Goal: Task Accomplishment & Management: Use online tool/utility

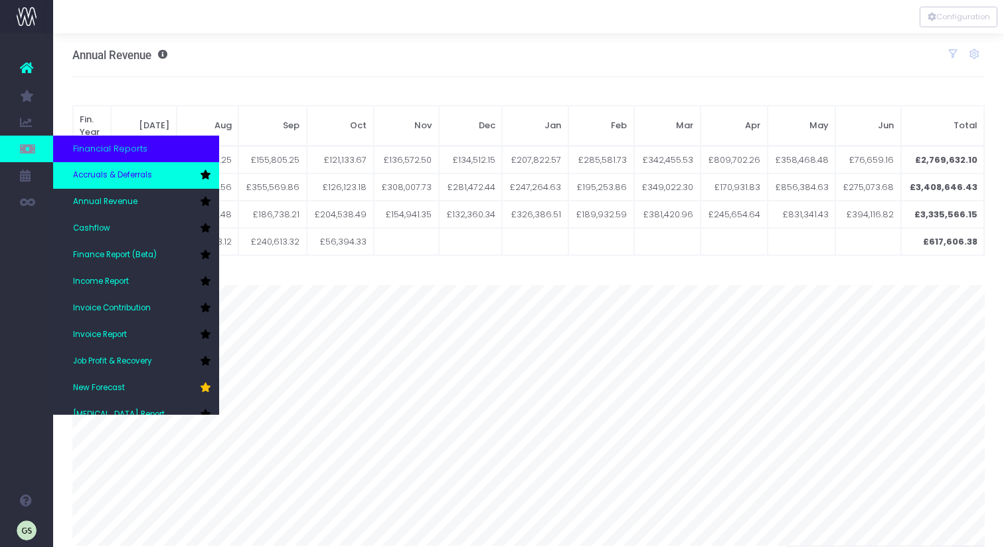
click at [145, 179] on span "Accruals & Deferrals" at bounding box center [112, 175] width 79 height 12
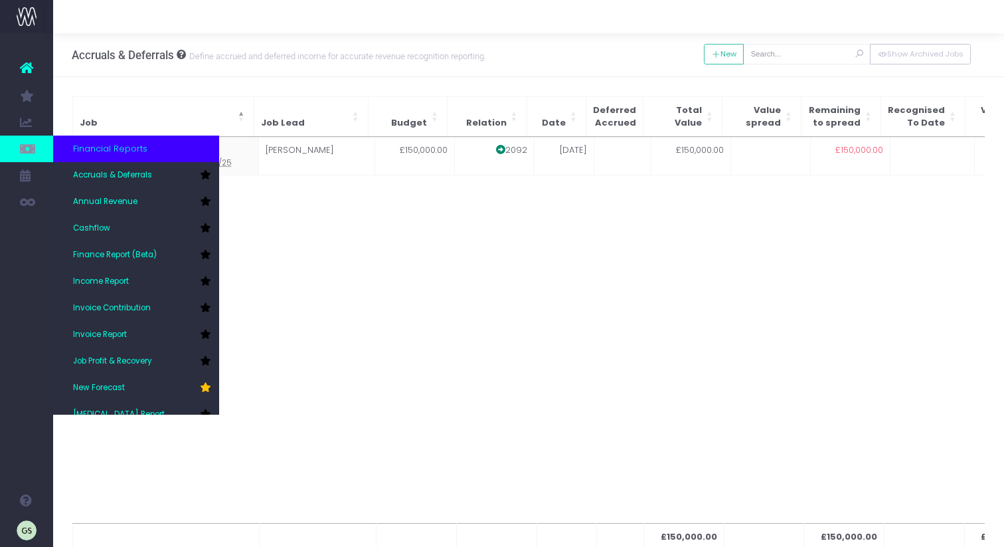
click at [93, 150] on span "Financial Reports" at bounding box center [110, 148] width 74 height 13
click at [106, 224] on span "Cashflow" at bounding box center [91, 228] width 37 height 12
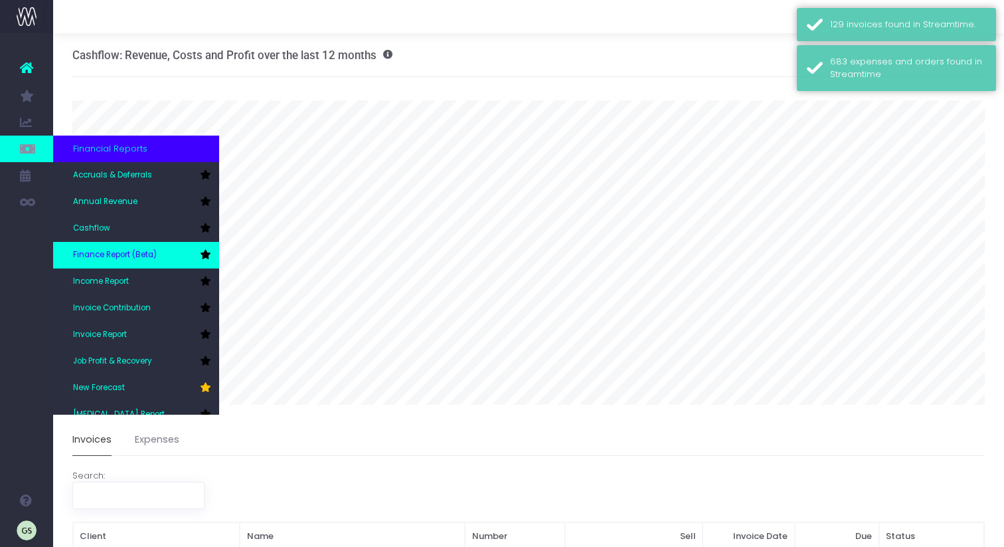
click at [142, 255] on span "Finance Report (Beta)" at bounding box center [115, 255] width 84 height 12
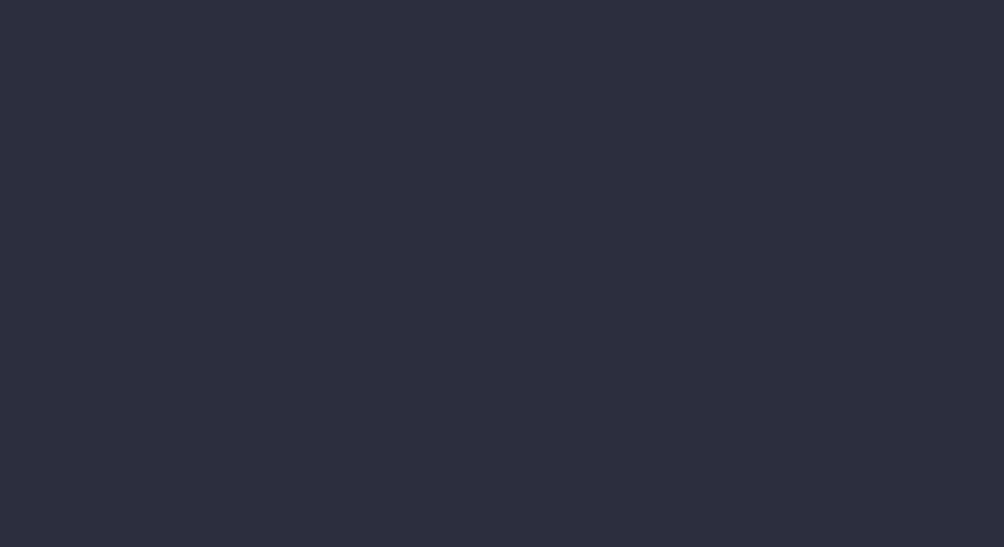
select select "finances"
select select "job"
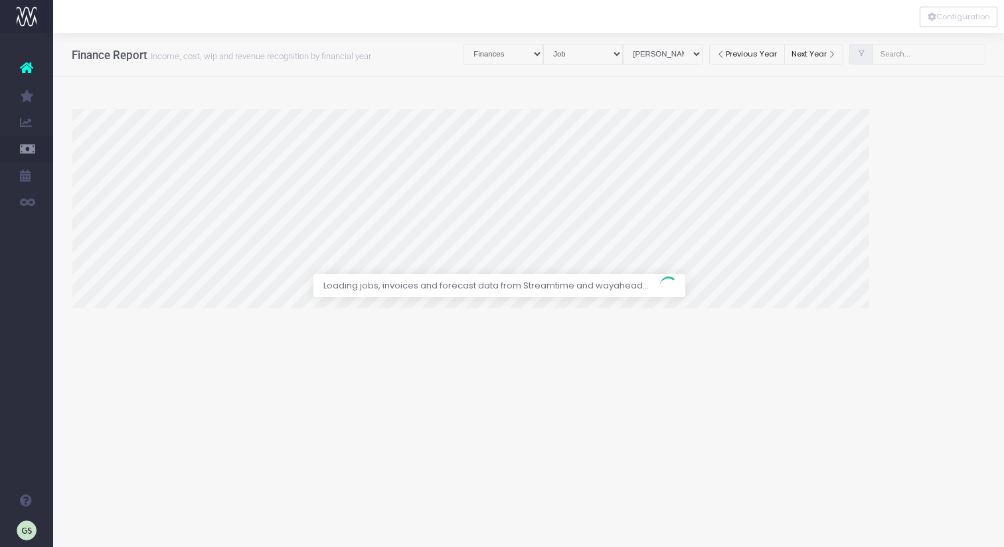
select select "revrec"
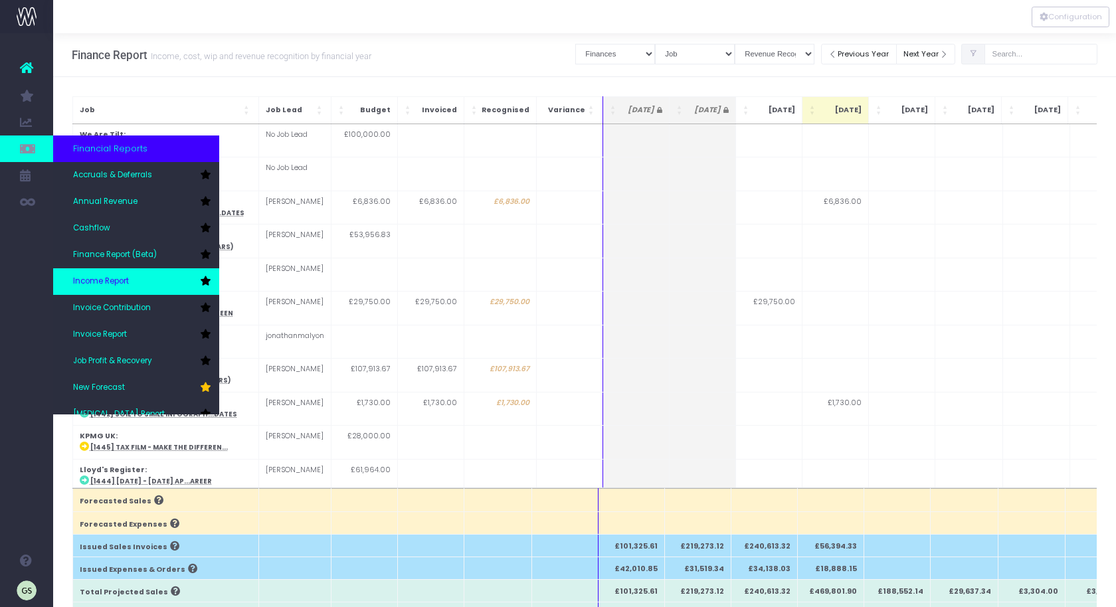
click at [137, 281] on link "Income Report" at bounding box center [136, 281] width 166 height 27
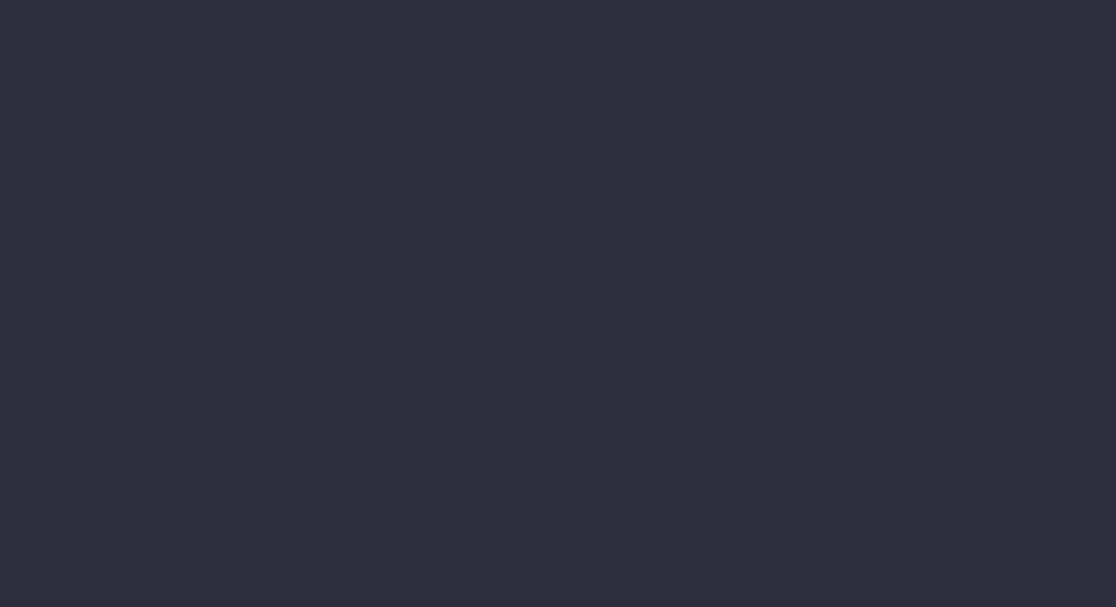
select select "job"
select select "billing"
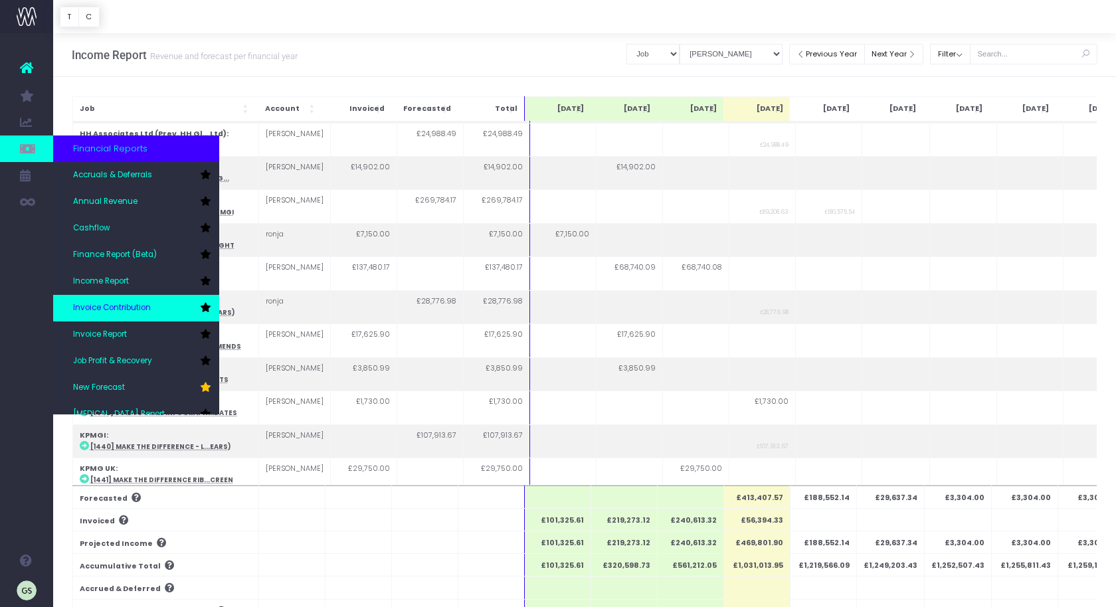
click at [143, 305] on span "Invoice Contribution" at bounding box center [112, 308] width 78 height 12
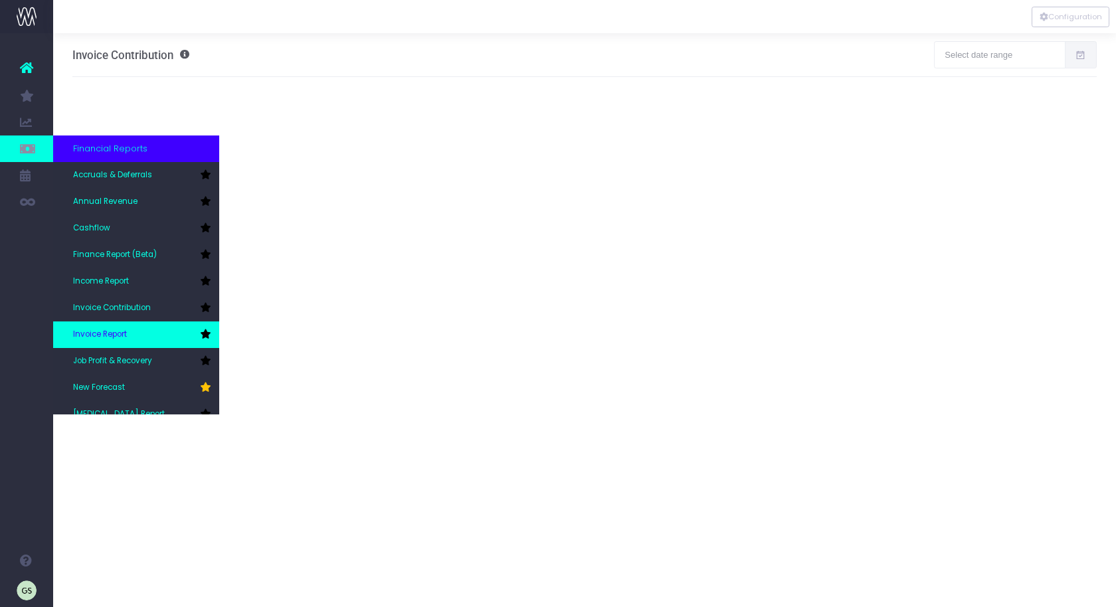
click at [146, 332] on link "Invoice Report" at bounding box center [136, 334] width 166 height 27
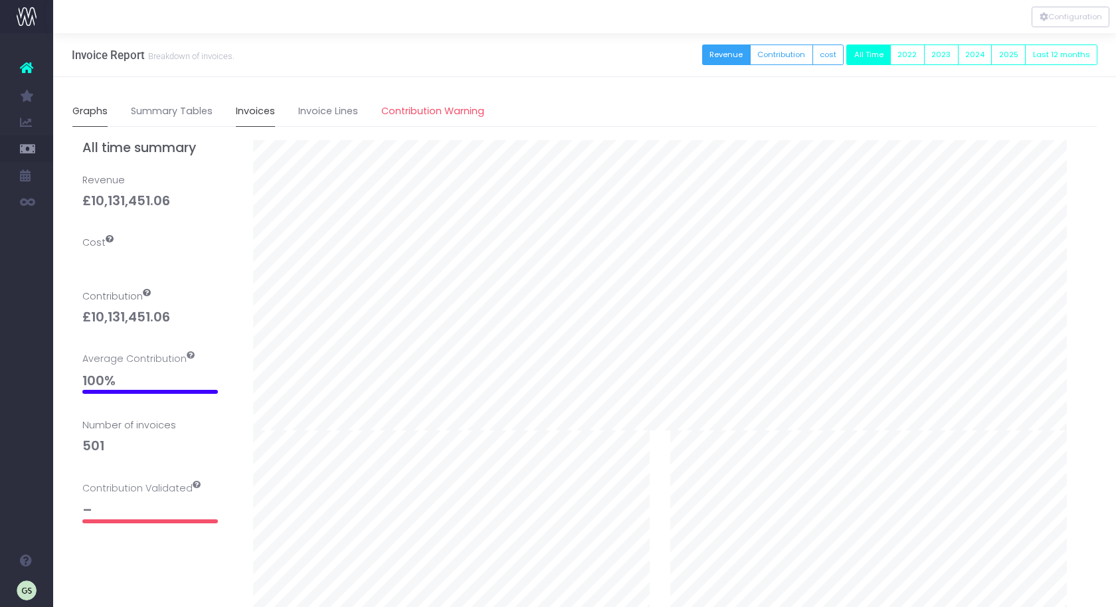
click at [252, 114] on link "Invoices" at bounding box center [255, 111] width 39 height 31
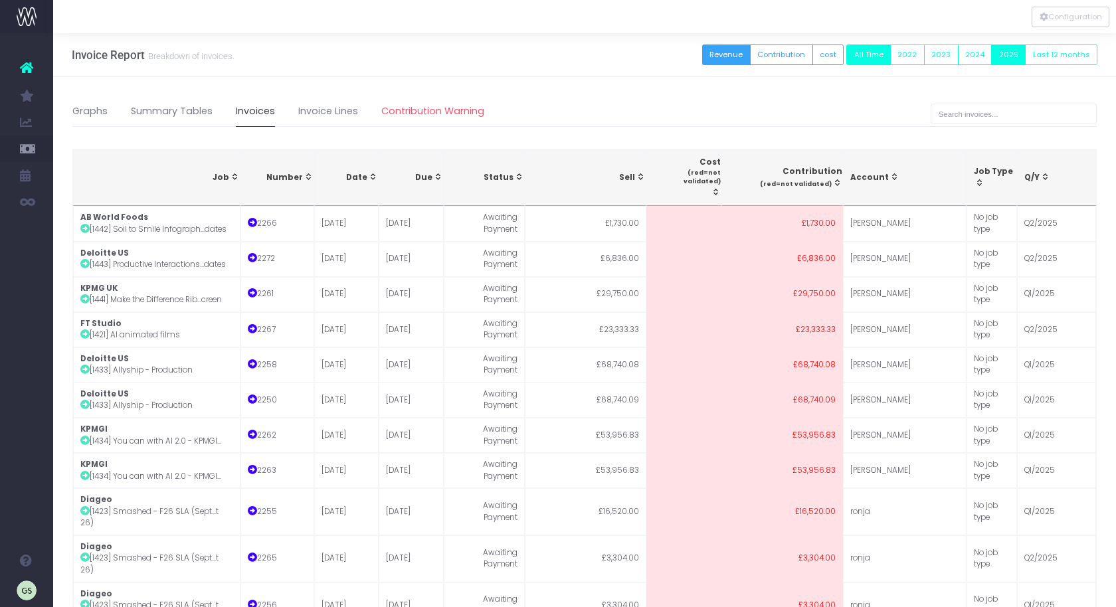
click at [1011, 58] on button "2025" at bounding box center [1008, 54] width 35 height 21
click at [1014, 54] on button "2025" at bounding box center [1008, 54] width 35 height 21
click at [1054, 16] on button "Configuration" at bounding box center [1070, 17] width 78 height 21
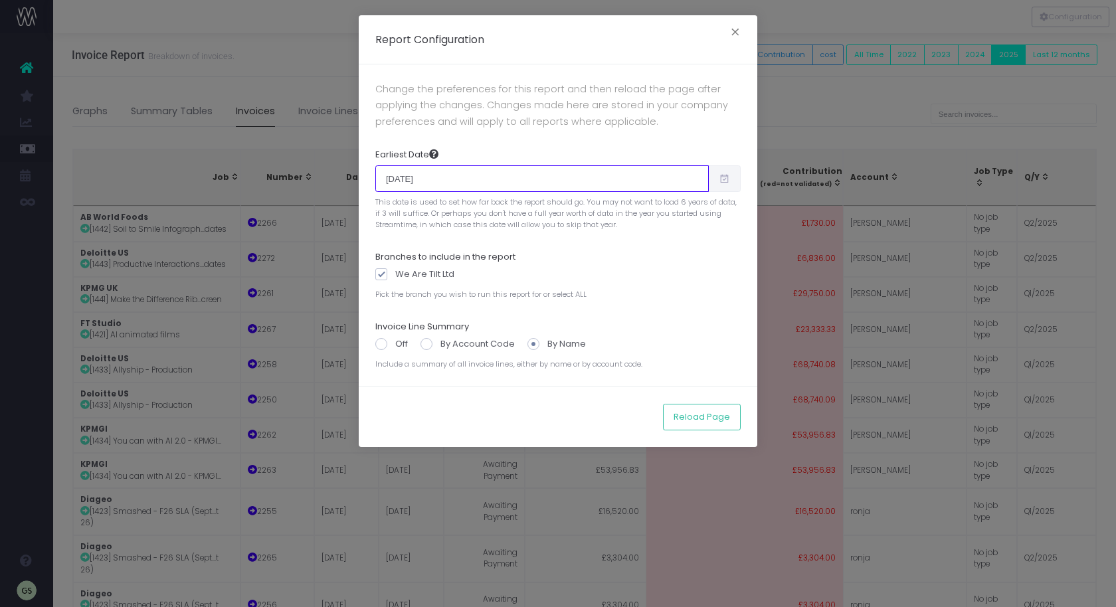
click at [622, 189] on input "07/01/2022" at bounding box center [541, 178] width 333 height 27
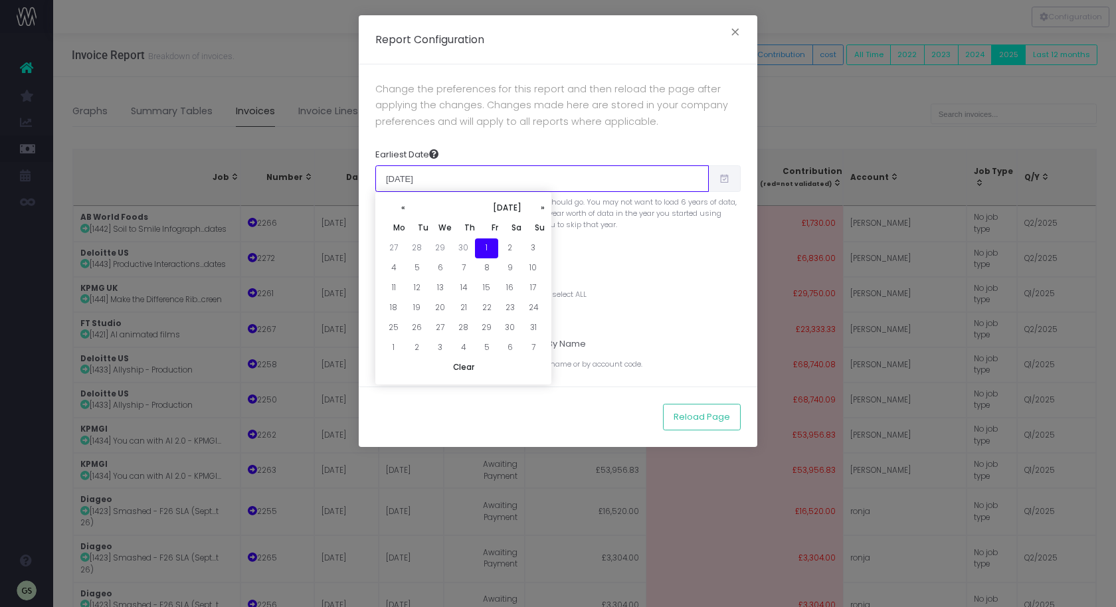
click at [621, 187] on input "07/01/2022" at bounding box center [541, 178] width 333 height 27
click at [507, 170] on input "07/01/2022" at bounding box center [541, 178] width 333 height 27
click at [445, 181] on input "07/01/2022" at bounding box center [541, 178] width 333 height 27
click at [440, 181] on input "07/01/2022" at bounding box center [541, 178] width 333 height 27
click at [515, 204] on th "July 2022" at bounding box center [463, 209] width 116 height 20
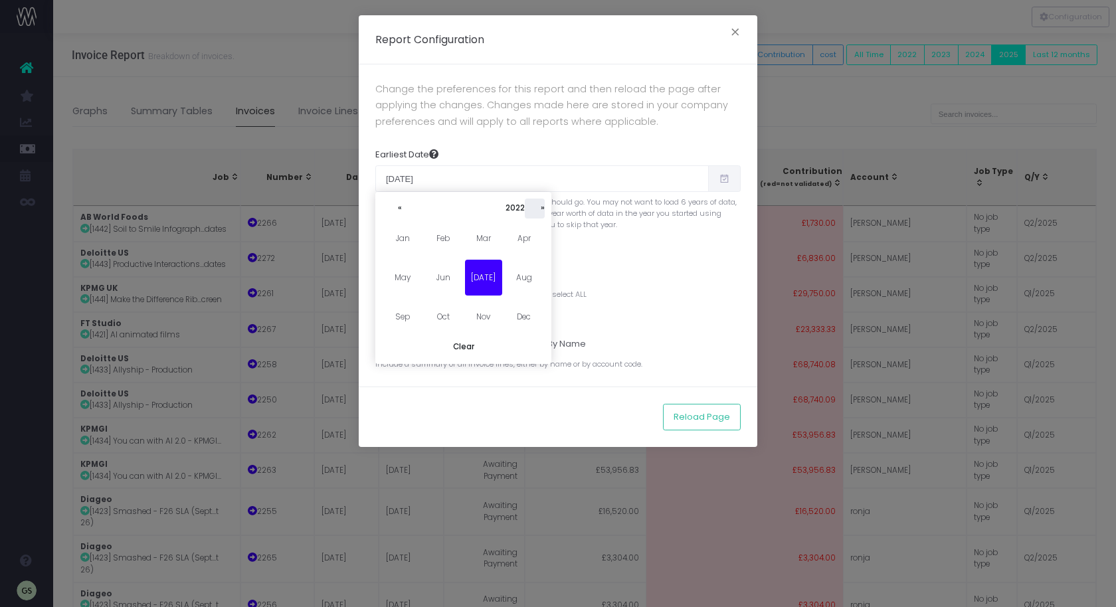
click at [543, 209] on th "»" at bounding box center [535, 209] width 20 height 20
click at [487, 278] on span "Jul" at bounding box center [483, 278] width 37 height 36
click at [417, 250] on td "1" at bounding box center [416, 248] width 23 height 20
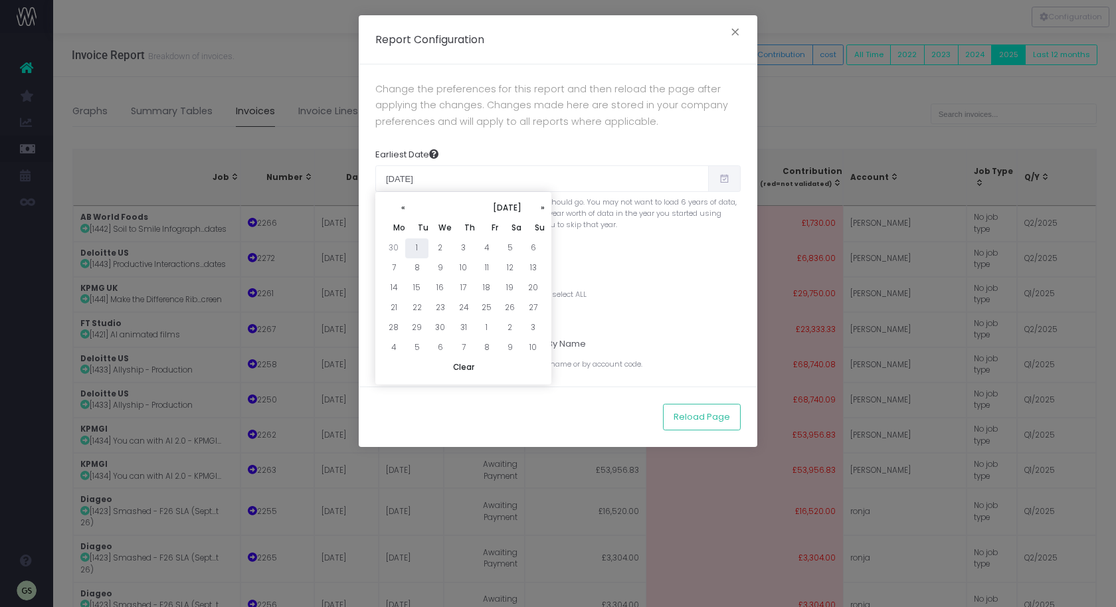
type input "07/01/2025"
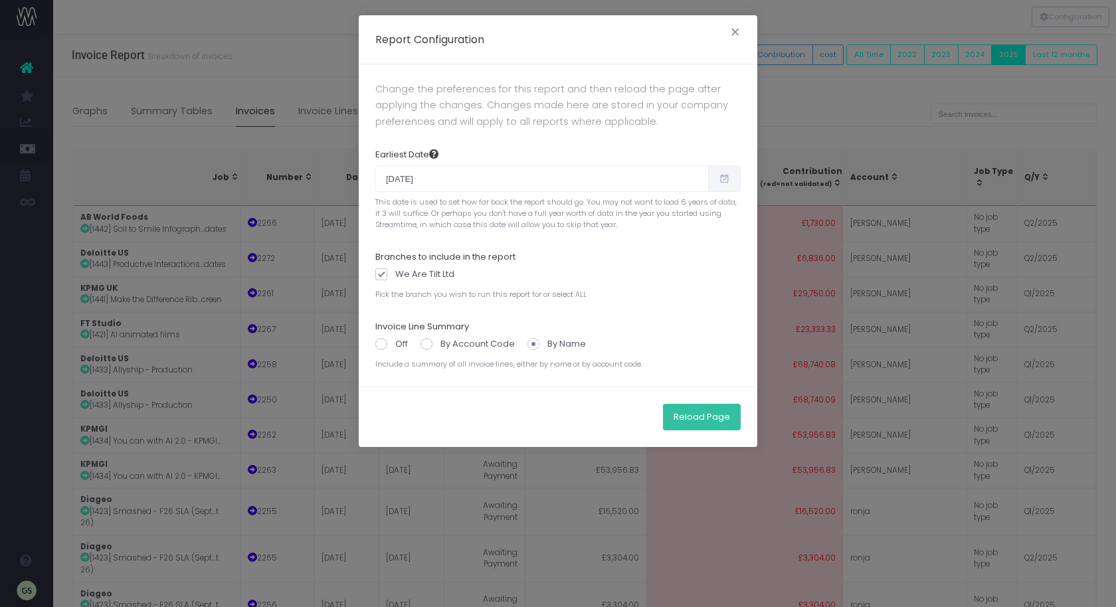
click at [710, 411] on button "Reload Page" at bounding box center [702, 417] width 78 height 27
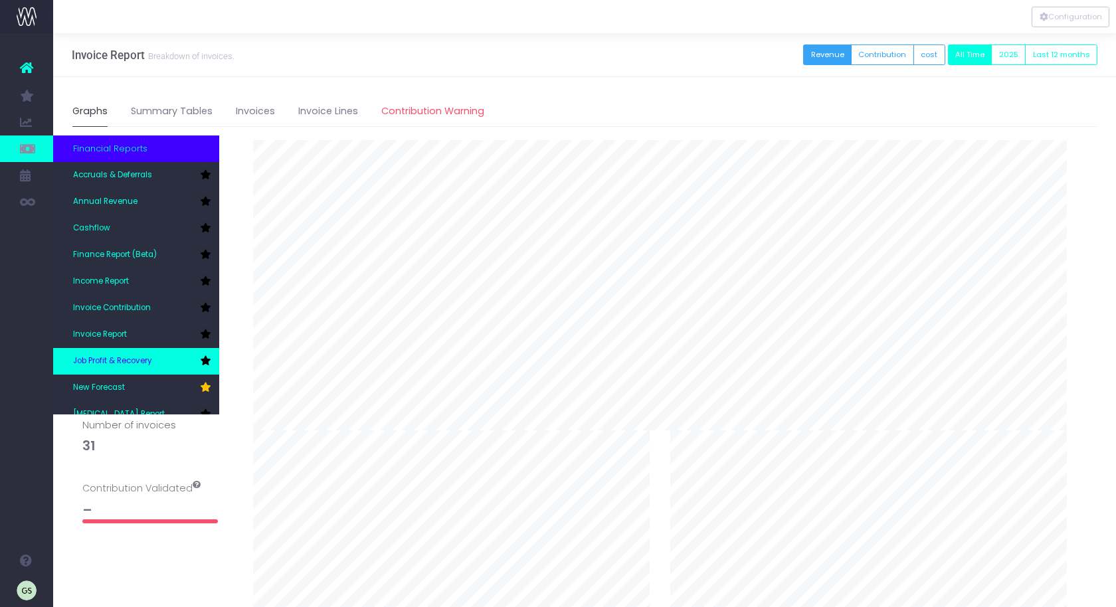
click at [149, 361] on span "Job Profit & Recovery" at bounding box center [112, 361] width 79 height 12
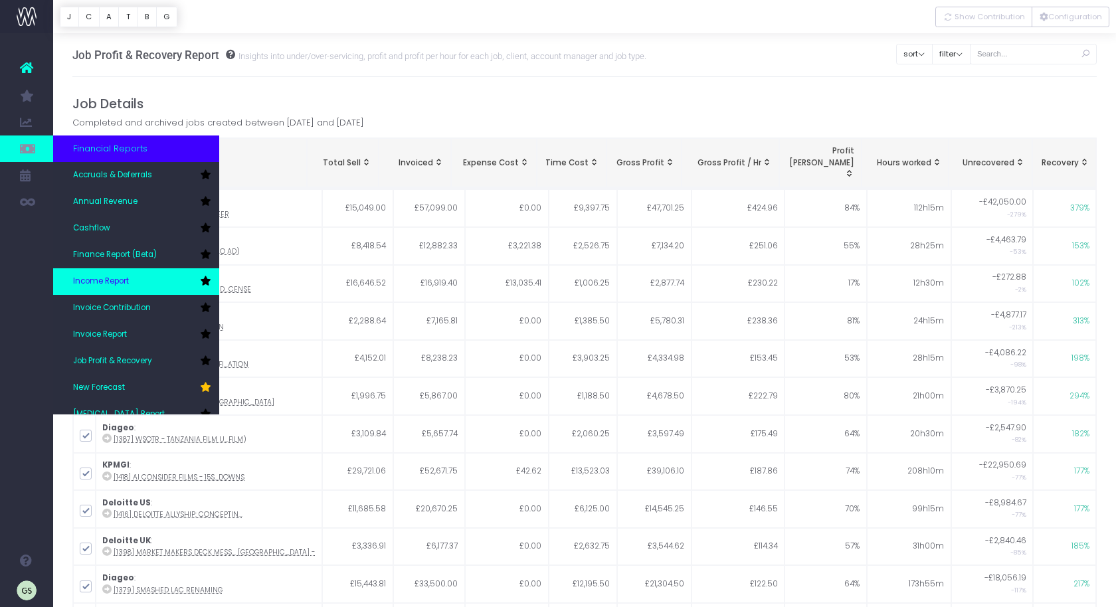
click at [161, 280] on link "Income Report" at bounding box center [136, 281] width 166 height 27
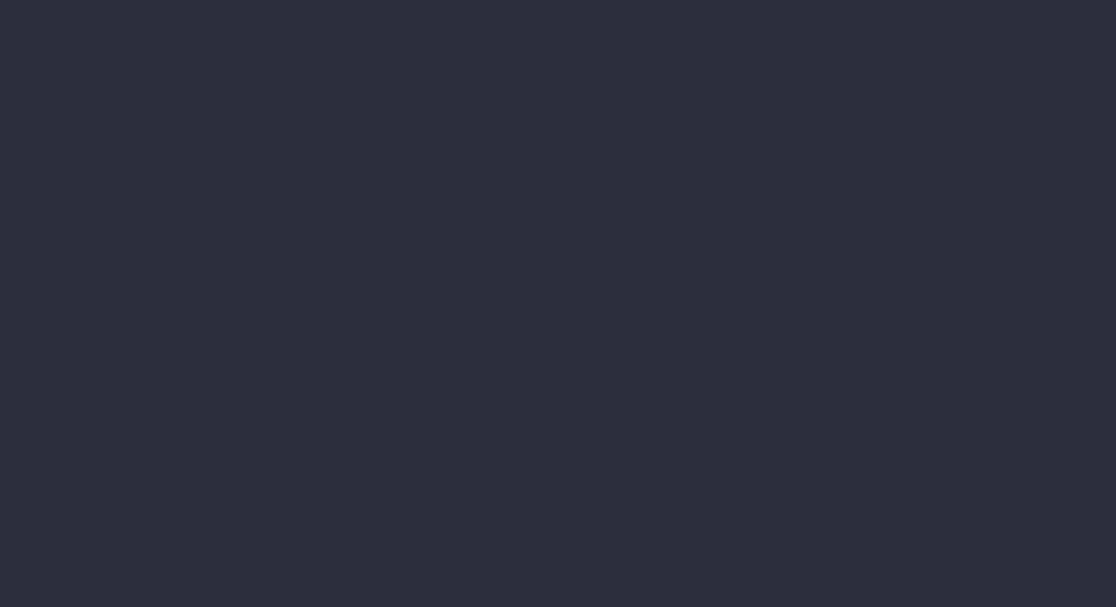
select select "job"
select select "billing"
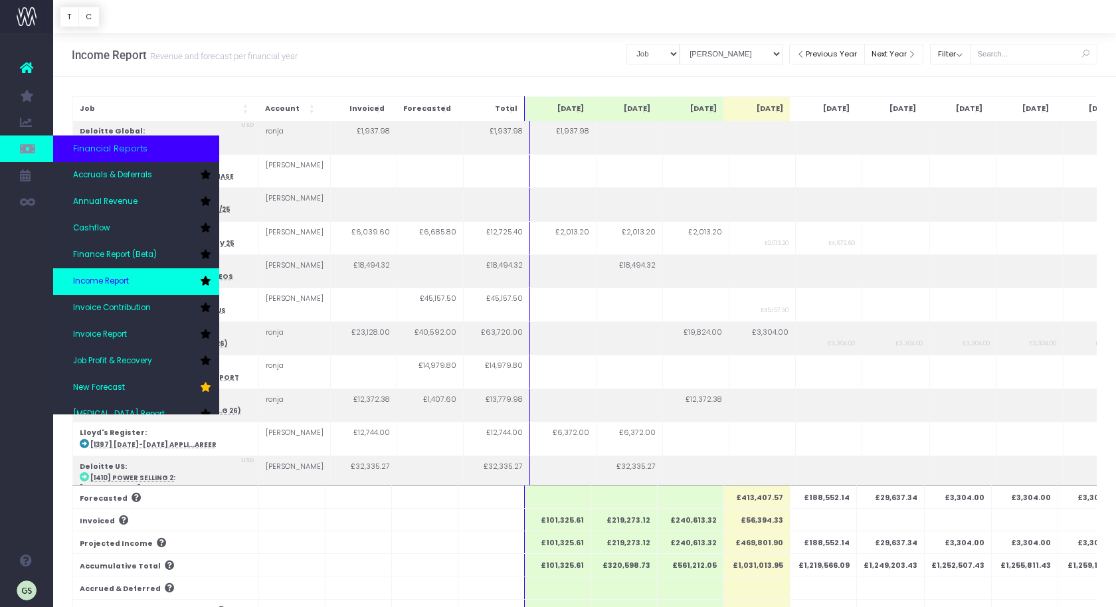
click at [207, 282] on icon at bounding box center [205, 280] width 11 height 9
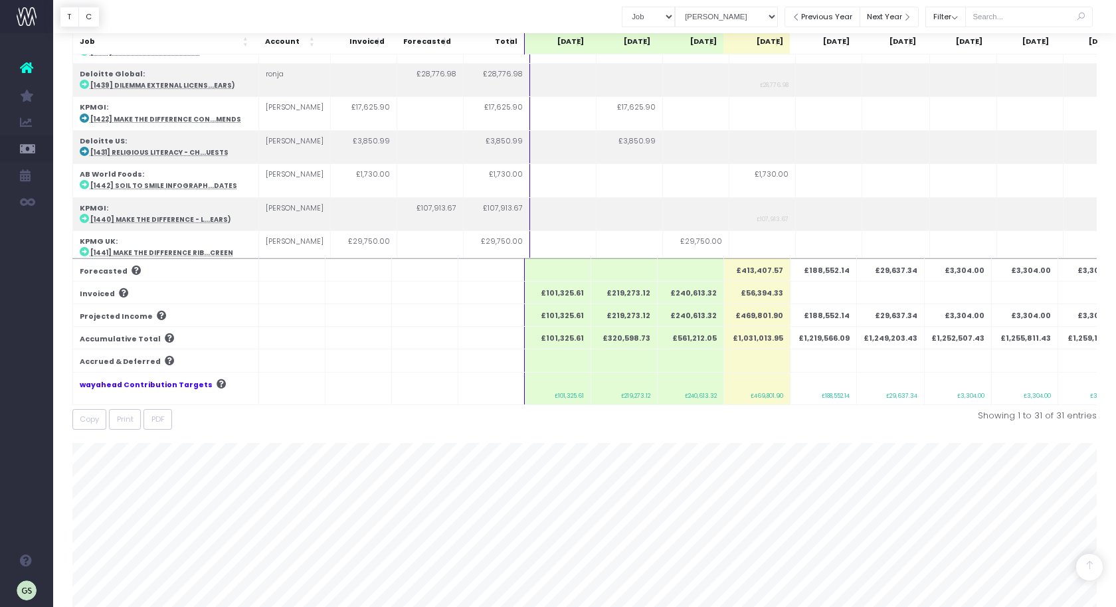
scroll to position [211, 0]
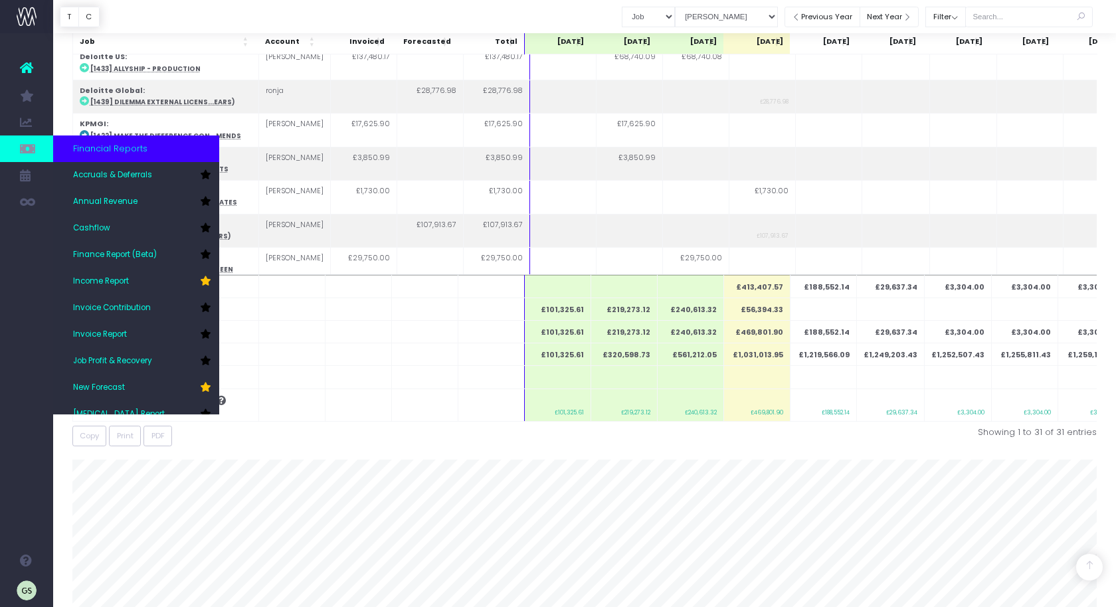
click at [27, 146] on icon at bounding box center [26, 148] width 13 height 15
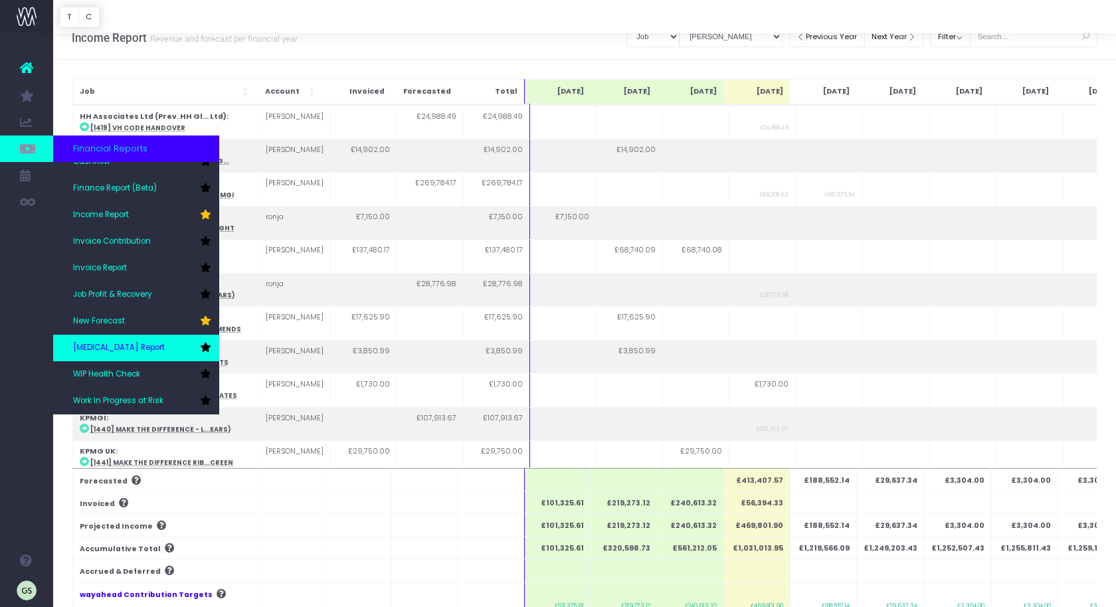
scroll to position [65, 0]
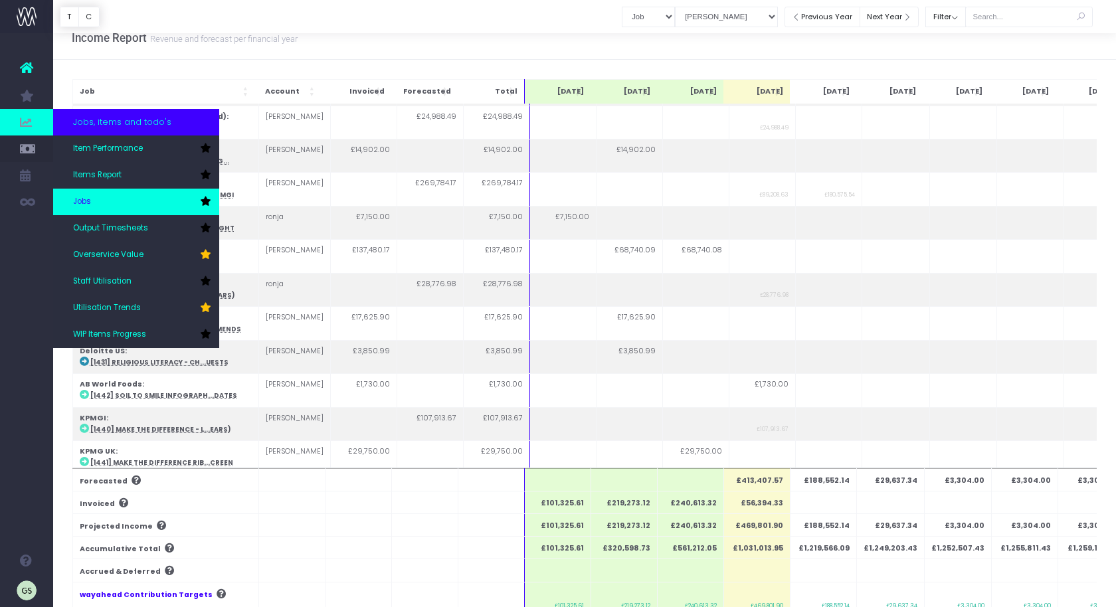
click at [116, 196] on link "Jobs" at bounding box center [136, 202] width 166 height 27
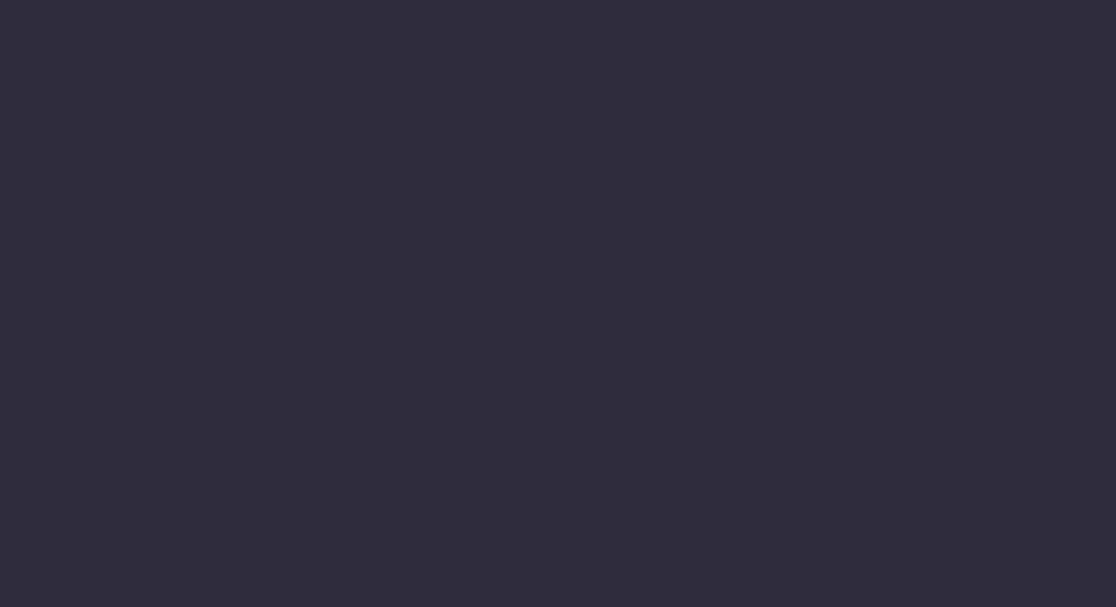
select select "job"
select select "billing"
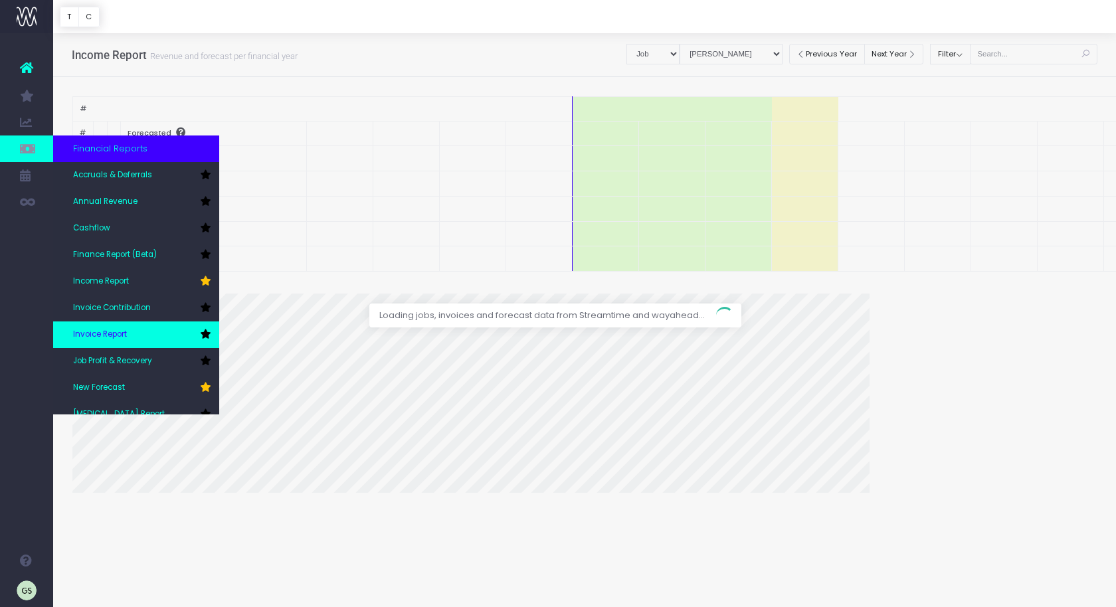
scroll to position [66, 0]
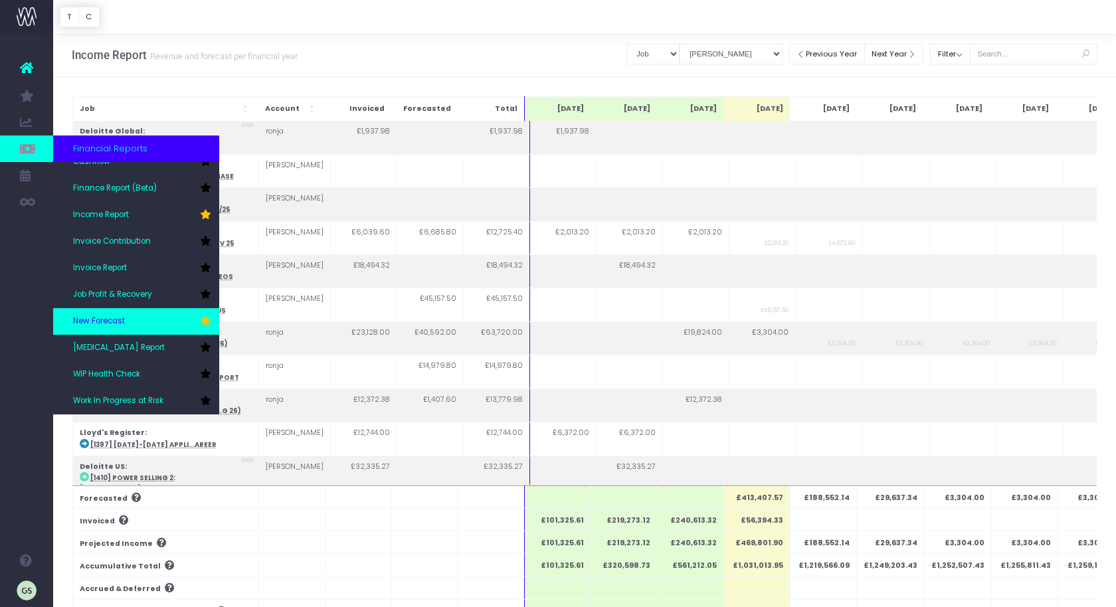
click at [146, 321] on link "New Forecast" at bounding box center [136, 321] width 166 height 27
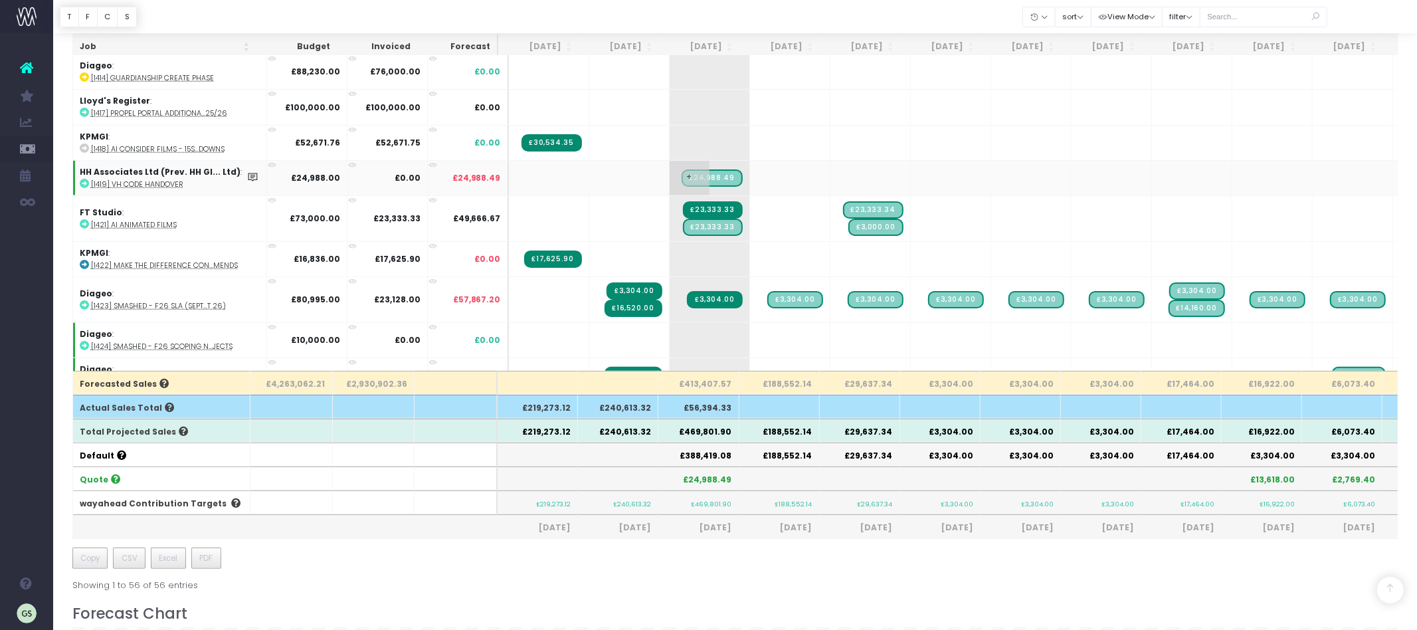
scroll to position [539, 0]
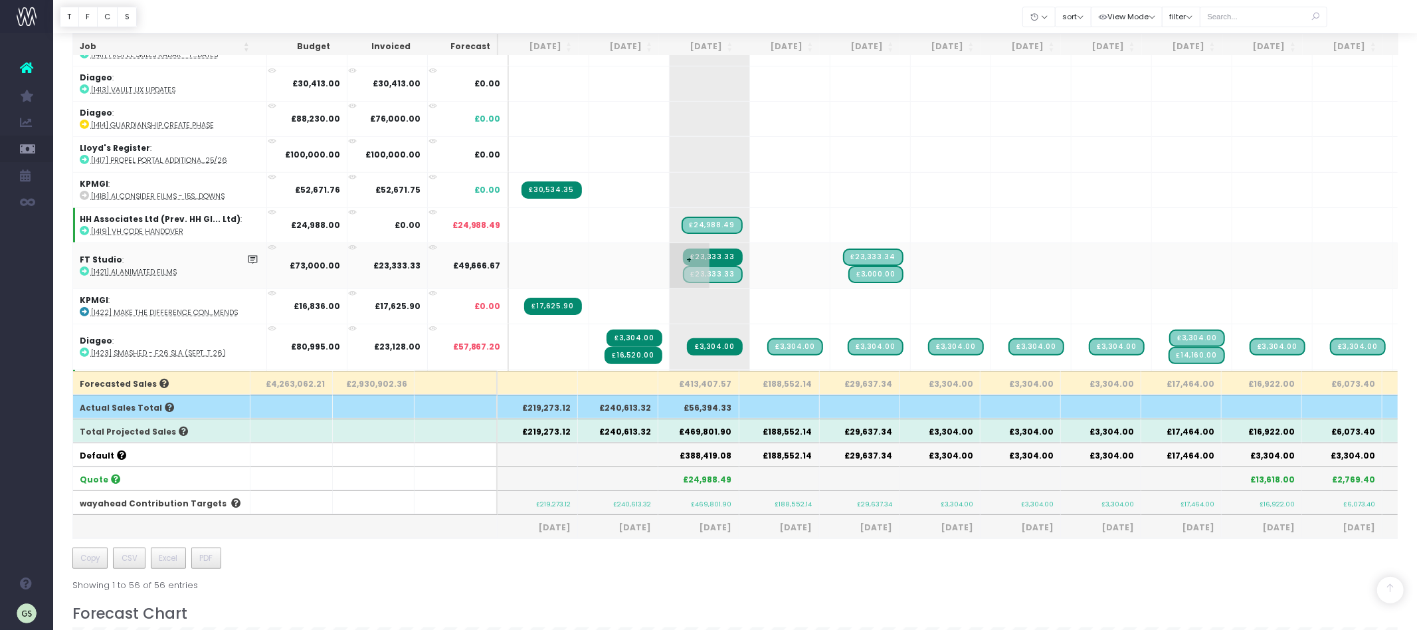
click at [715, 270] on span "£23,333.33" at bounding box center [713, 274] width 60 height 17
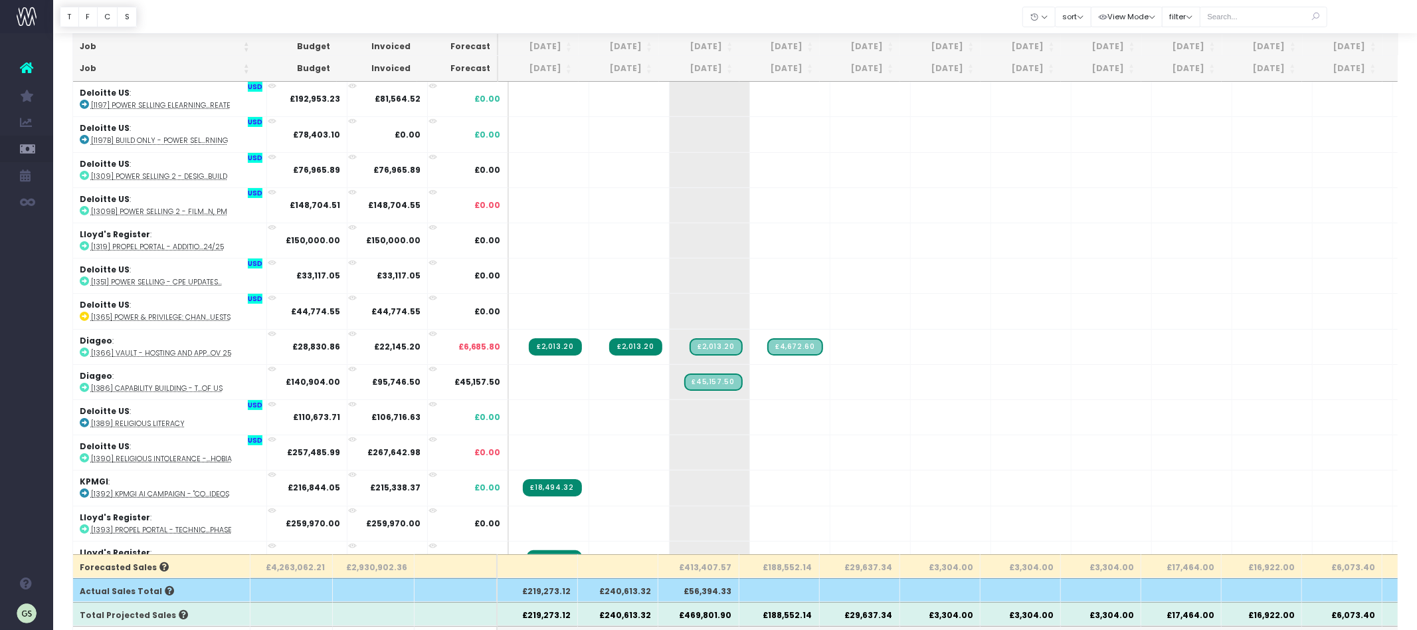
scroll to position [0, 0]
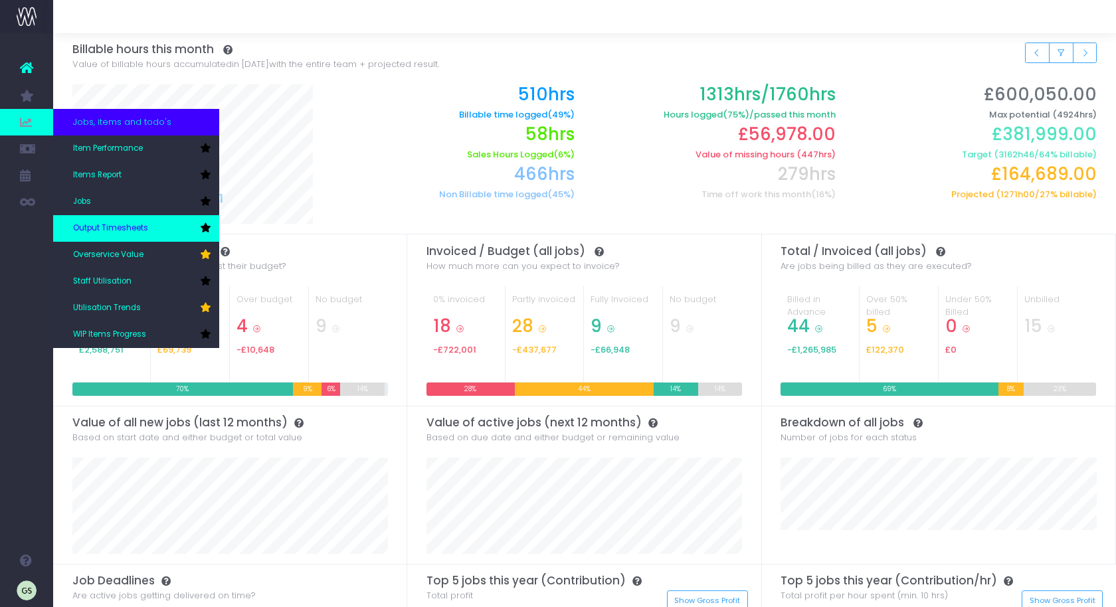
click at [145, 228] on span "Output Timesheets" at bounding box center [110, 228] width 75 height 12
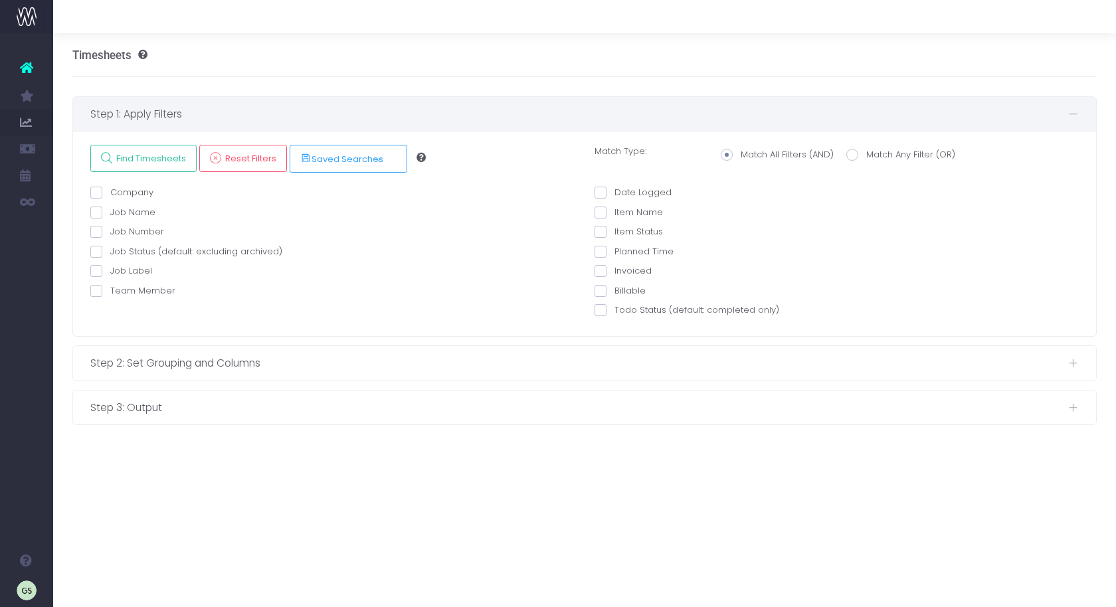
click at [98, 191] on span at bounding box center [96, 193] width 12 height 12
click at [110, 191] on input "Company" at bounding box center [114, 190] width 9 height 9
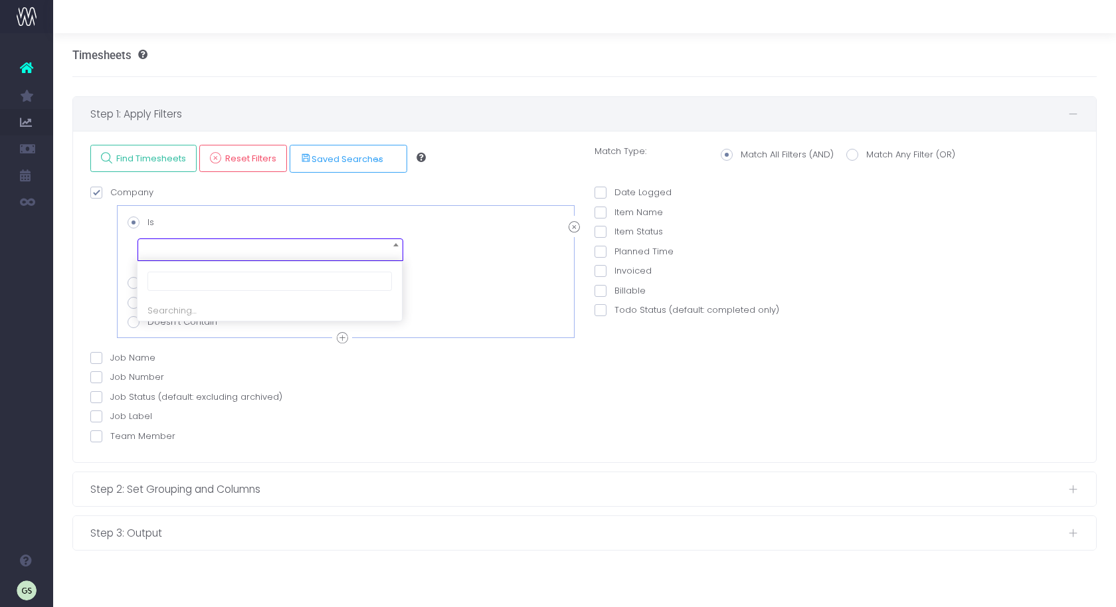
click at [195, 252] on span at bounding box center [270, 249] width 266 height 23
click at [180, 197] on div "Company AND Is Is Not Contains Doesn't Contain AND" at bounding box center [332, 268] width 484 height 165
click at [98, 193] on span at bounding box center [96, 193] width 12 height 12
click at [110, 193] on input "Company" at bounding box center [114, 190] width 9 height 9
checkbox input "false"
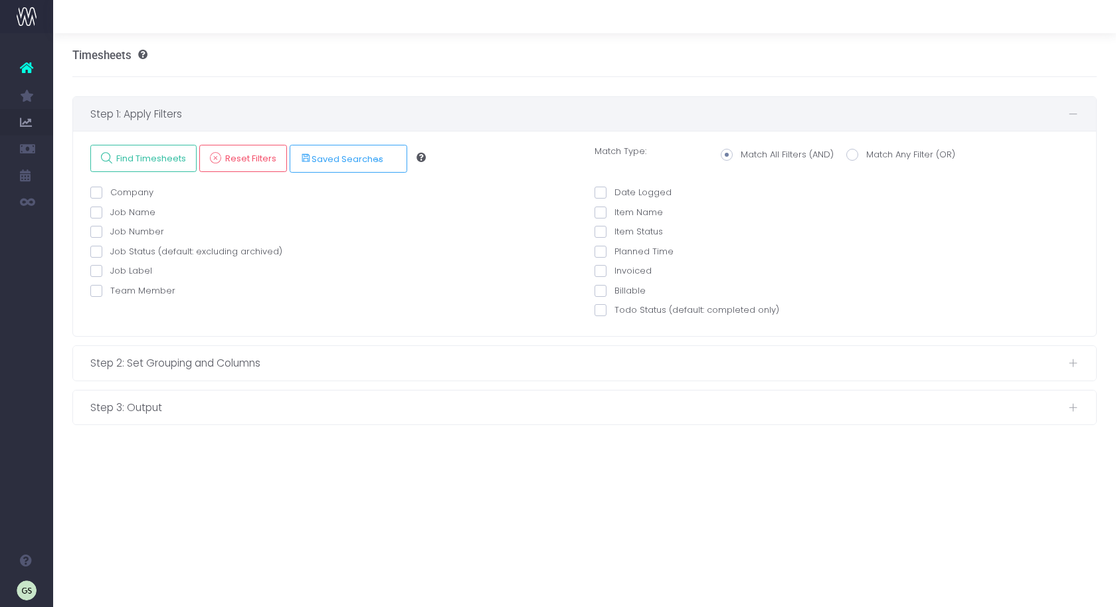
click at [602, 191] on span at bounding box center [600, 193] width 12 height 12
click at [614, 191] on input "Date Logged" at bounding box center [618, 190] width 9 height 9
checkbox input "true"
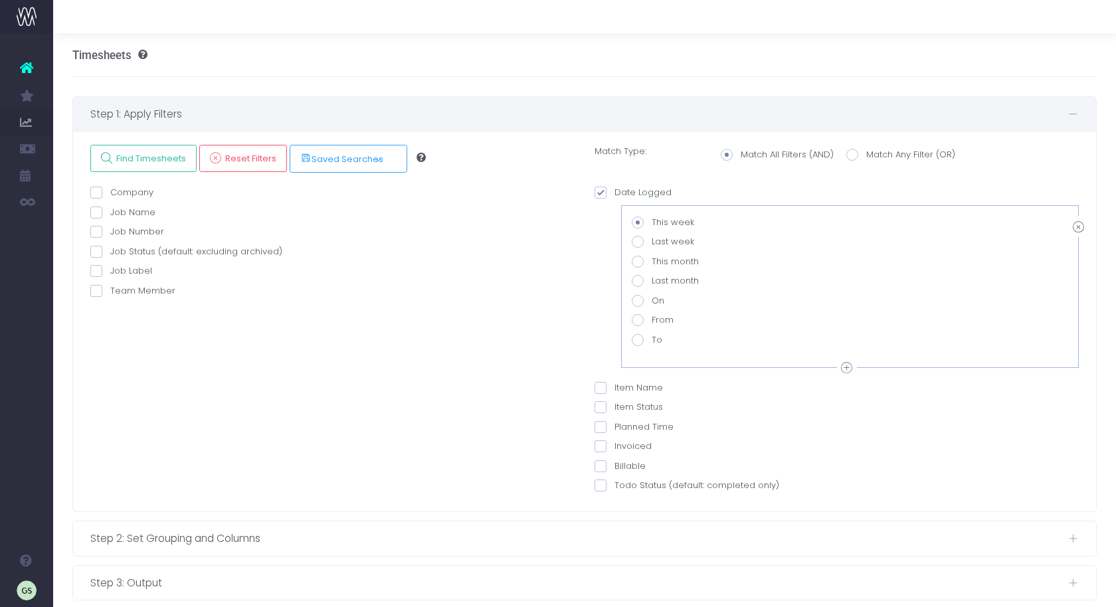
click at [635, 319] on span at bounding box center [638, 320] width 12 height 12
click at [651, 319] on input "From" at bounding box center [655, 317] width 9 height 9
radio input "true"
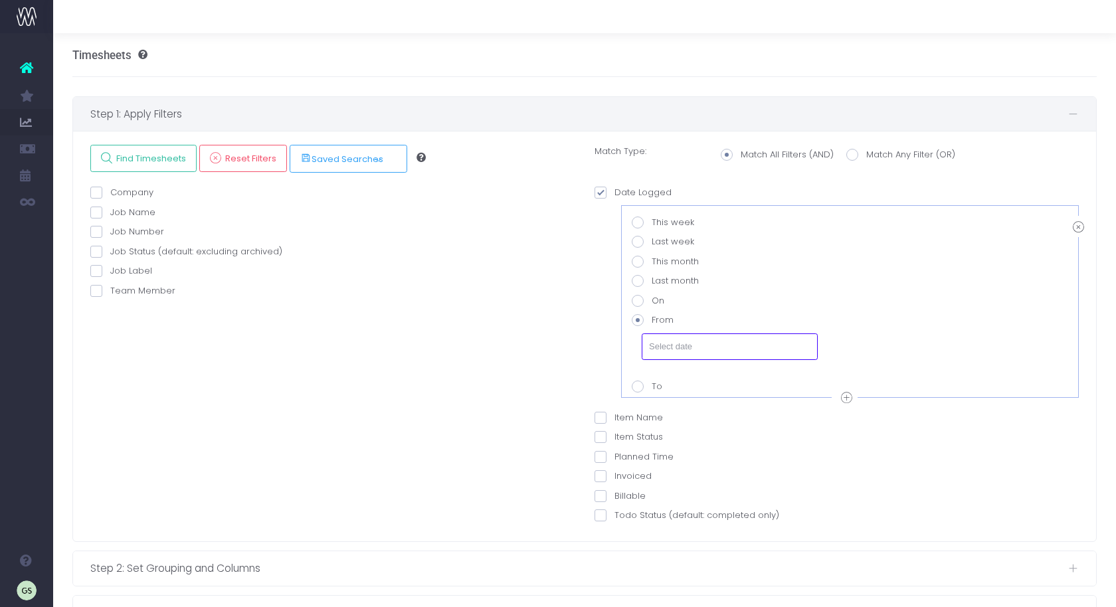
click at [677, 347] on input "text" at bounding box center [730, 346] width 176 height 27
click at [664, 175] on th "«" at bounding box center [659, 175] width 23 height 20
click at [682, 211] on td "1" at bounding box center [682, 215] width 23 height 20
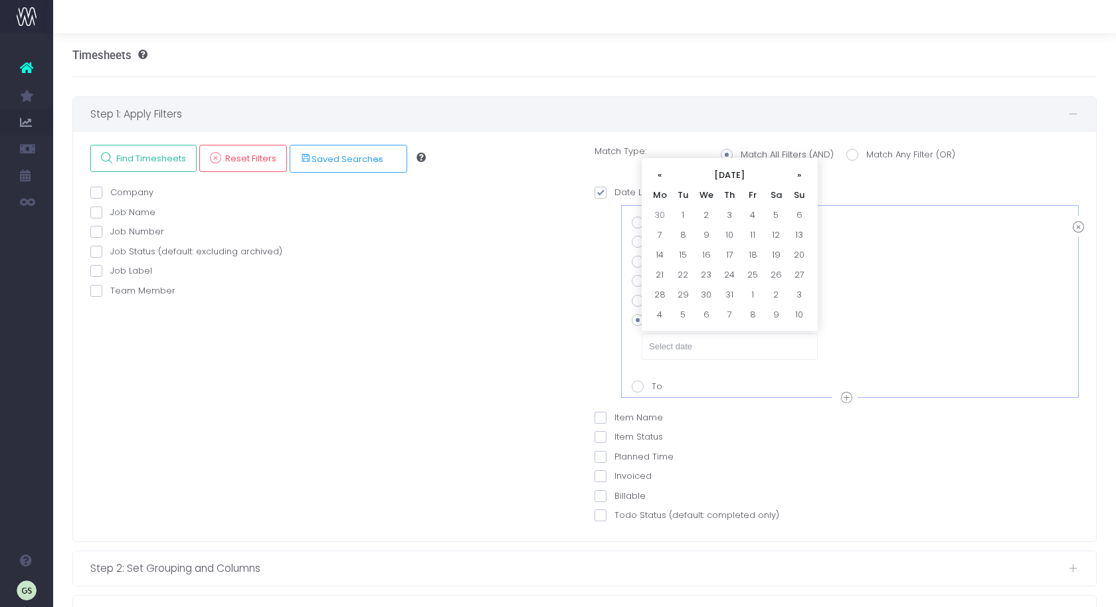
type input "01-07-2025"
click at [640, 386] on span at bounding box center [638, 387] width 12 height 12
click at [651, 386] on input "To" at bounding box center [655, 384] width 9 height 9
radio input "true"
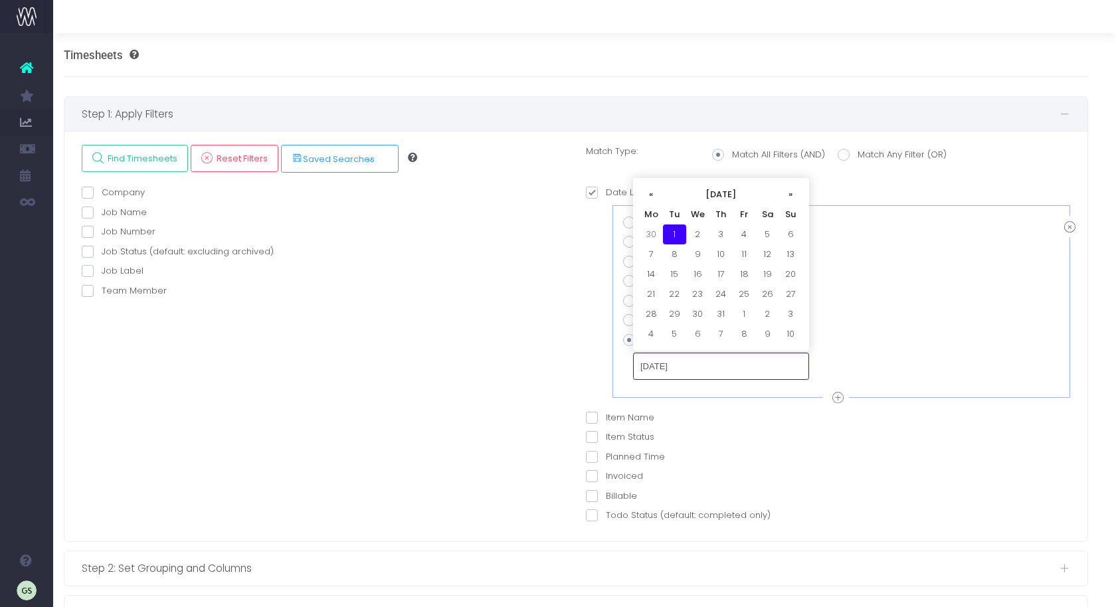
click at [699, 367] on input "01-07-2025" at bounding box center [721, 366] width 176 height 27
click at [785, 192] on th "»" at bounding box center [790, 195] width 23 height 20
click at [674, 331] on td "30" at bounding box center [674, 334] width 23 height 20
type input "30-09-2025"
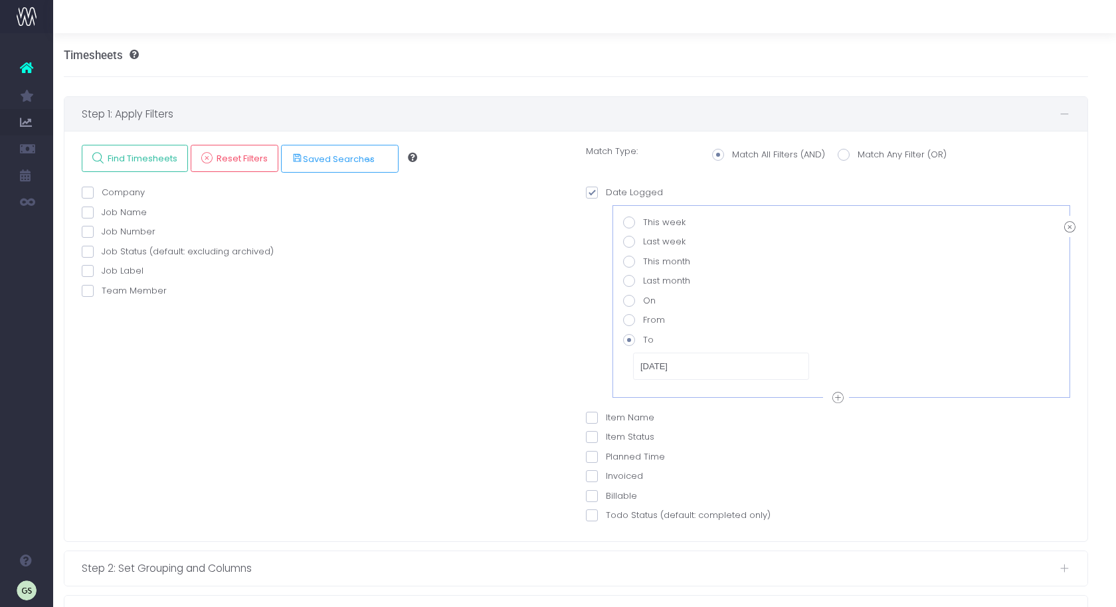
click at [495, 367] on div "Company AND Is Is Not Contains Doesn't Contain AND" at bounding box center [324, 357] width 504 height 343
click at [638, 321] on label "From" at bounding box center [644, 319] width 42 height 13
click at [643, 321] on input "From" at bounding box center [647, 317] width 9 height 9
radio input "true"
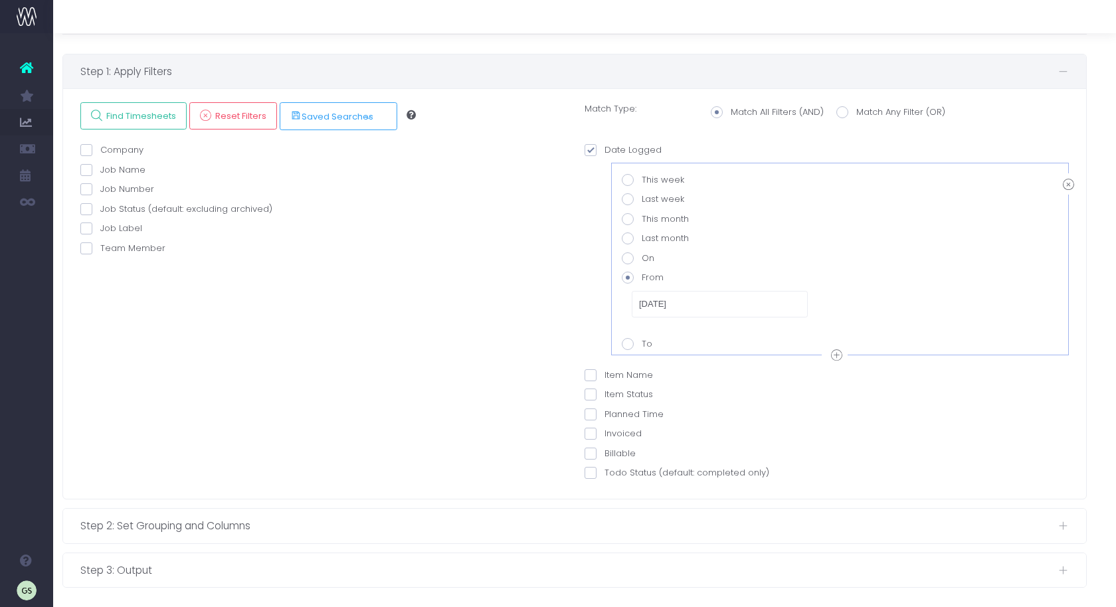
scroll to position [48, 10]
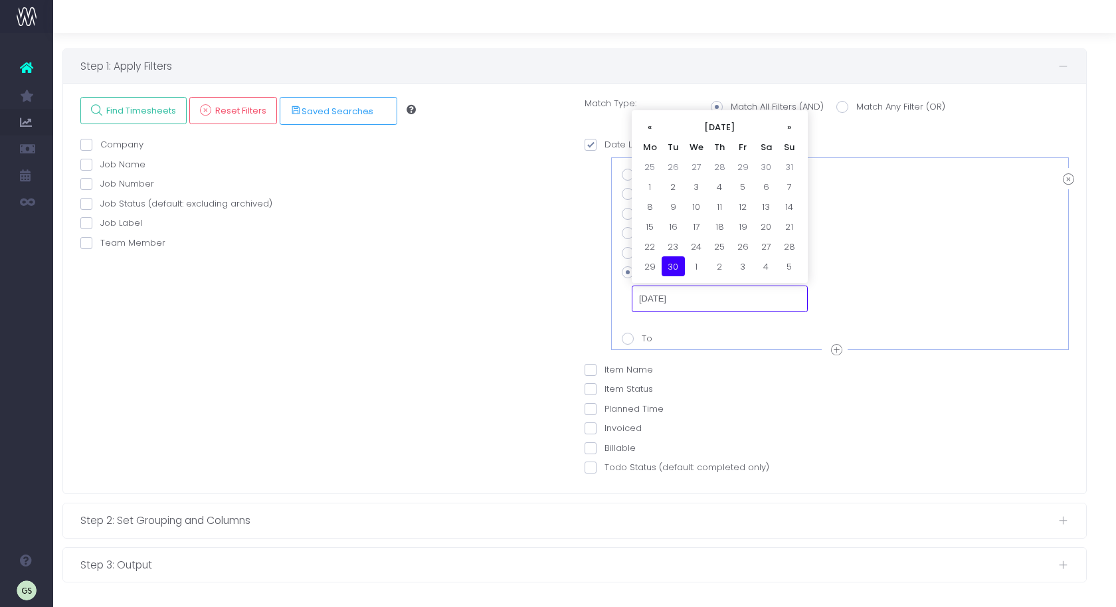
click at [683, 304] on input "30-09-2025" at bounding box center [720, 299] width 176 height 27
click at [652, 129] on th "«" at bounding box center [649, 127] width 23 height 20
click at [652, 130] on th "«" at bounding box center [649, 127] width 23 height 20
click at [676, 168] on td "1" at bounding box center [672, 167] width 23 height 20
type input "01-07-2025"
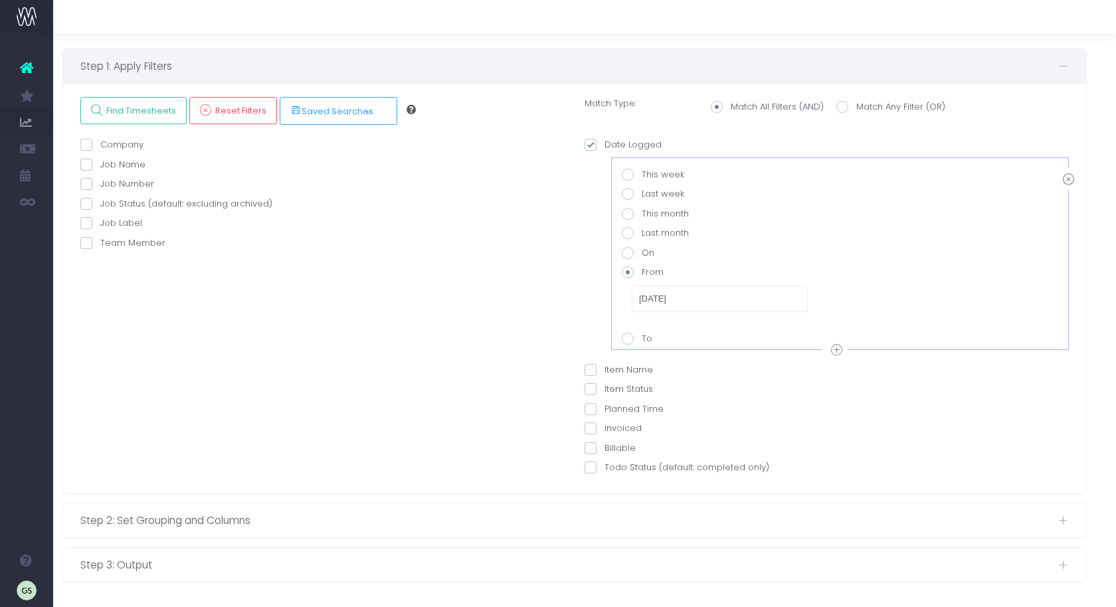
click at [839, 347] on icon at bounding box center [836, 350] width 11 height 17
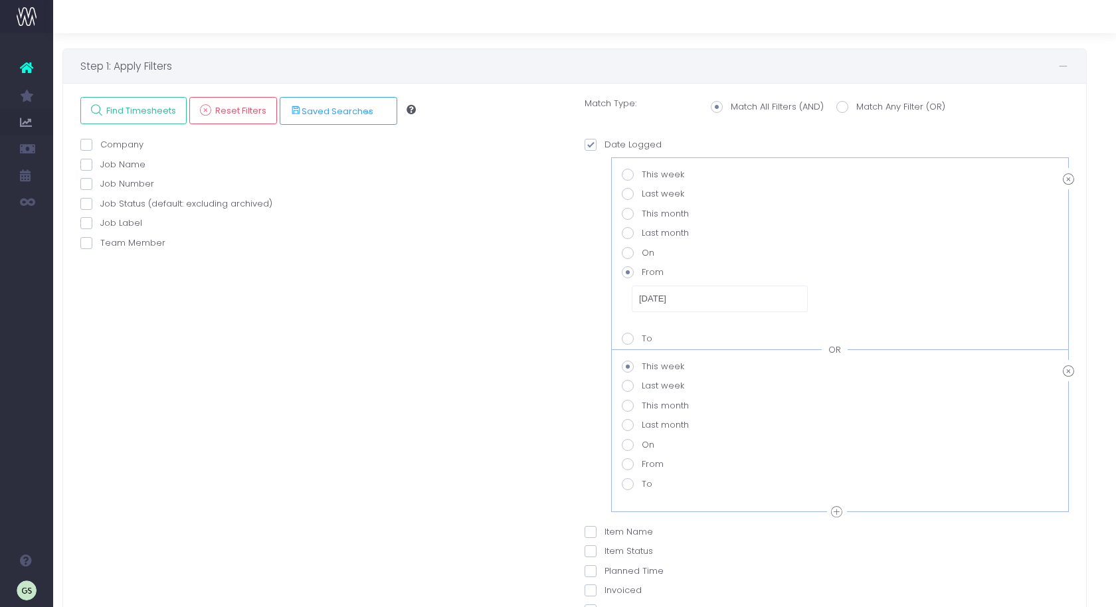
click at [628, 479] on span at bounding box center [628, 484] width 12 height 12
click at [642, 479] on value-datepicker-item-2-6 "To" at bounding box center [646, 481] width 9 height 9
radio value-datepicker-item-2-6 "true"
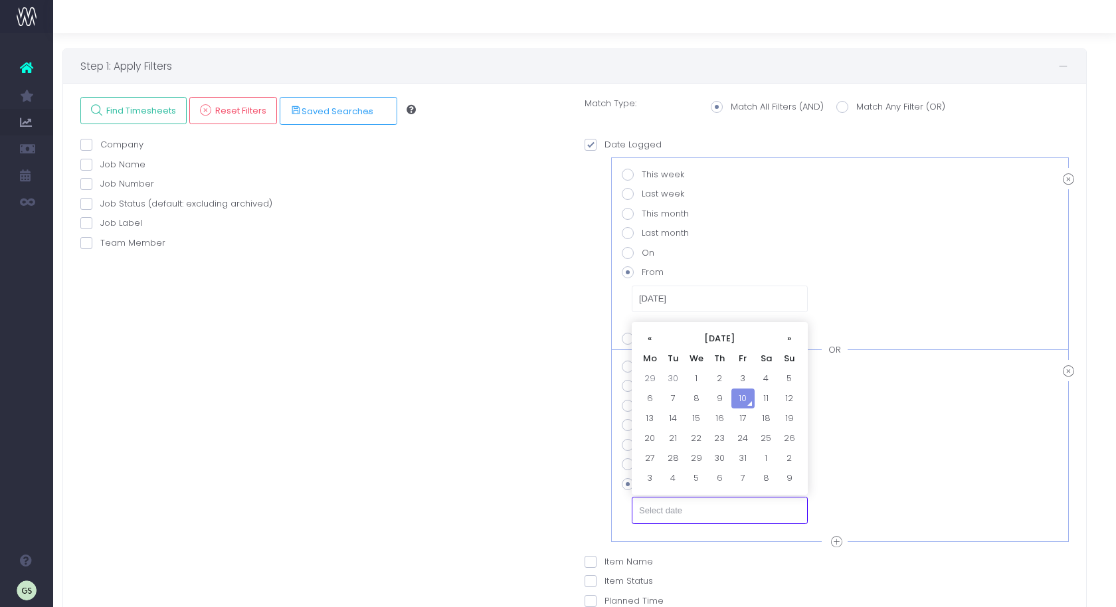
click at [679, 507] on input "text" at bounding box center [720, 510] width 176 height 27
click at [669, 375] on td "30" at bounding box center [672, 379] width 23 height 20
type input "30-09-2025"
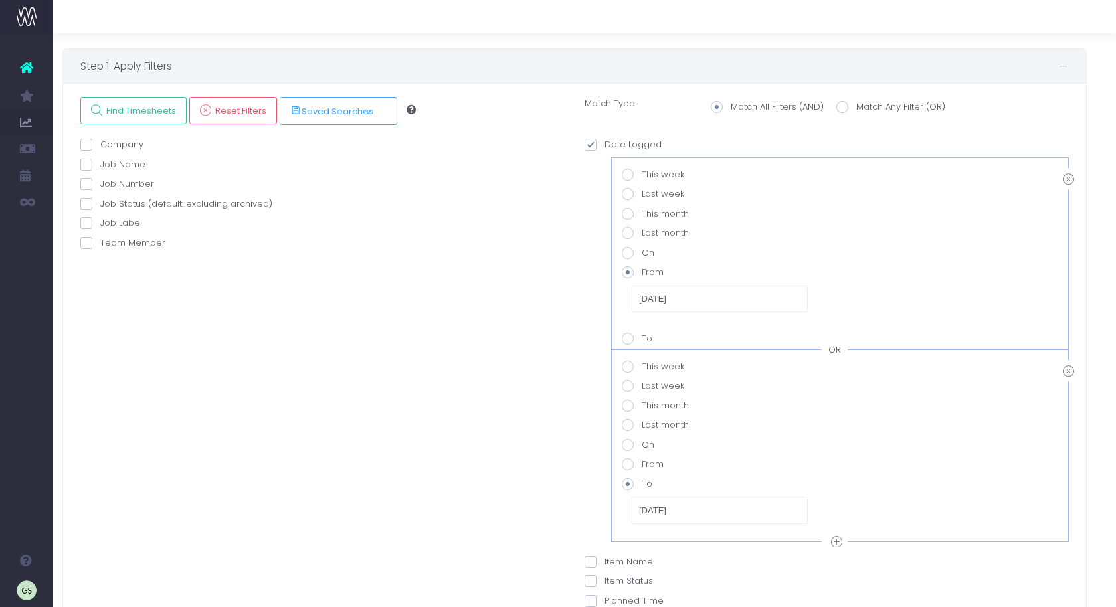
click at [580, 384] on div "Date Logged OR This week Last week This month Last month On From OR 01-07-2025" at bounding box center [826, 405] width 504 height 535
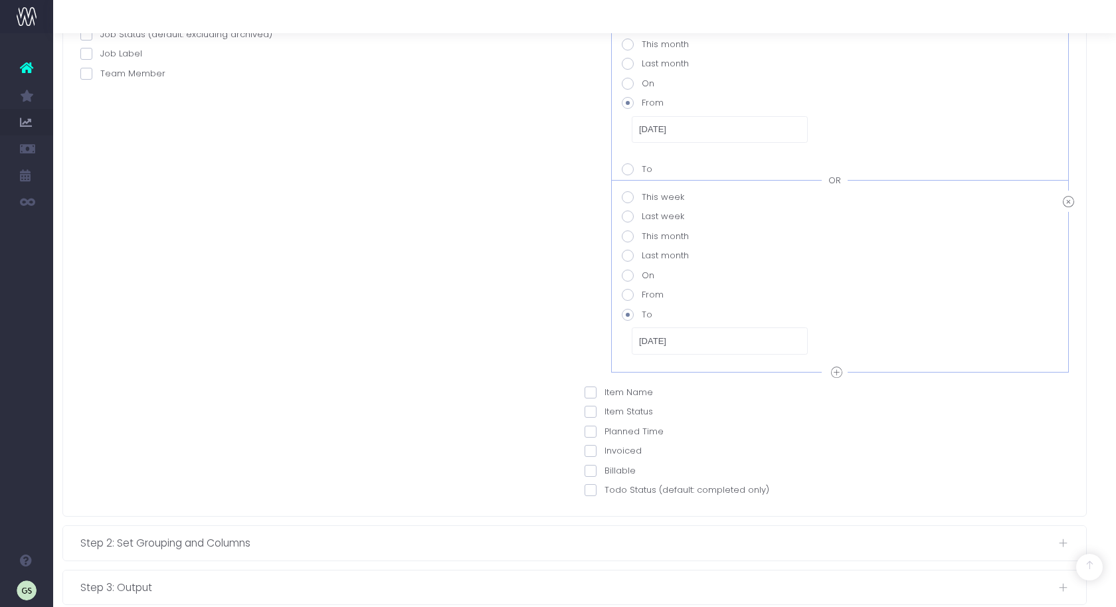
scroll to position [240, 10]
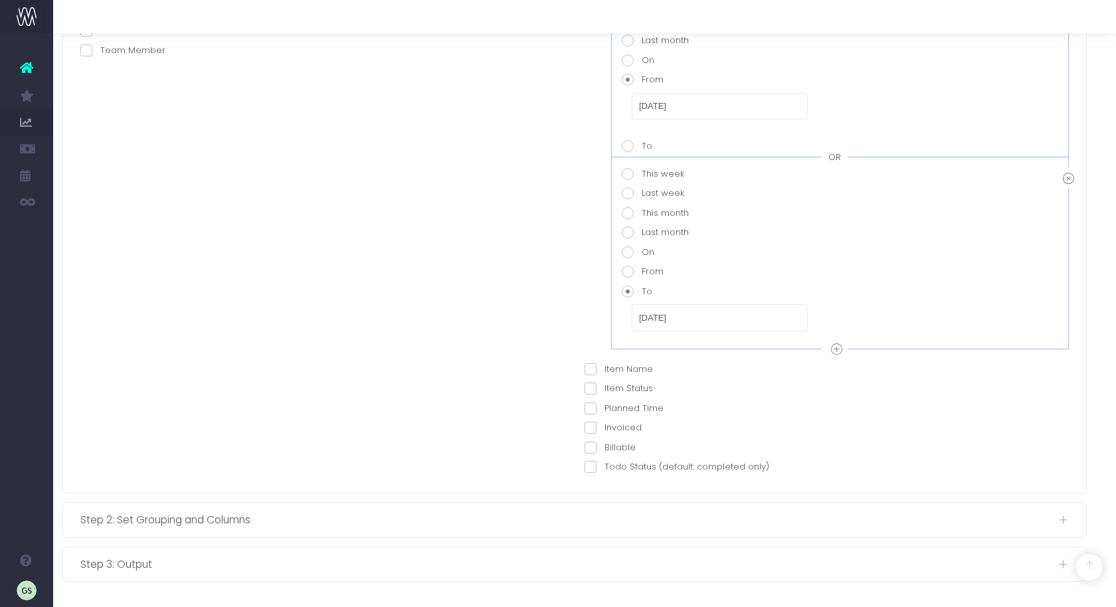
click at [337, 521] on span "Step 2: Set Grouping and Columns" at bounding box center [569, 519] width 978 height 17
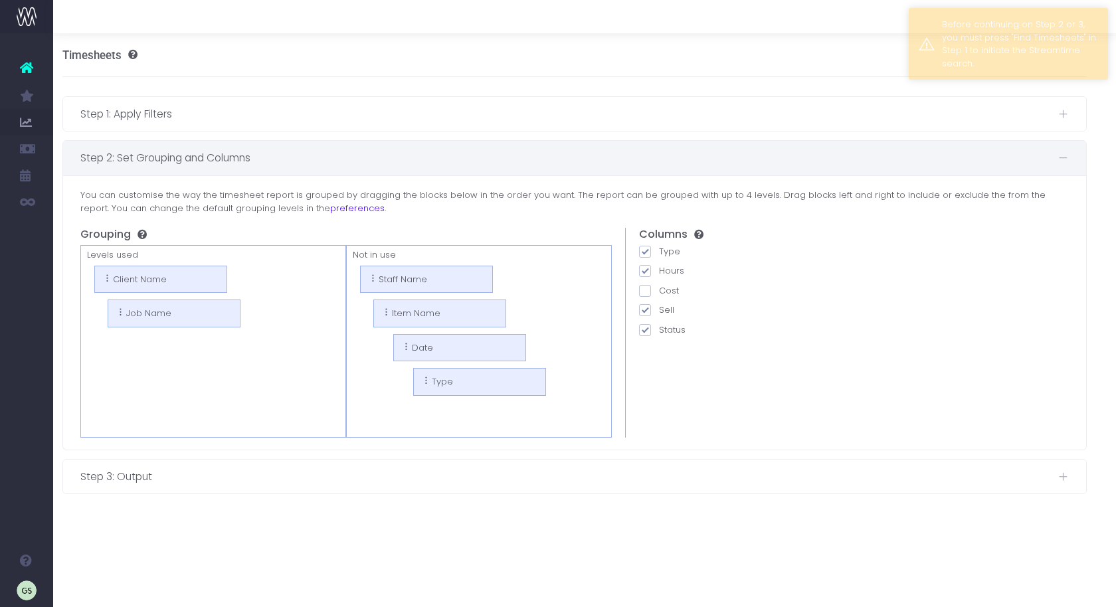
scroll to position [0, 10]
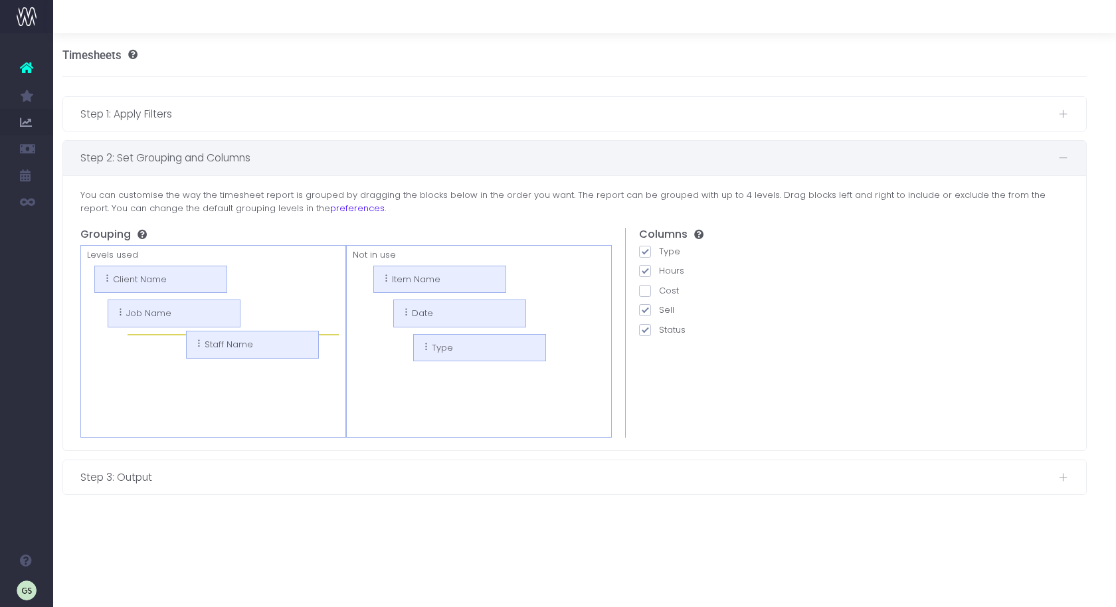
drag, startPoint x: 420, startPoint y: 277, endPoint x: 246, endPoint y: 344, distance: 185.9
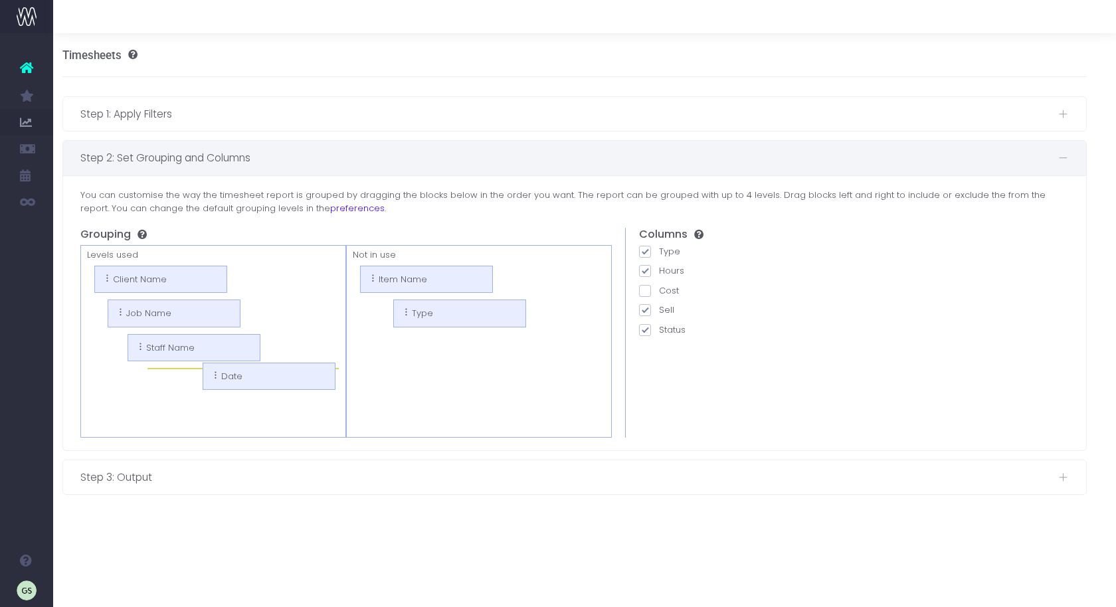
drag, startPoint x: 455, startPoint y: 312, endPoint x: 290, endPoint y: 377, distance: 177.7
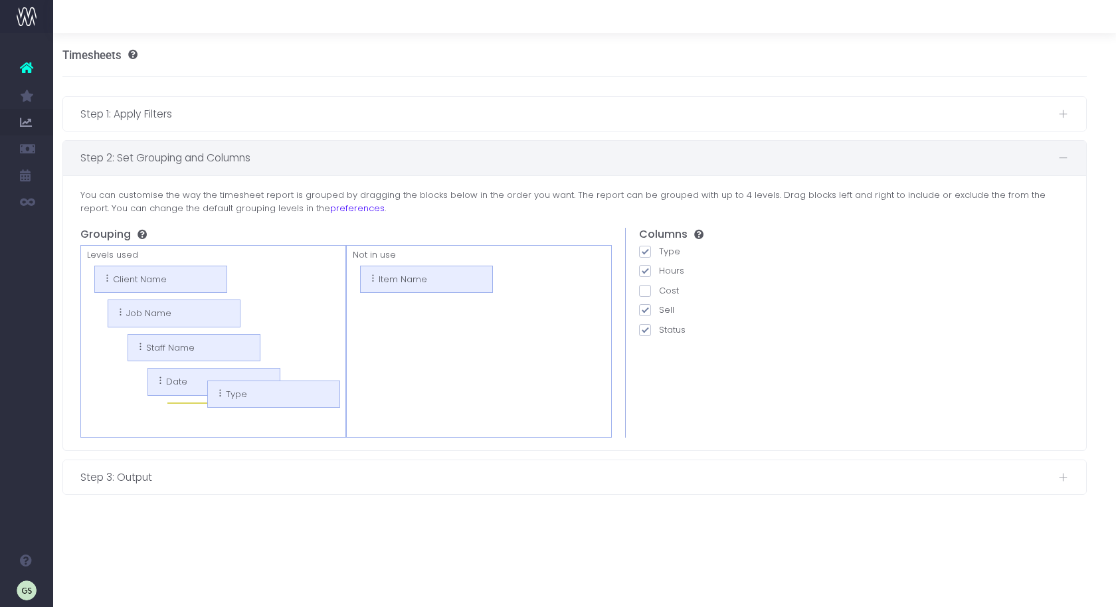
drag, startPoint x: 434, startPoint y: 322, endPoint x: 274, endPoint y: 402, distance: 178.8
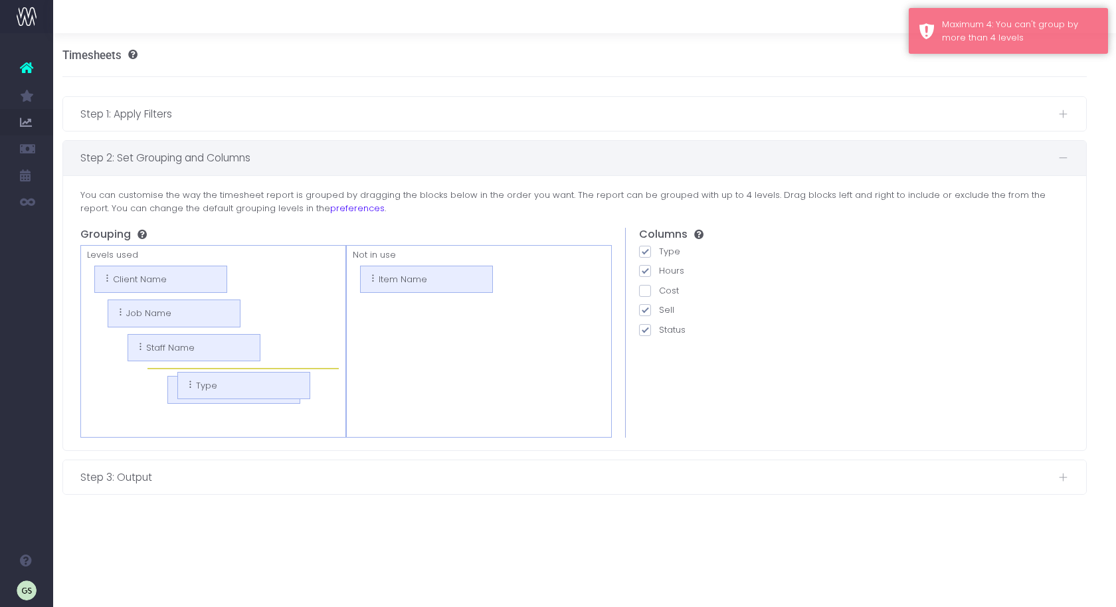
drag, startPoint x: 351, startPoint y: 349, endPoint x: 238, endPoint y: 383, distance: 117.9
drag, startPoint x: 407, startPoint y: 301, endPoint x: 193, endPoint y: 358, distance: 222.0
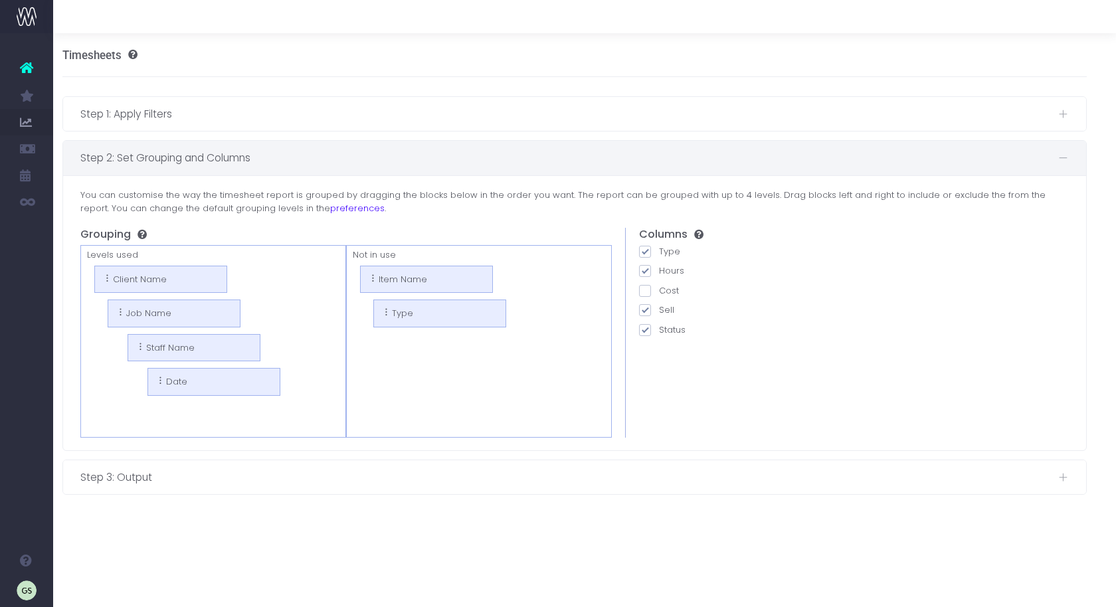
click at [645, 288] on span at bounding box center [645, 291] width 12 height 12
click at [659, 288] on input "Cost" at bounding box center [663, 288] width 9 height 9
checkbox input "true"
click at [389, 477] on span "Step 3: Output" at bounding box center [569, 477] width 978 height 17
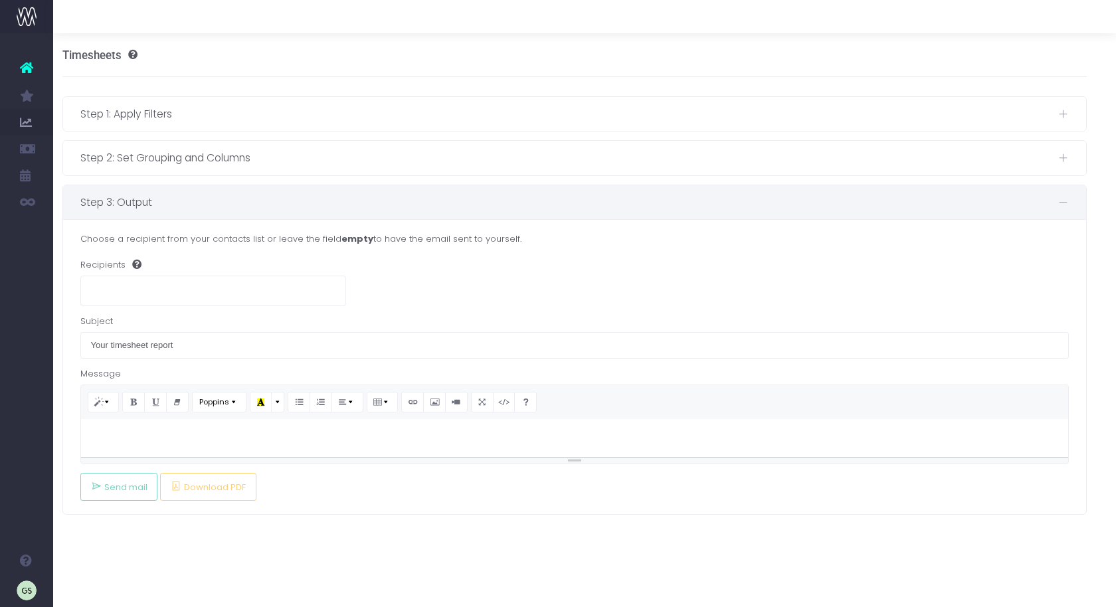
click at [165, 285] on ul at bounding box center [213, 288] width 264 height 25
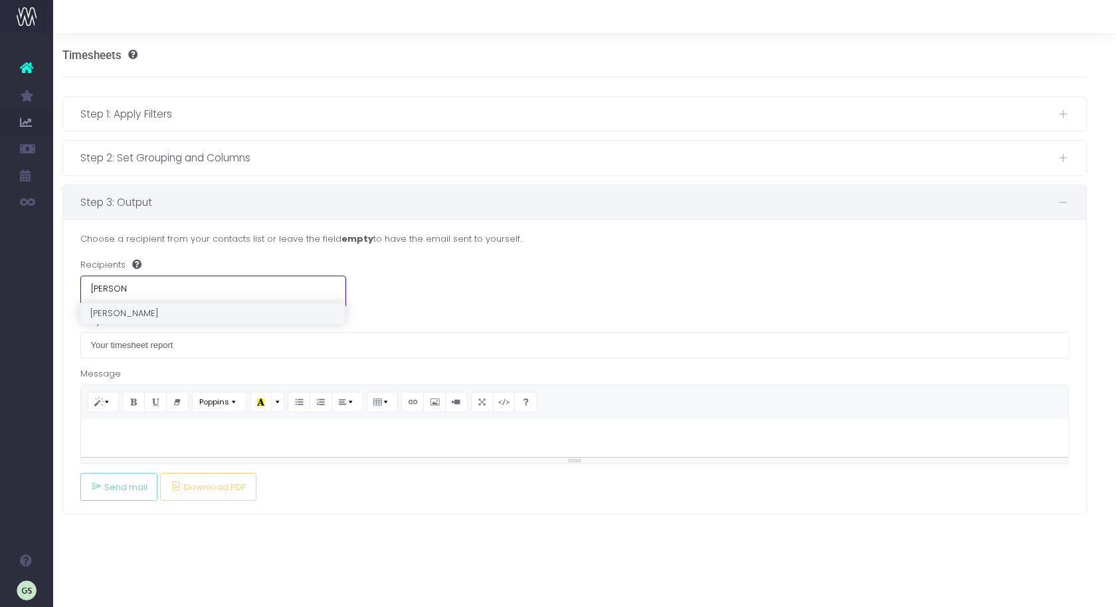
type input "gavin."
type input "gavin.staff"
type input "gavin.stafford@"
type input "gavin.stafford@w"
type input "gavin.stafford@wearetilt."
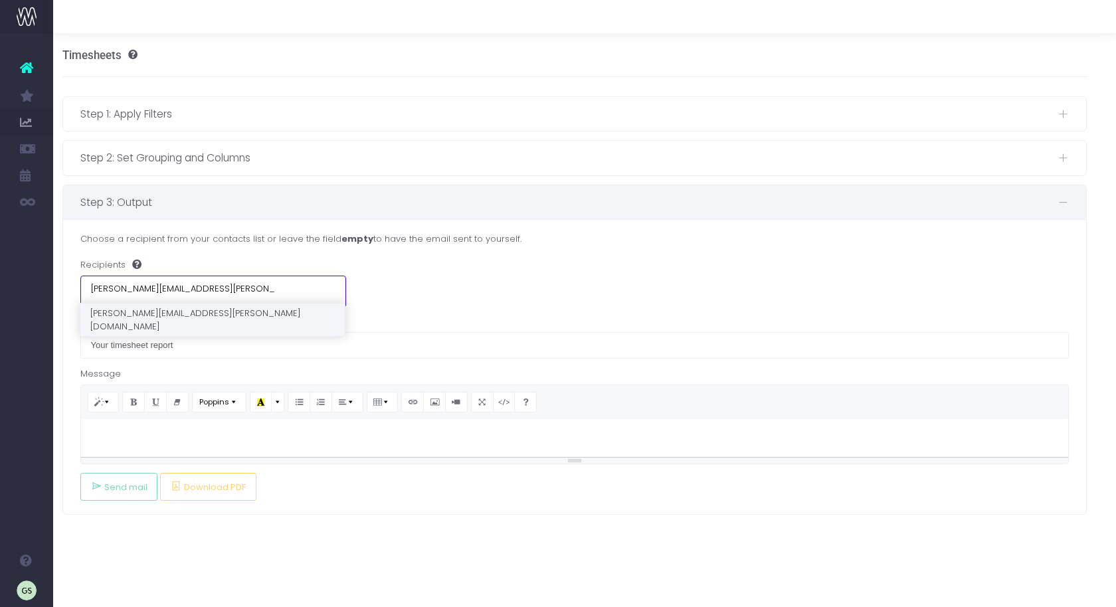
type input "[PERSON_NAME][EMAIL_ADDRESS][PERSON_NAME][DOMAIN_NAME]"
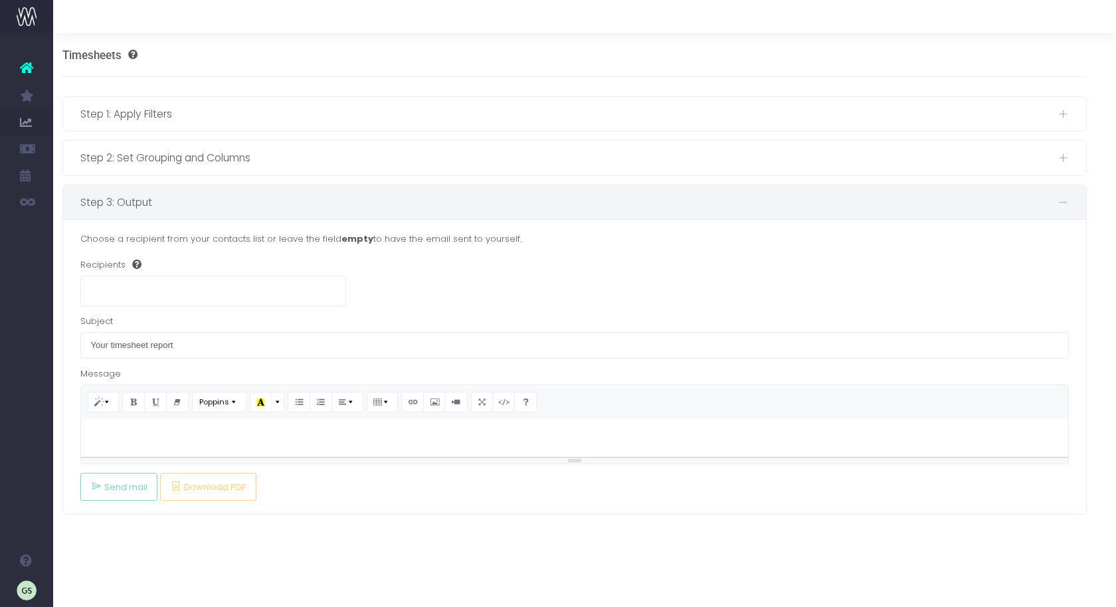
click at [489, 274] on div "Recipients gavin.stafford@wearetilt.com" at bounding box center [574, 281] width 989 height 47
click at [228, 284] on input "search" at bounding box center [185, 289] width 188 height 11
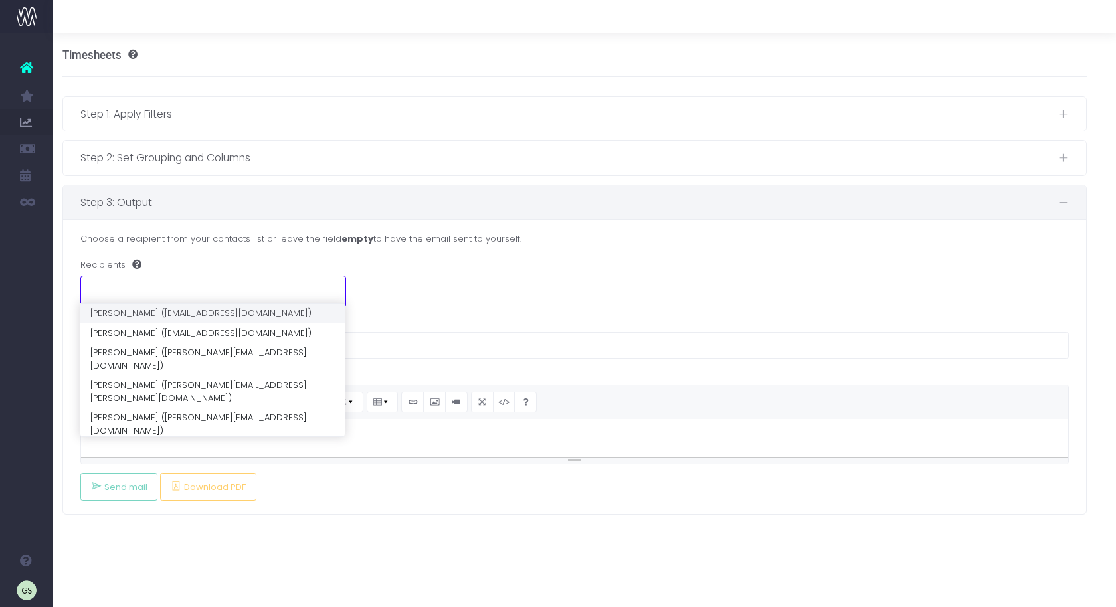
click at [470, 262] on div "Recipients" at bounding box center [574, 281] width 989 height 47
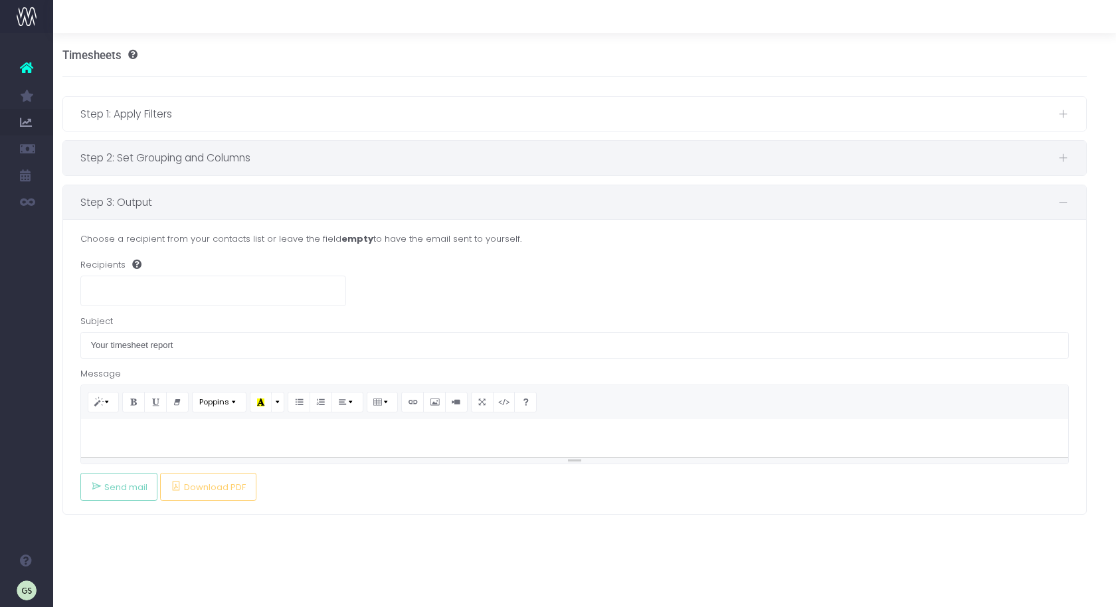
click at [450, 159] on span "Step 2: Set Grouping and Columns" at bounding box center [569, 157] width 978 height 17
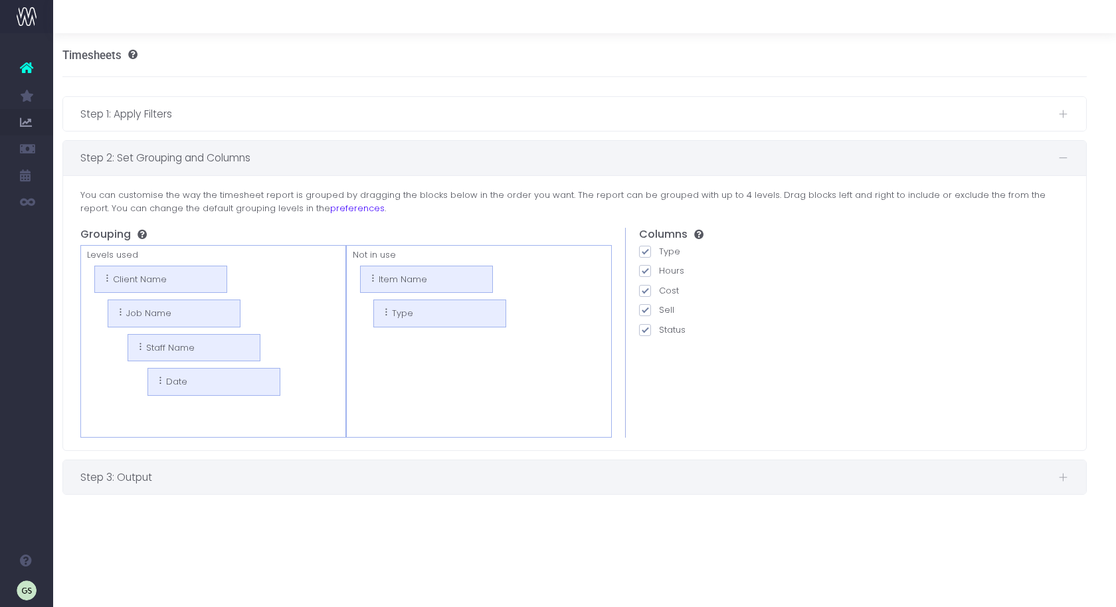
click at [339, 479] on span "Step 3: Output" at bounding box center [569, 477] width 978 height 17
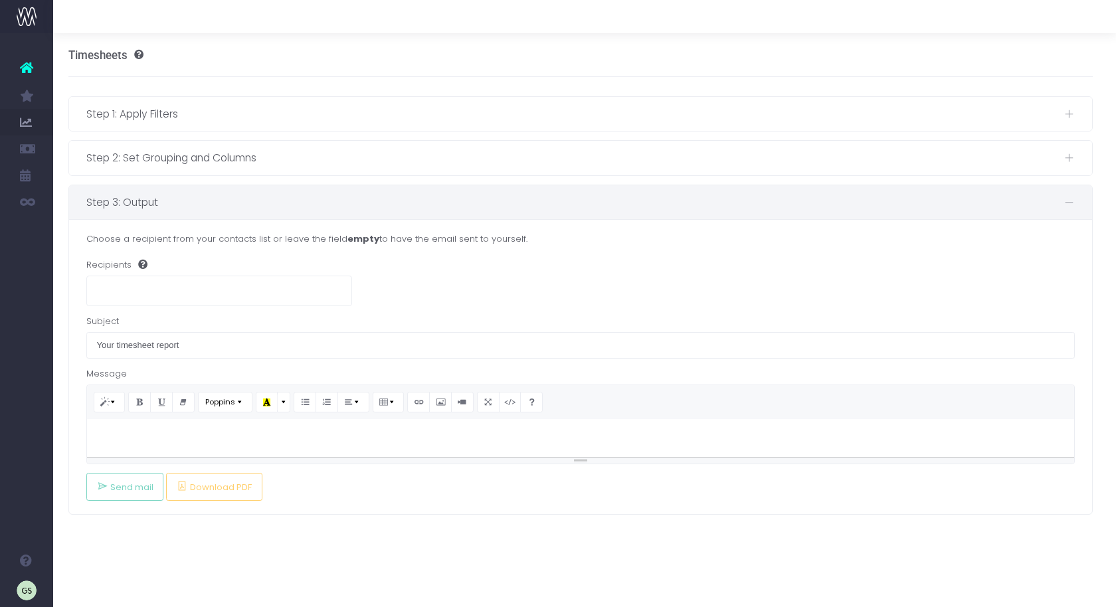
scroll to position [0, 0]
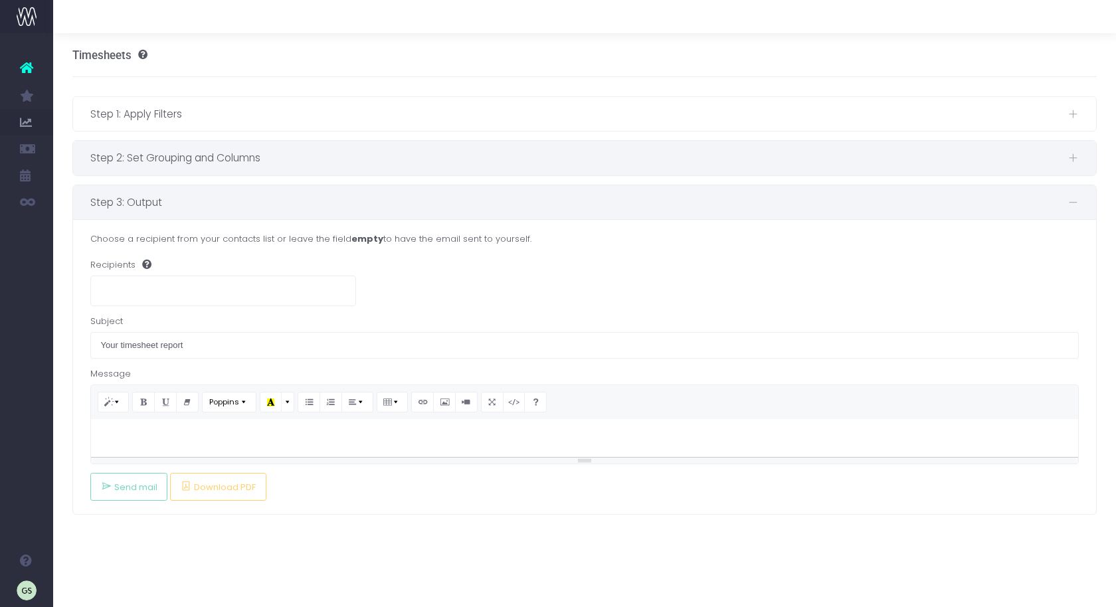
click at [353, 161] on span "Step 2: Set Grouping and Columns" at bounding box center [579, 157] width 978 height 17
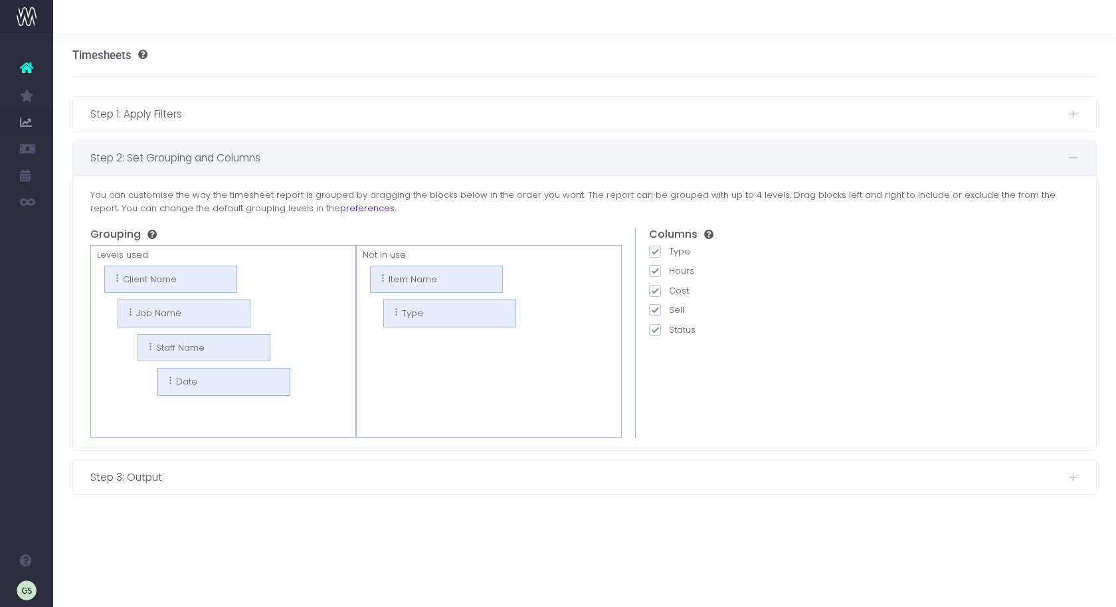
click at [353, 160] on span "Step 2: Set Grouping and Columns" at bounding box center [579, 157] width 978 height 17
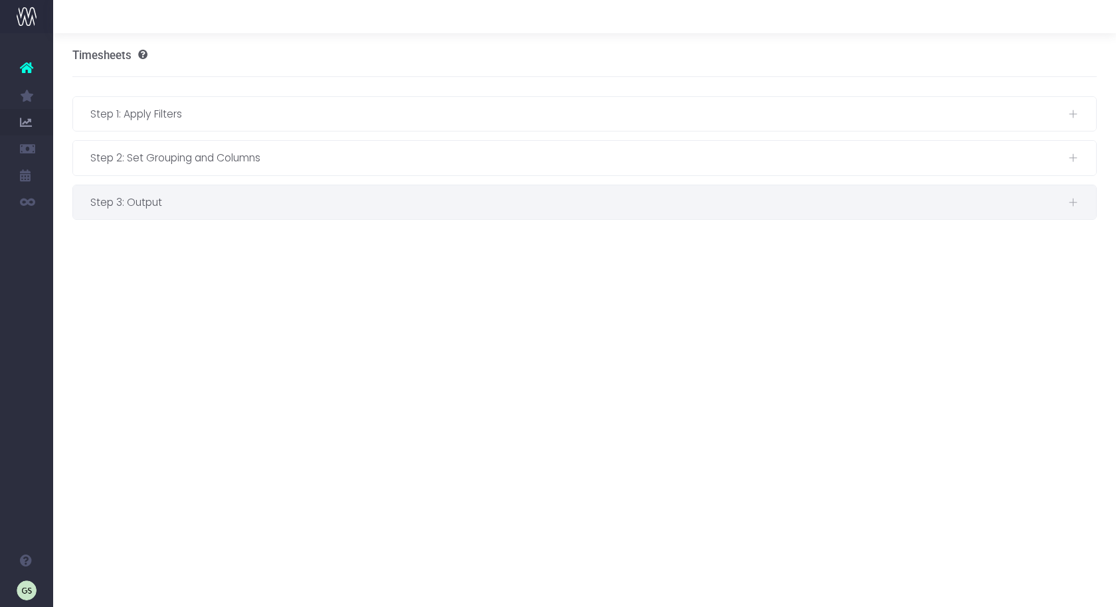
click at [325, 199] on span "Step 3: Output" at bounding box center [579, 202] width 978 height 17
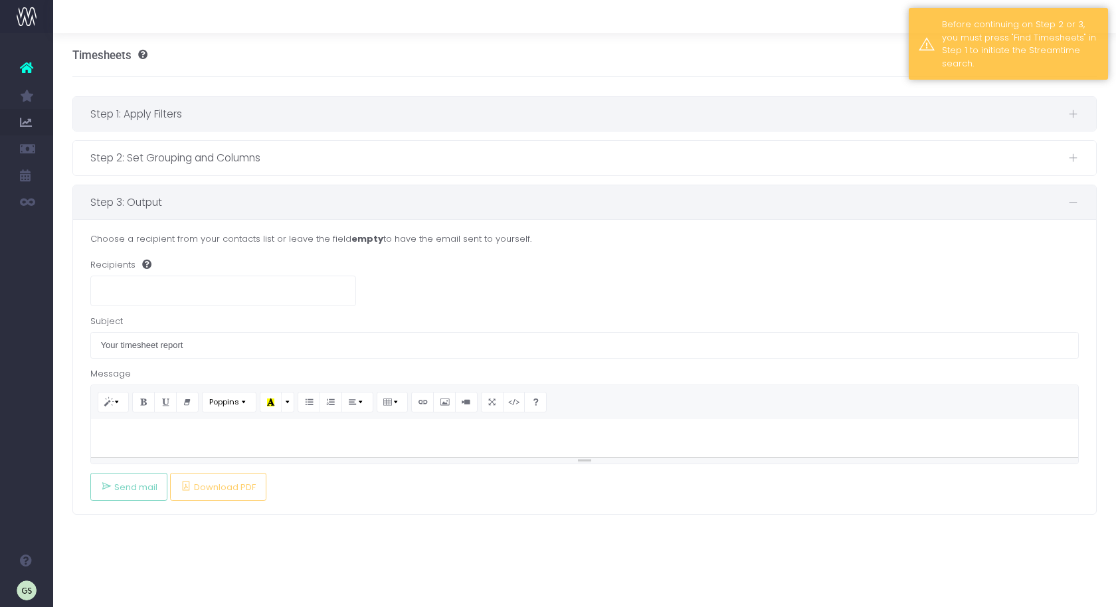
click at [300, 130] on div "Step 1: Apply Filters" at bounding box center [584, 114] width 1023 height 34
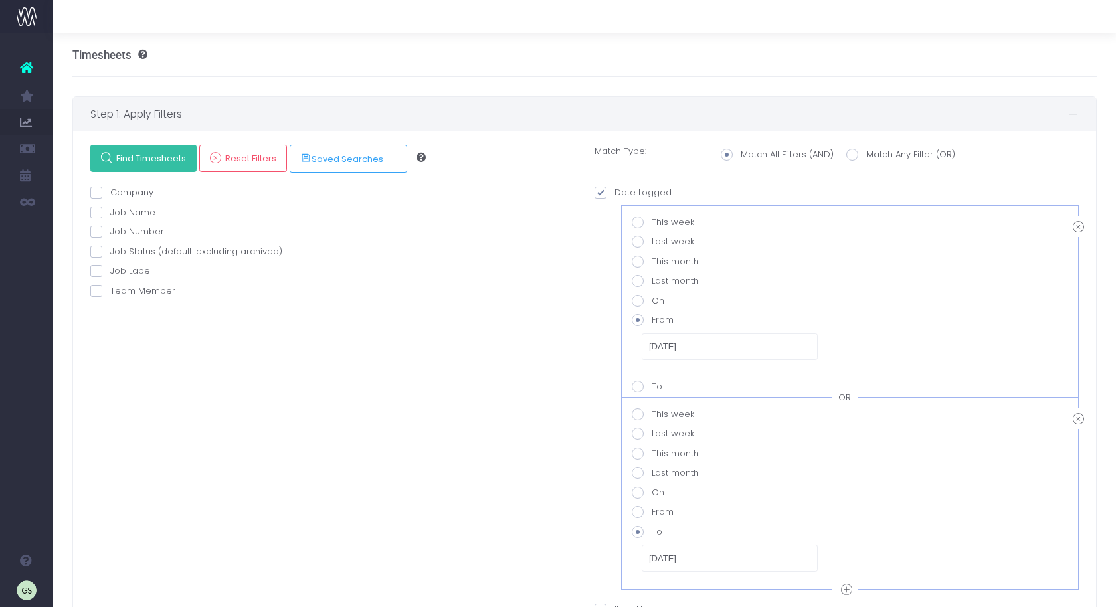
click at [140, 153] on span "Find Timesheets" at bounding box center [149, 158] width 74 height 11
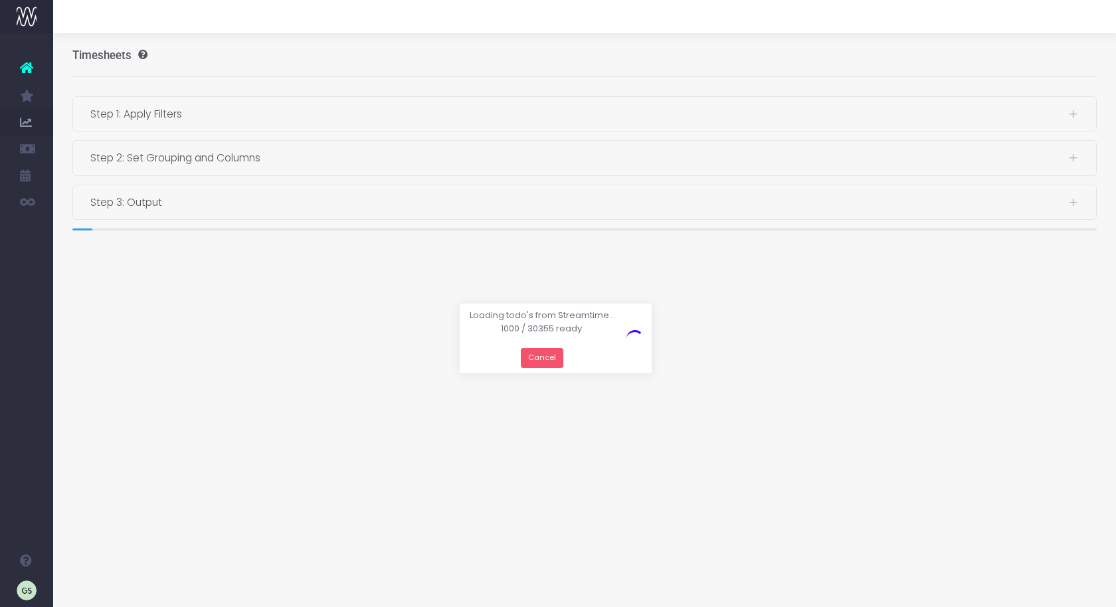
click at [535, 355] on button "Cancel" at bounding box center [542, 358] width 43 height 21
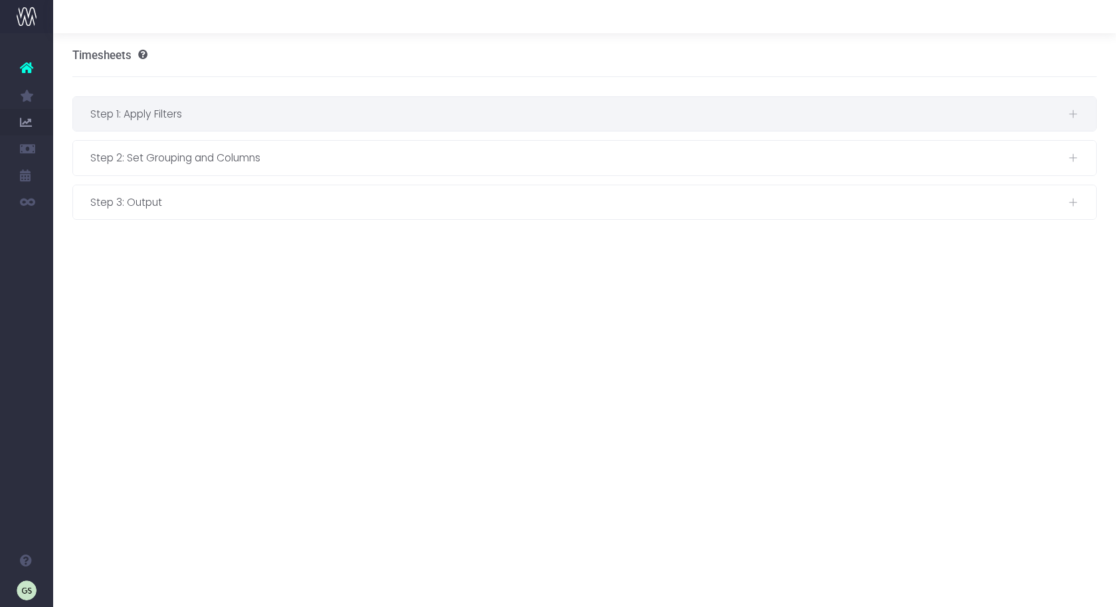
click at [149, 110] on span "Step 1: Apply Filters" at bounding box center [579, 114] width 978 height 17
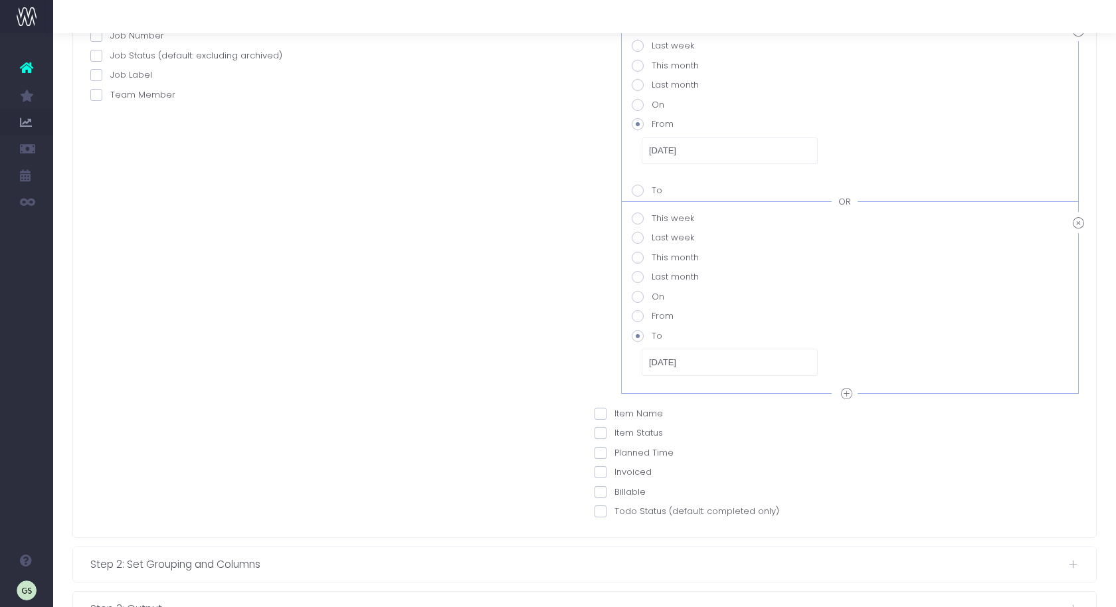
scroll to position [240, 0]
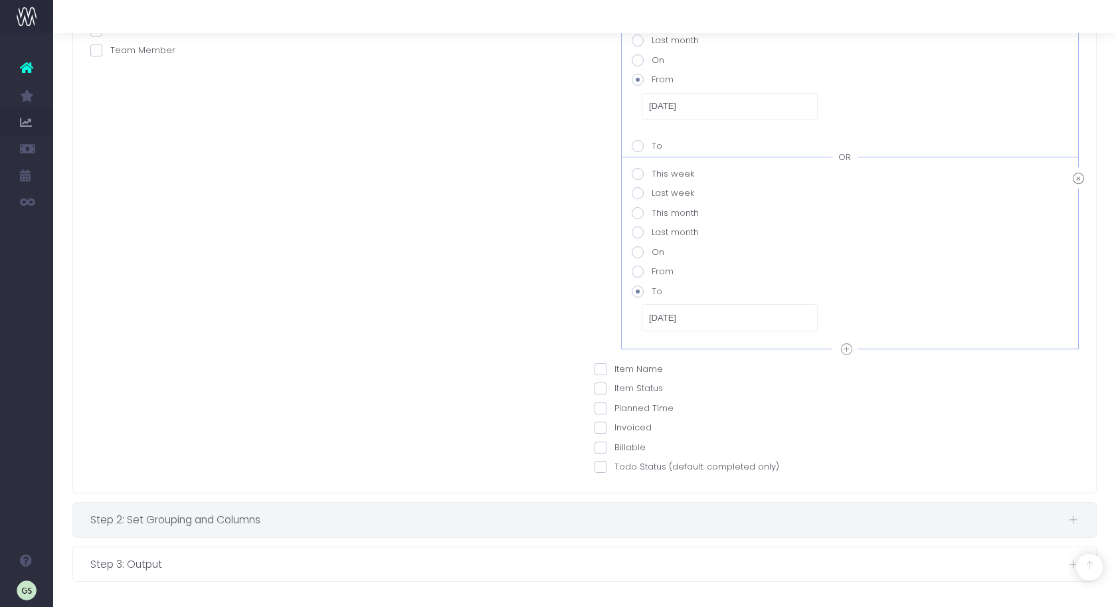
click at [329, 516] on span "Step 2: Set Grouping and Columns" at bounding box center [579, 519] width 978 height 17
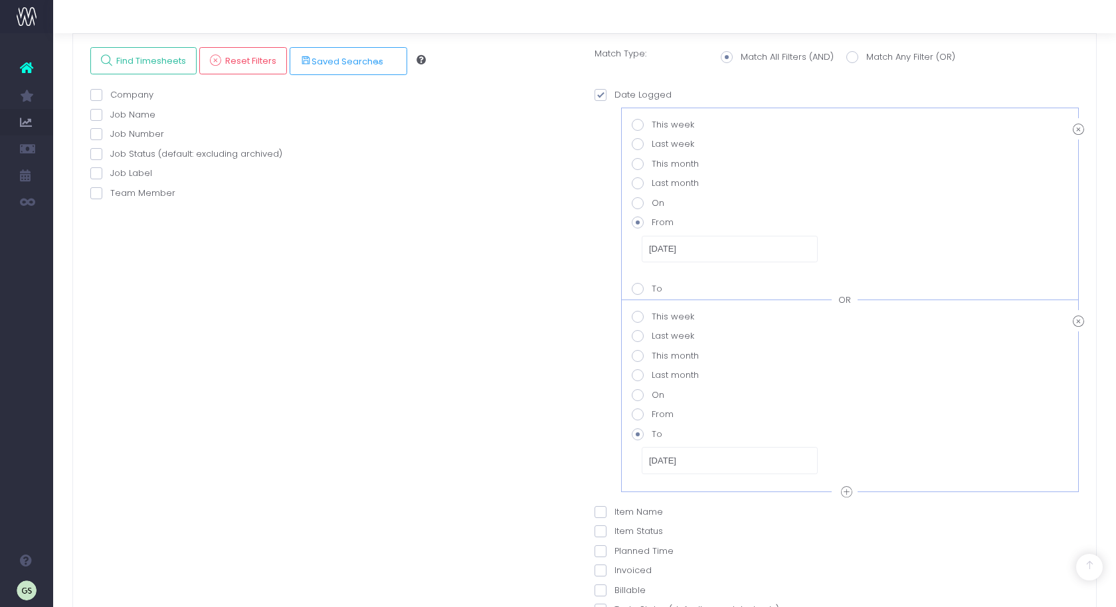
scroll to position [0, 0]
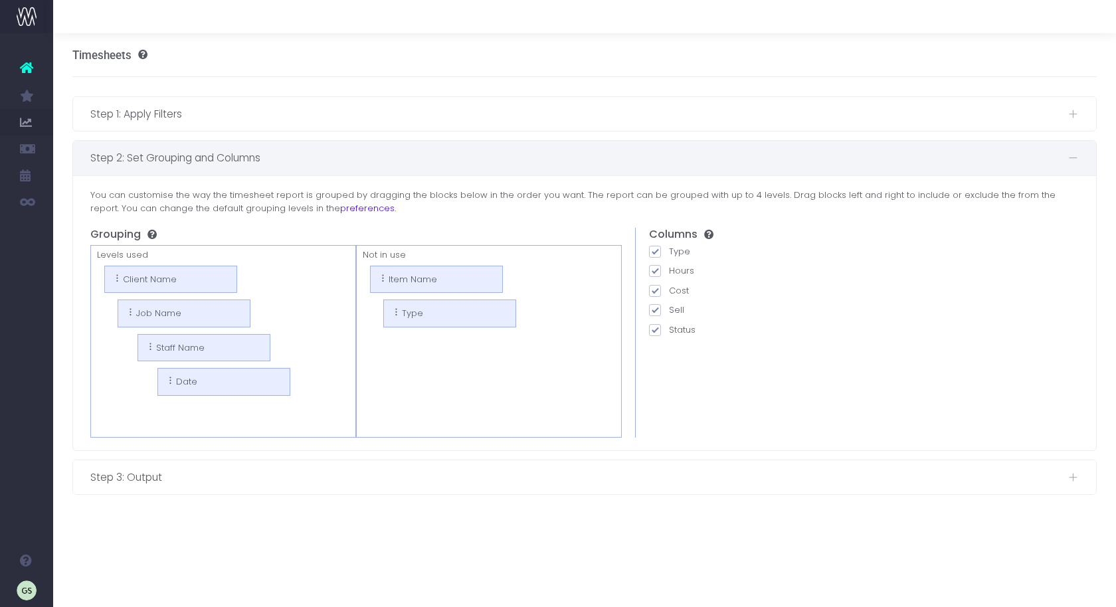
click at [333, 480] on span "Step 3: Output" at bounding box center [579, 477] width 978 height 17
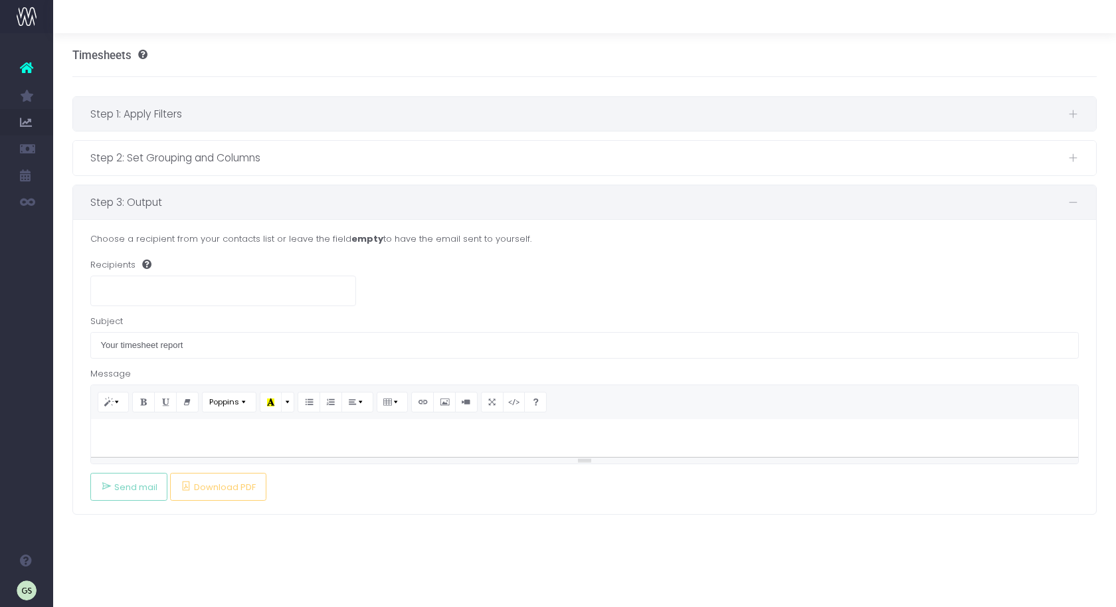
click at [298, 118] on span "Step 1: Apply Filters" at bounding box center [579, 114] width 978 height 17
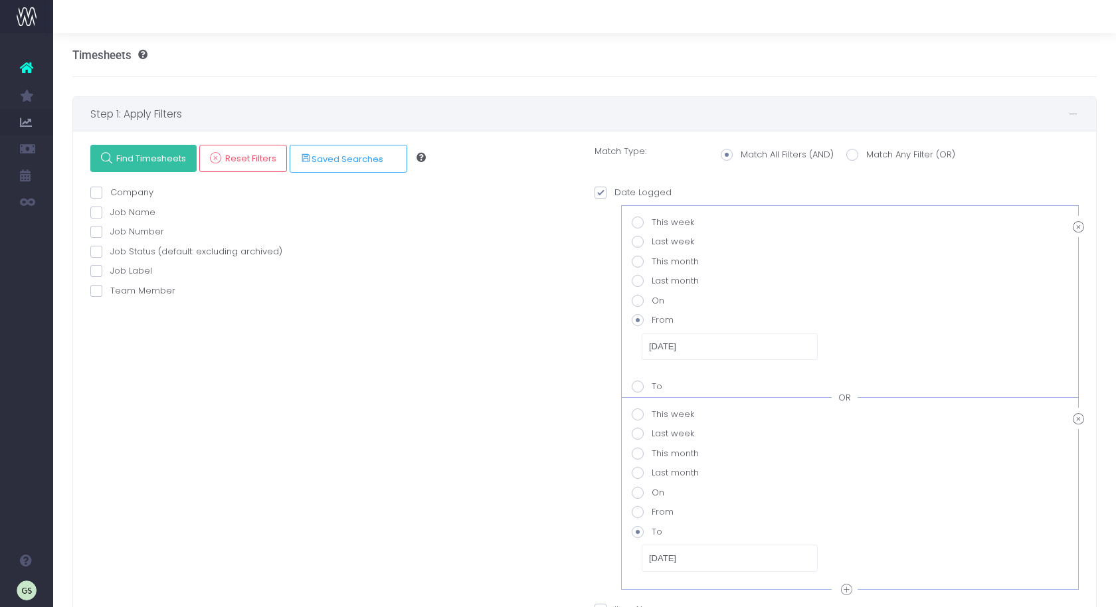
click at [133, 151] on link "Find Timesheets" at bounding box center [143, 158] width 106 height 27
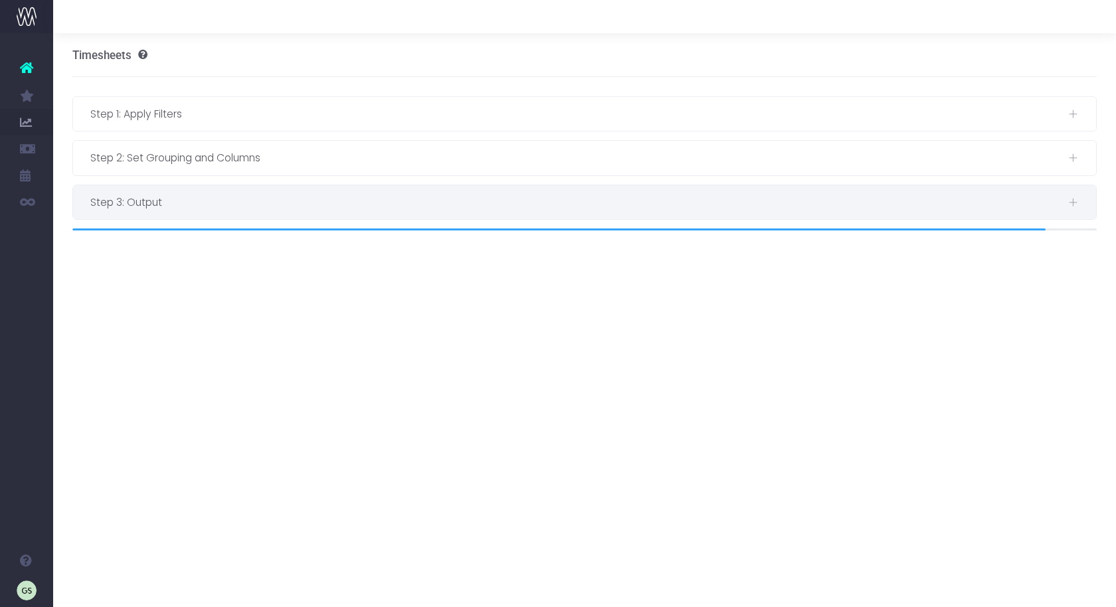
click at [167, 201] on span "Step 3: Output" at bounding box center [579, 202] width 978 height 17
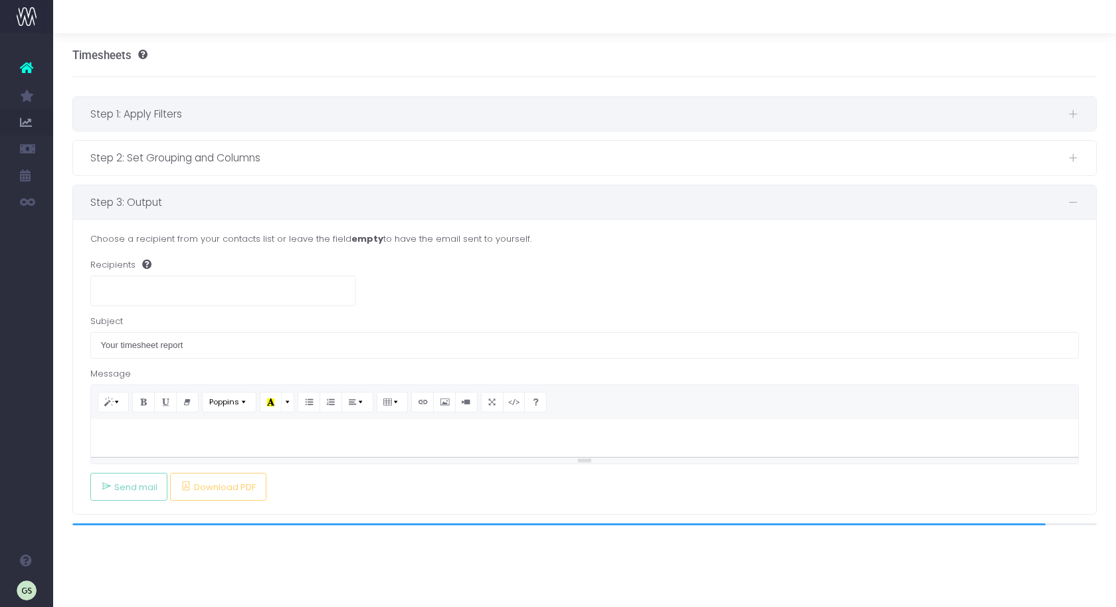
click at [165, 118] on span "Step 1: Apply Filters" at bounding box center [579, 114] width 978 height 17
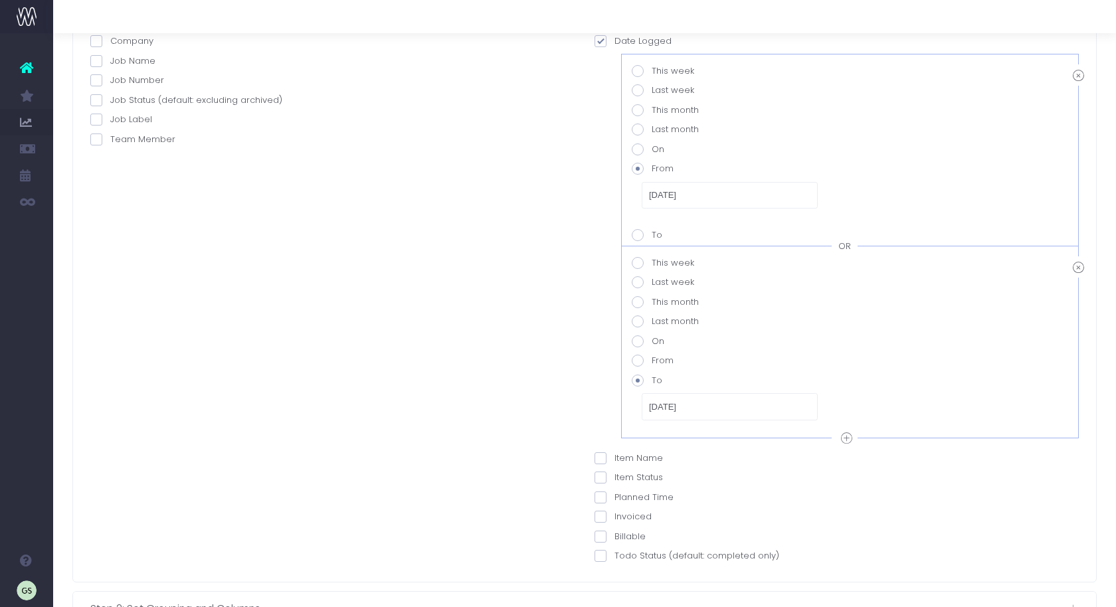
scroll to position [242, 0]
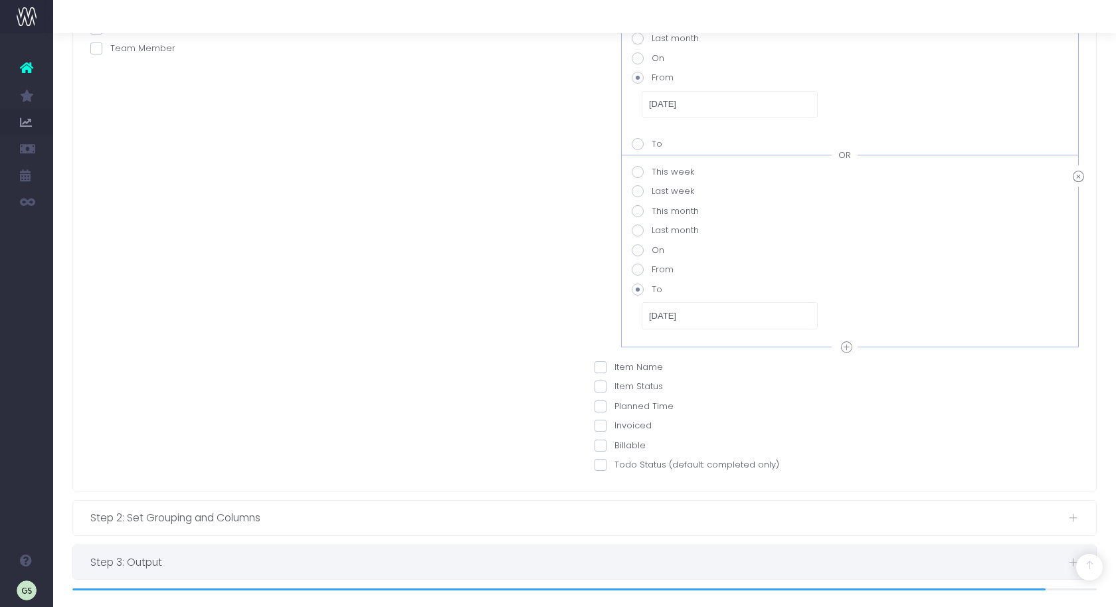
click at [179, 555] on span "Step 3: Output" at bounding box center [579, 562] width 978 height 17
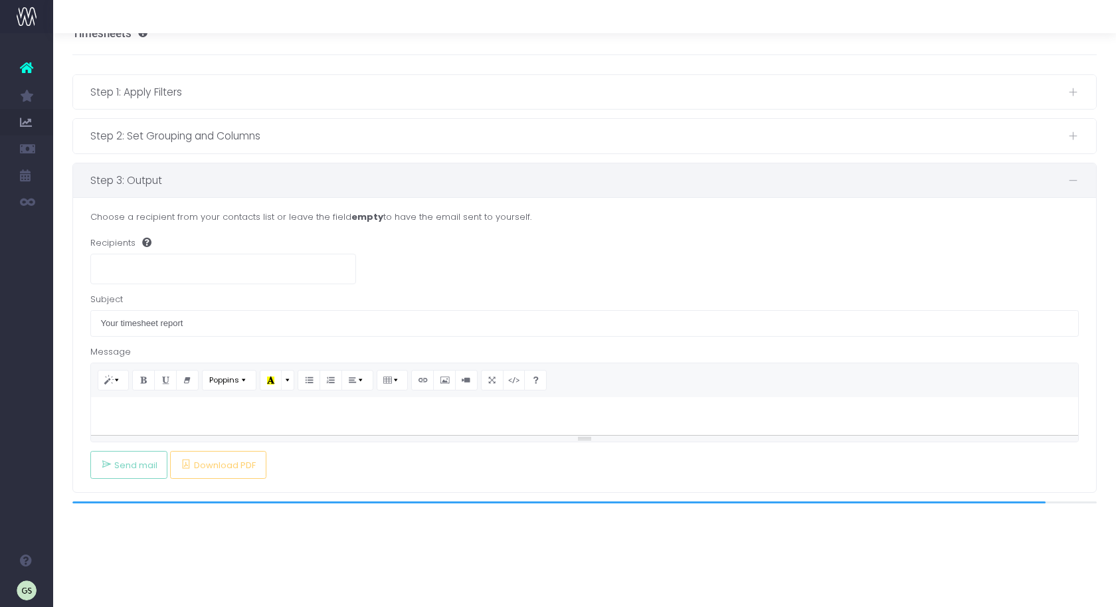
scroll to position [0, 0]
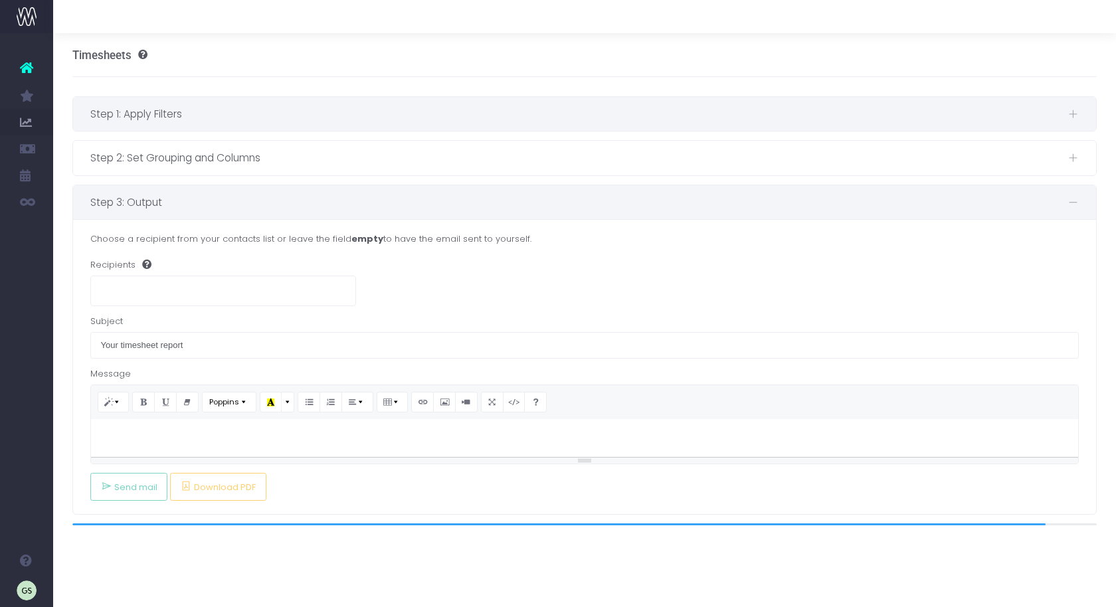
click at [232, 106] on span "Step 1: Apply Filters" at bounding box center [579, 114] width 978 height 17
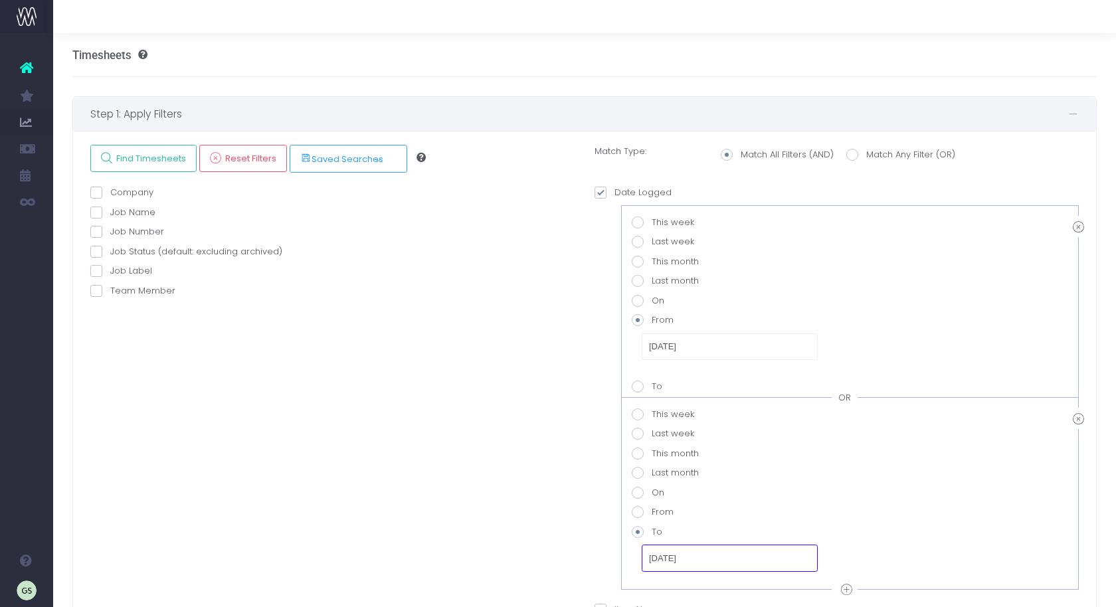
click at [707, 561] on input "30-09-2025" at bounding box center [730, 558] width 176 height 27
click at [662, 387] on th "«" at bounding box center [659, 387] width 23 height 20
click at [734, 506] on td "31" at bounding box center [729, 506] width 23 height 20
type input "31-07-2025"
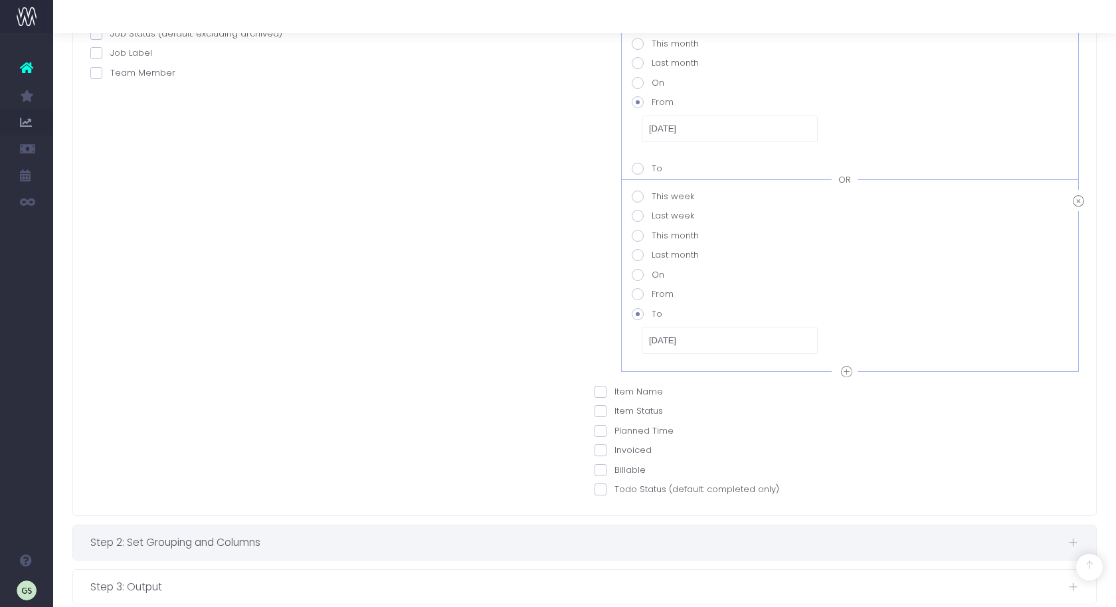
scroll to position [242, 0]
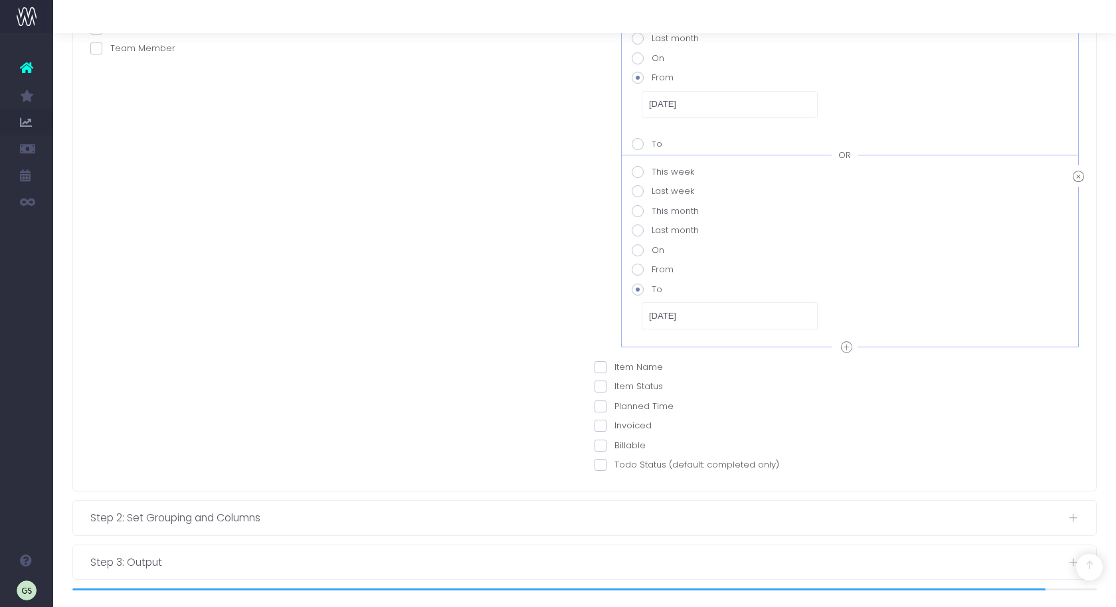
click at [610, 367] on label "Item Name" at bounding box center [628, 367] width 68 height 13
click at [614, 367] on input "Item Name" at bounding box center [618, 365] width 9 height 9
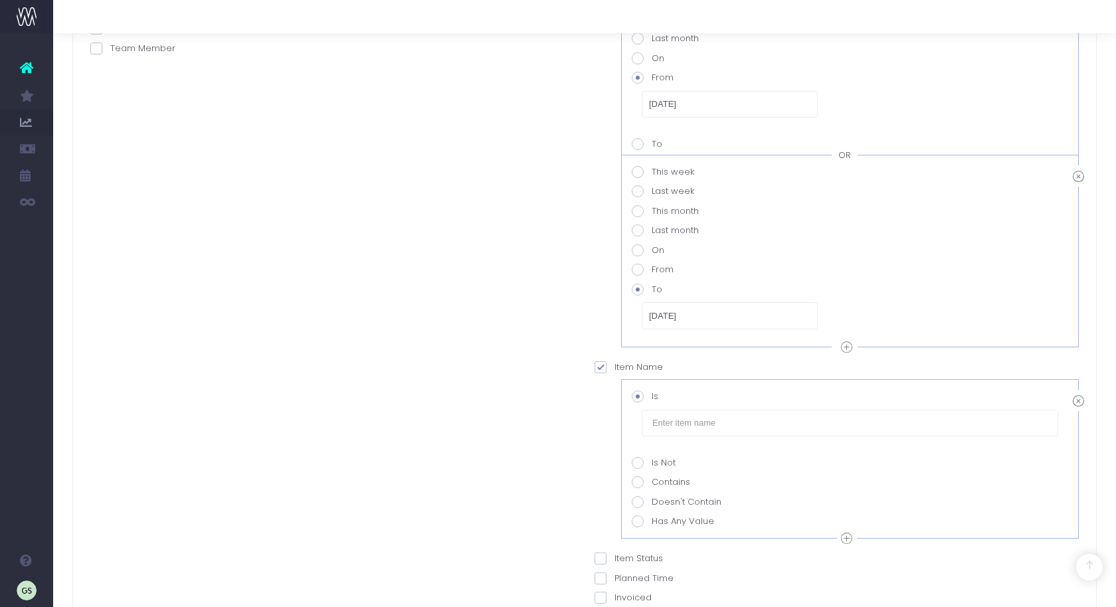
click at [606, 369] on label "Item Name" at bounding box center [628, 367] width 68 height 13
click at [614, 369] on input "Item Name" at bounding box center [618, 365] width 9 height 9
checkbox input "false"
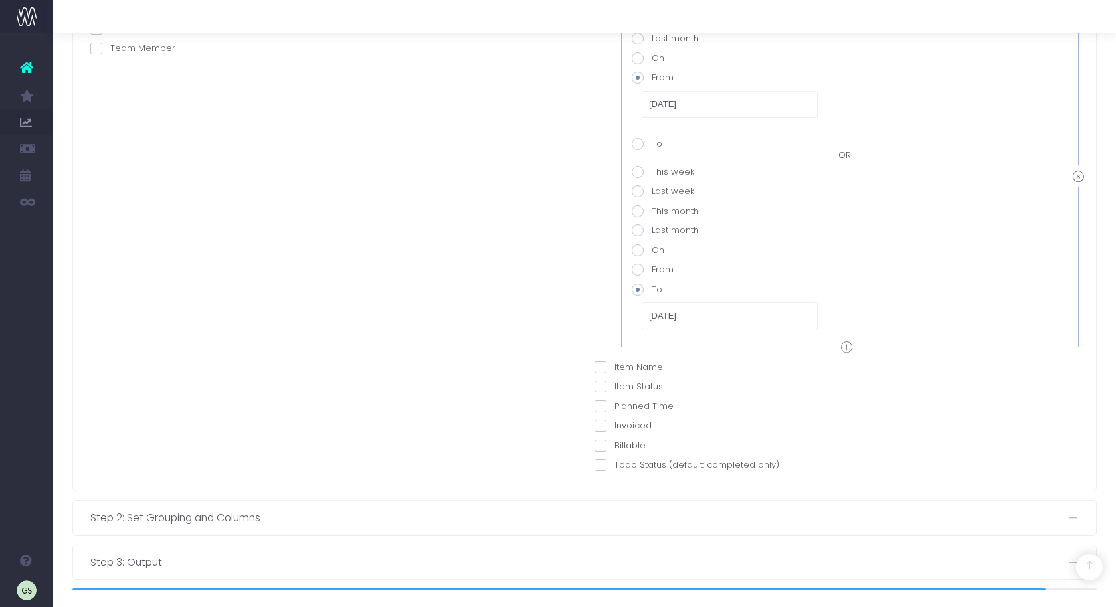
click at [605, 385] on span at bounding box center [600, 387] width 12 height 12
click at [614, 385] on input "Item Status" at bounding box center [618, 384] width 9 height 9
checkbox input "true"
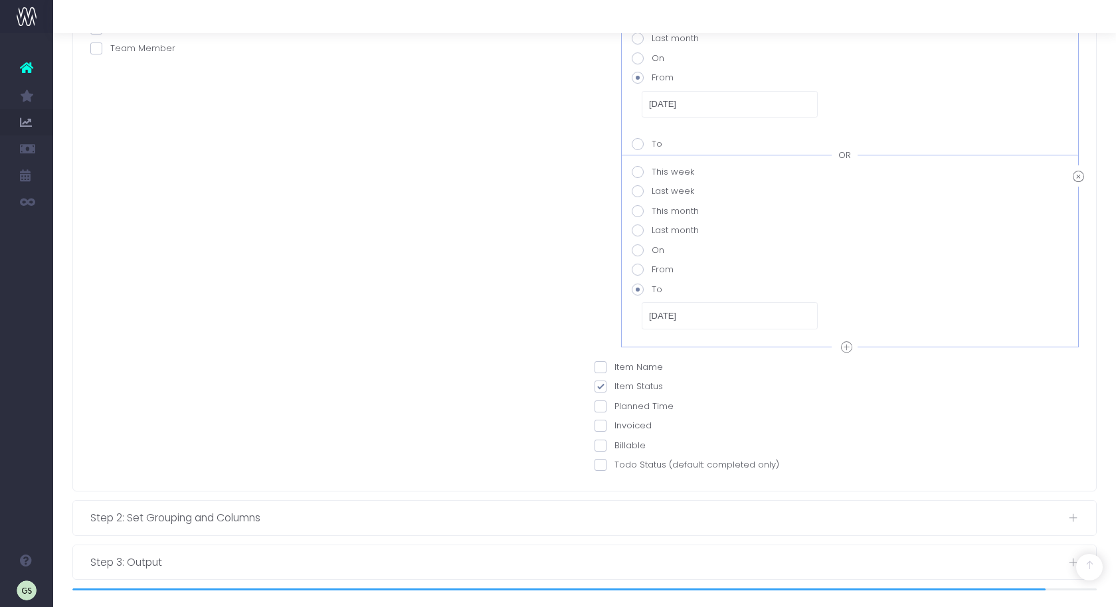
checkbox input "true"
click at [608, 407] on label "Planned Time" at bounding box center [633, 406] width 79 height 13
click at [614, 407] on input "Planned Time" at bounding box center [618, 404] width 9 height 9
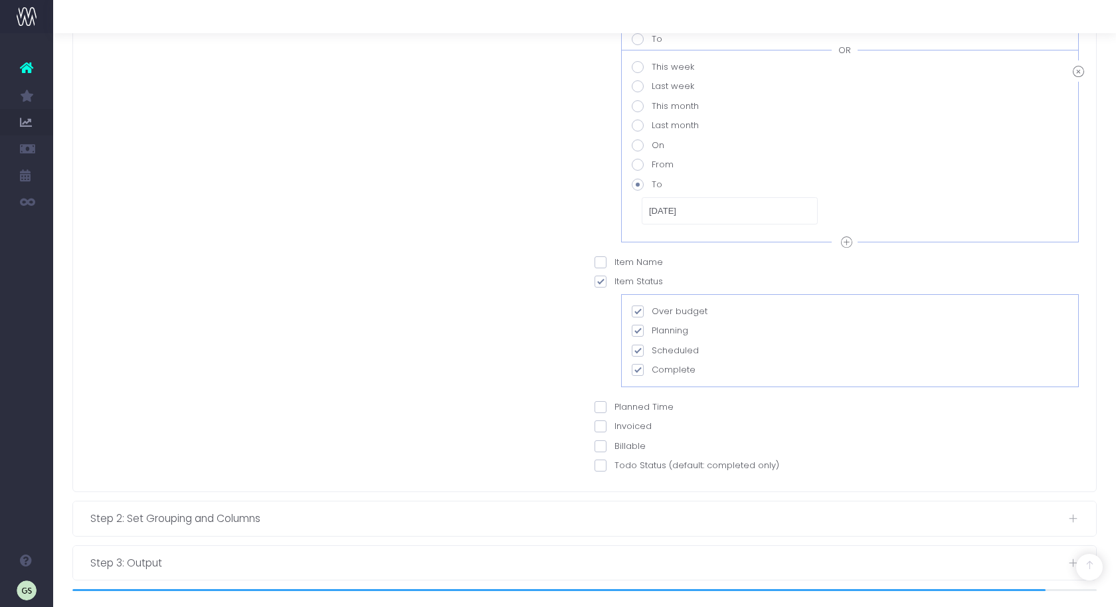
checkbox input "true"
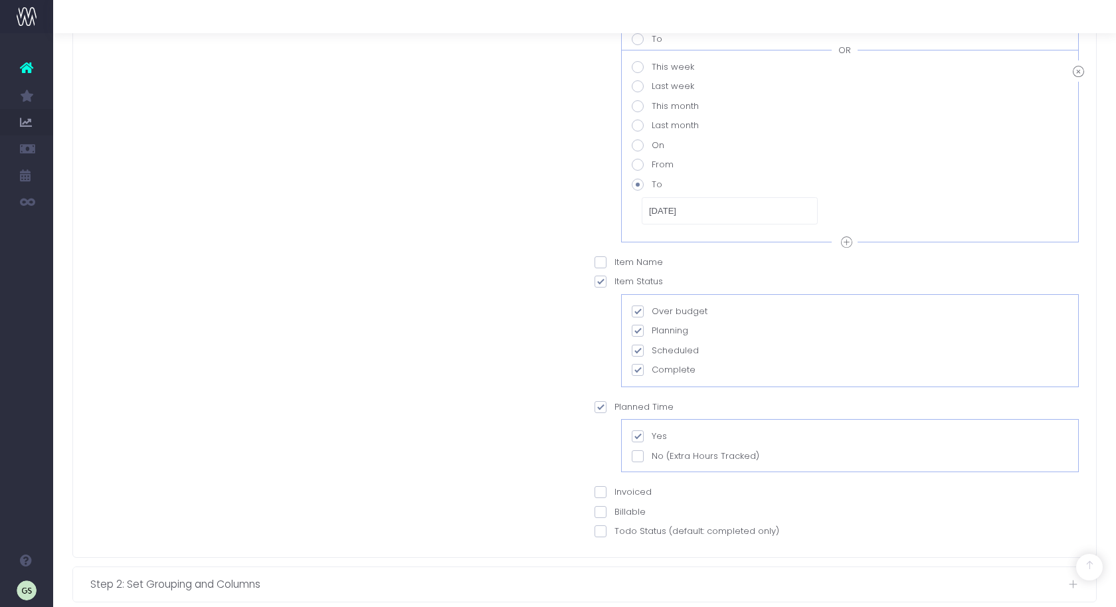
scroll to position [351, 0]
click at [603, 489] on span at bounding box center [600, 489] width 12 height 12
click at [614, 489] on input "Invoiced" at bounding box center [618, 486] width 9 height 9
checkbox input "true"
click at [641, 537] on span at bounding box center [638, 537] width 12 height 12
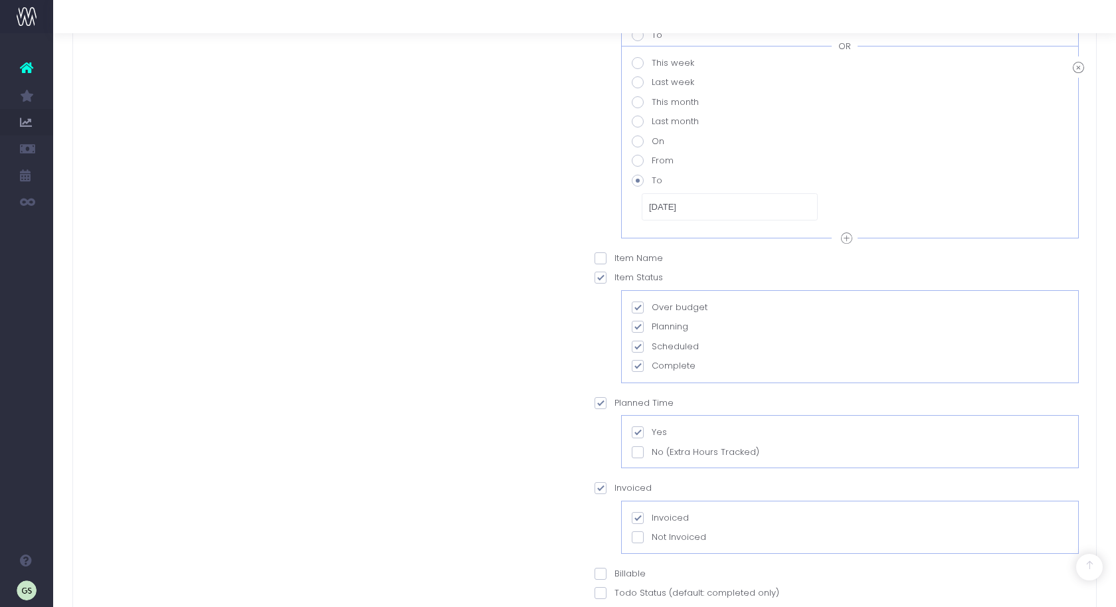
click at [651, 537] on input "Not Invoiced" at bounding box center [655, 535] width 9 height 9
checkbox input "true"
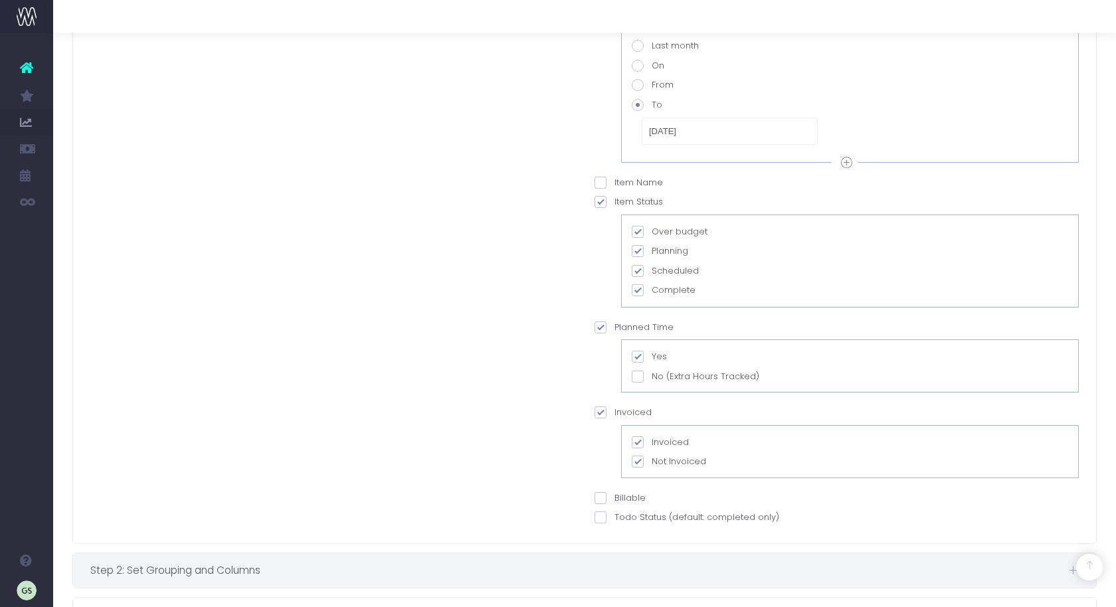
scroll to position [459, 0]
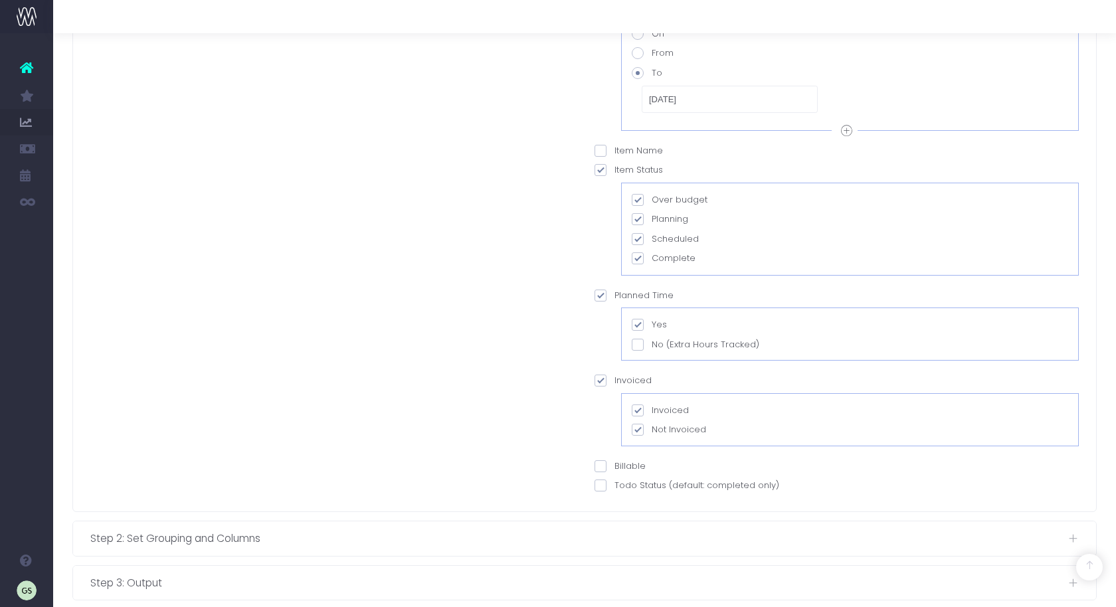
click at [601, 461] on span at bounding box center [600, 466] width 12 height 12
click at [614, 461] on input "Billable" at bounding box center [618, 464] width 9 height 9
checkbox input "true"
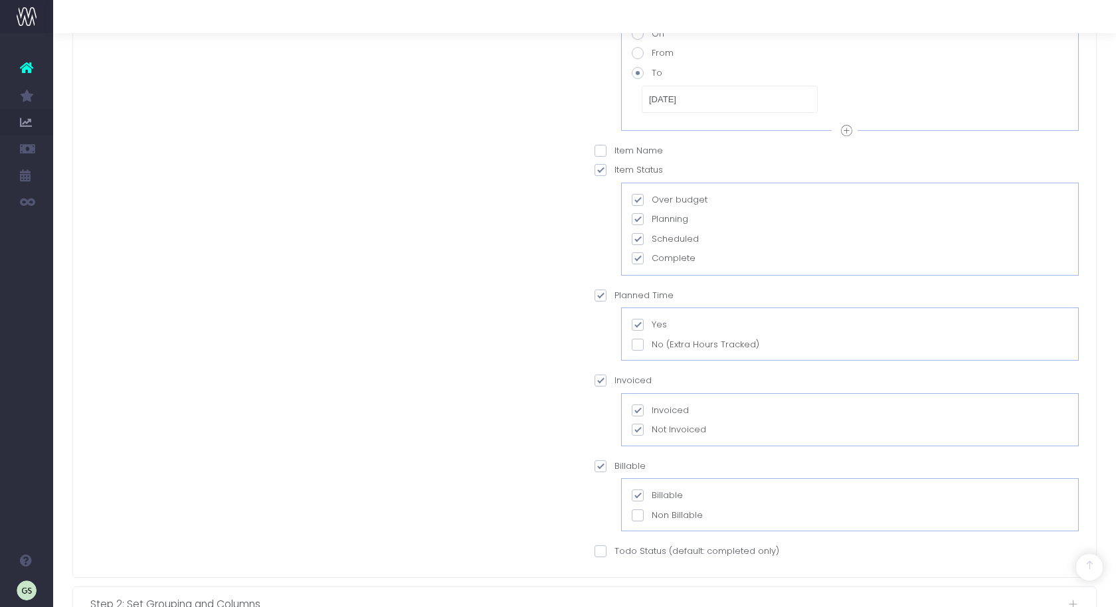
click at [634, 513] on span at bounding box center [638, 515] width 12 height 12
click at [651, 513] on input "Non Billable" at bounding box center [655, 513] width 9 height 9
checkbox input "true"
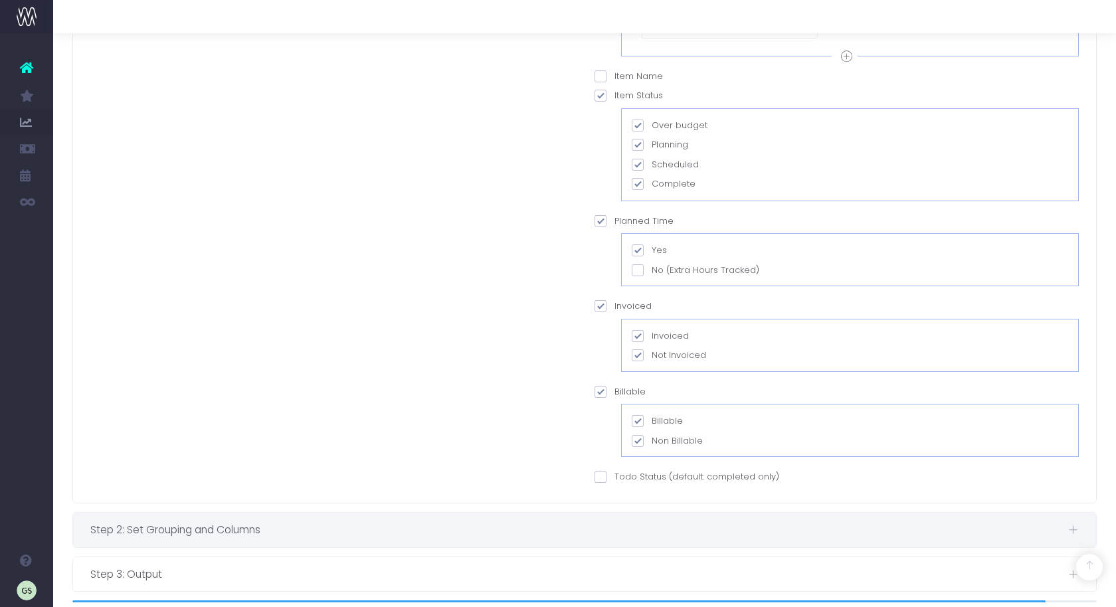
scroll to position [545, 0]
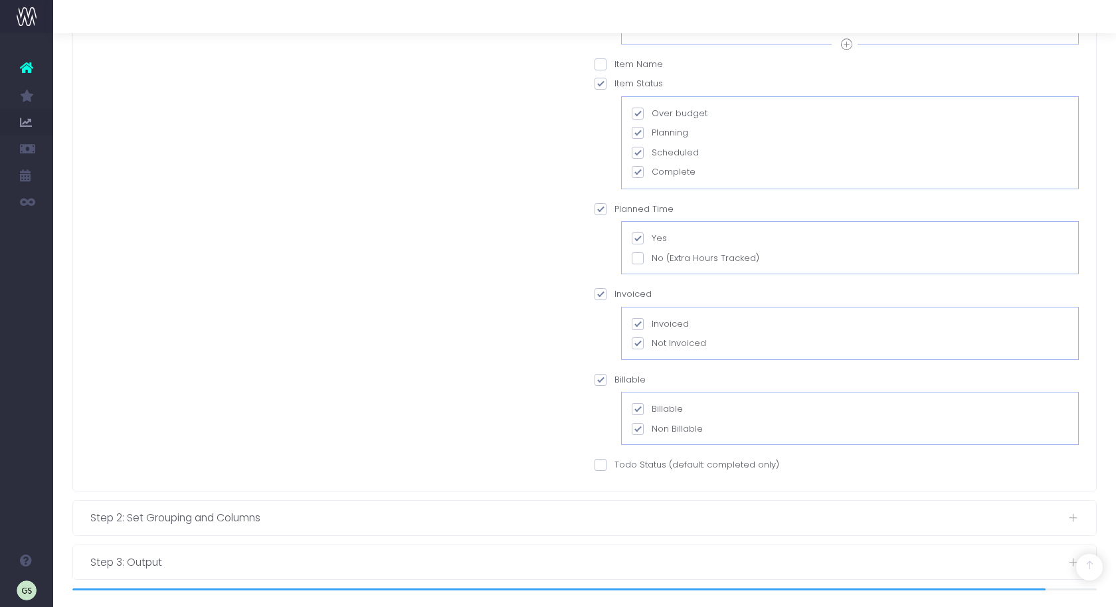
click at [604, 462] on span at bounding box center [600, 465] width 12 height 12
click at [614, 462] on input "Todo Status (default: completed only)" at bounding box center [618, 462] width 9 height 9
checkbox input "true"
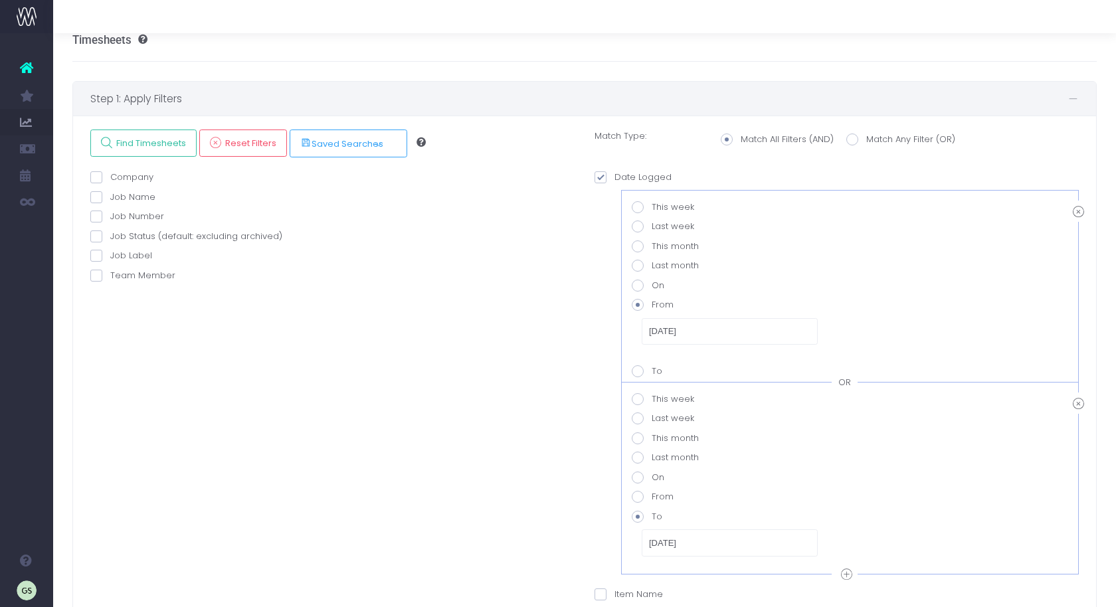
scroll to position [0, 0]
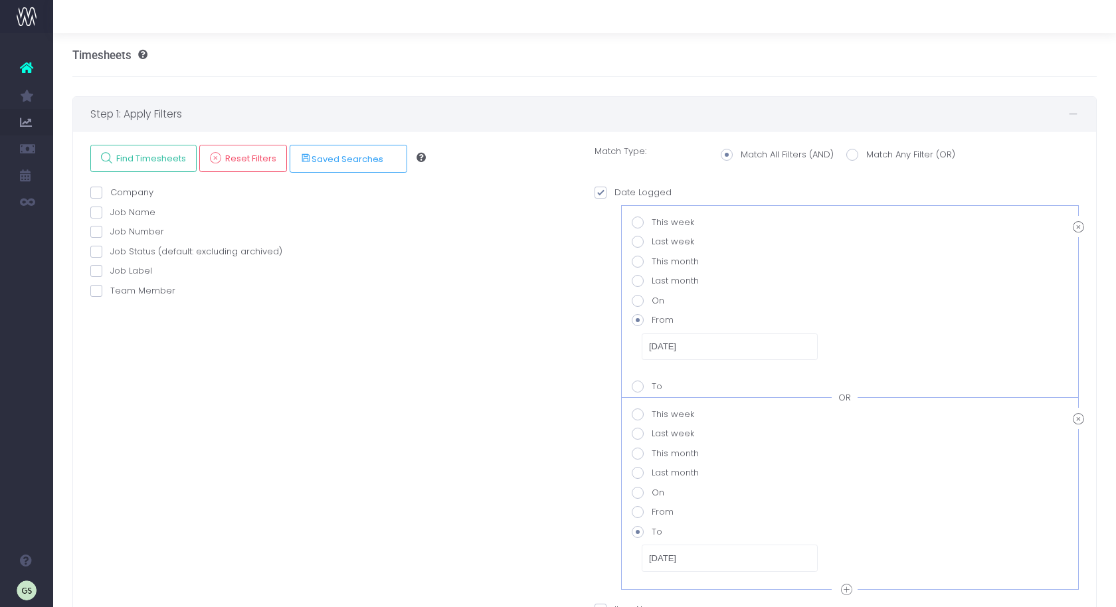
click at [111, 189] on label "Company" at bounding box center [121, 192] width 63 height 13
click at [111, 189] on input "Company" at bounding box center [114, 190] width 9 height 9
click at [110, 194] on label "Company" at bounding box center [121, 192] width 63 height 13
click at [110, 194] on input "Company" at bounding box center [114, 190] width 9 height 9
checkbox input "false"
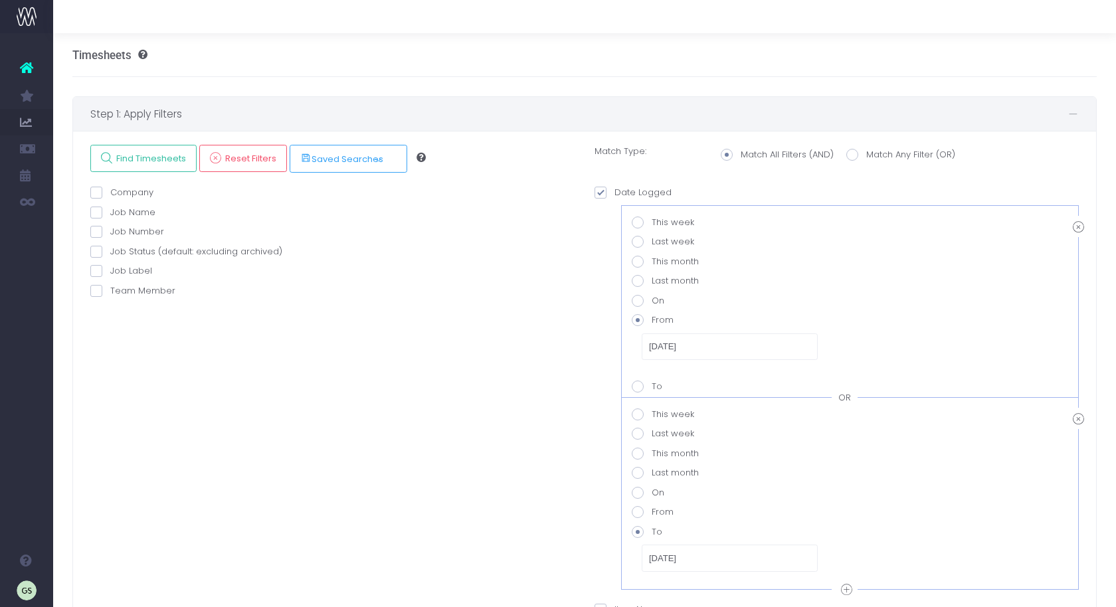
click at [94, 211] on span at bounding box center [96, 213] width 12 height 12
click at [110, 211] on input "Job Name" at bounding box center [114, 210] width 9 height 9
click at [94, 211] on span at bounding box center [96, 213] width 12 height 12
click at [110, 211] on input "Job Name" at bounding box center [114, 210] width 9 height 9
checkbox input "false"
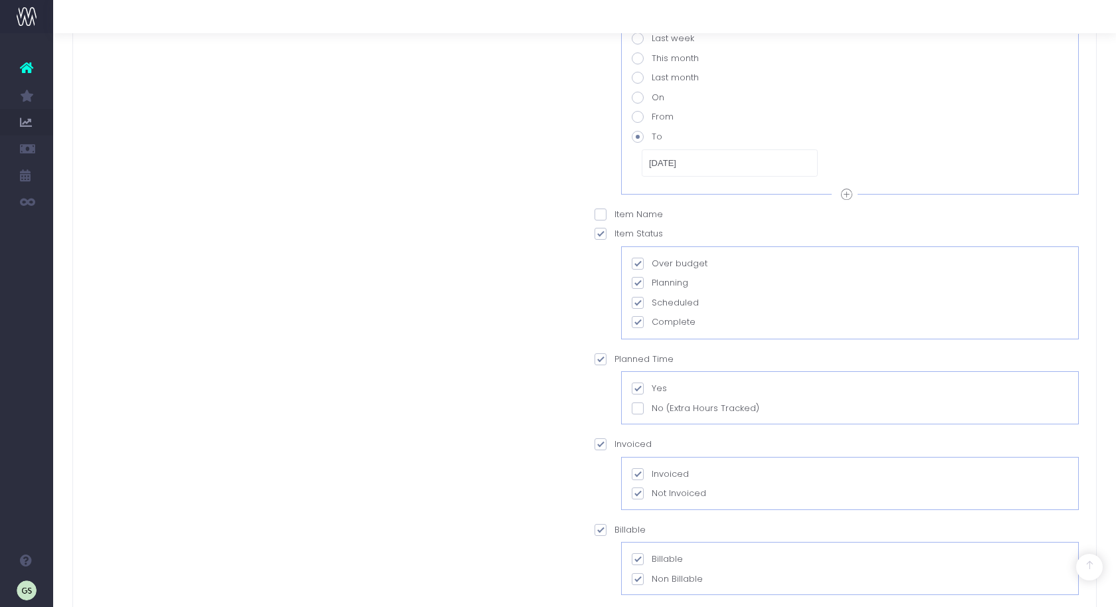
scroll to position [611, 0]
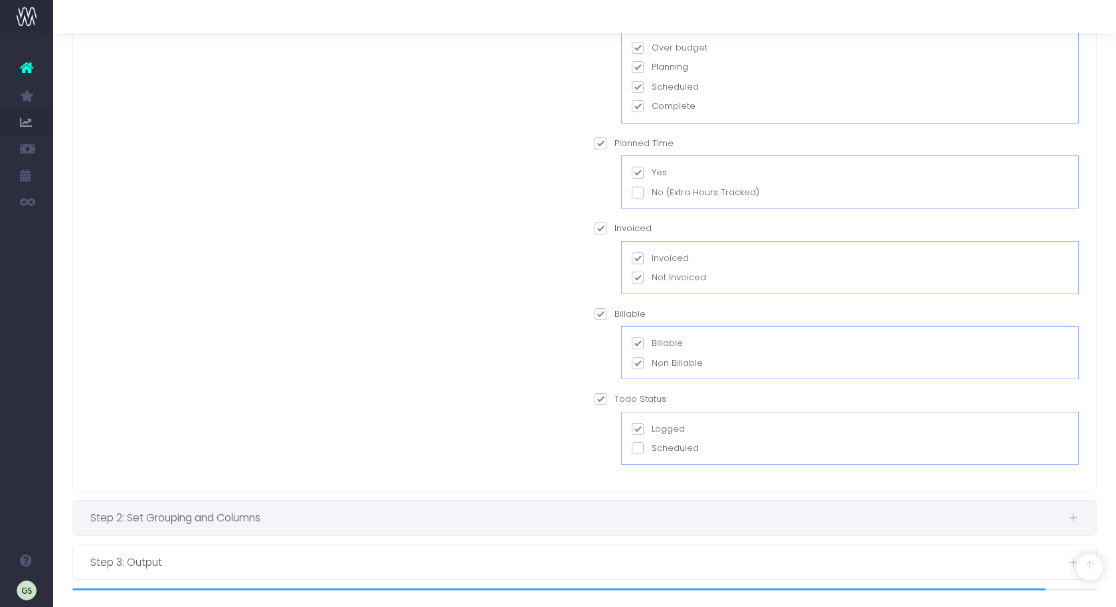
click at [248, 522] on span "Step 2: Set Grouping and Columns" at bounding box center [579, 517] width 978 height 17
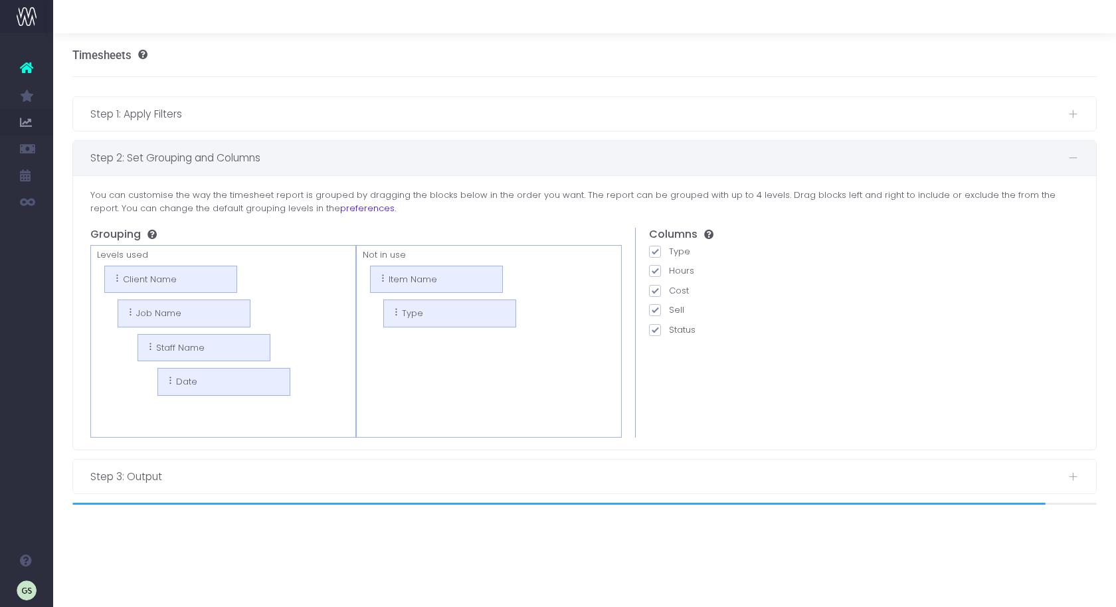
scroll to position [0, 0]
click at [209, 472] on span "Step 3: Output" at bounding box center [579, 477] width 978 height 17
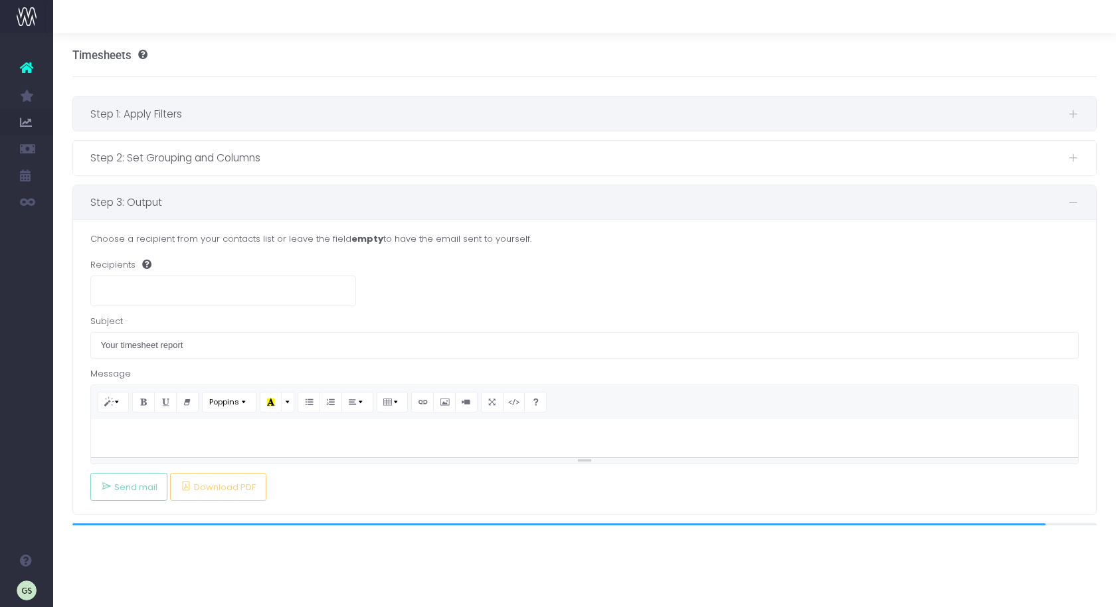
click at [231, 112] on span "Step 1: Apply Filters" at bounding box center [579, 114] width 978 height 17
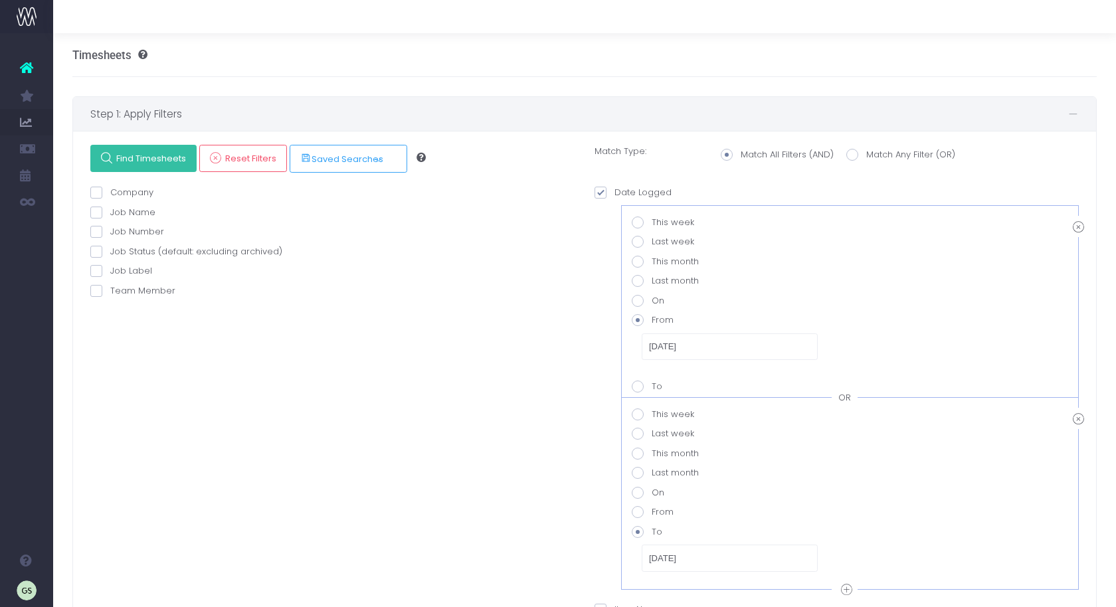
click at [142, 155] on span "Find Timesheets" at bounding box center [149, 158] width 74 height 11
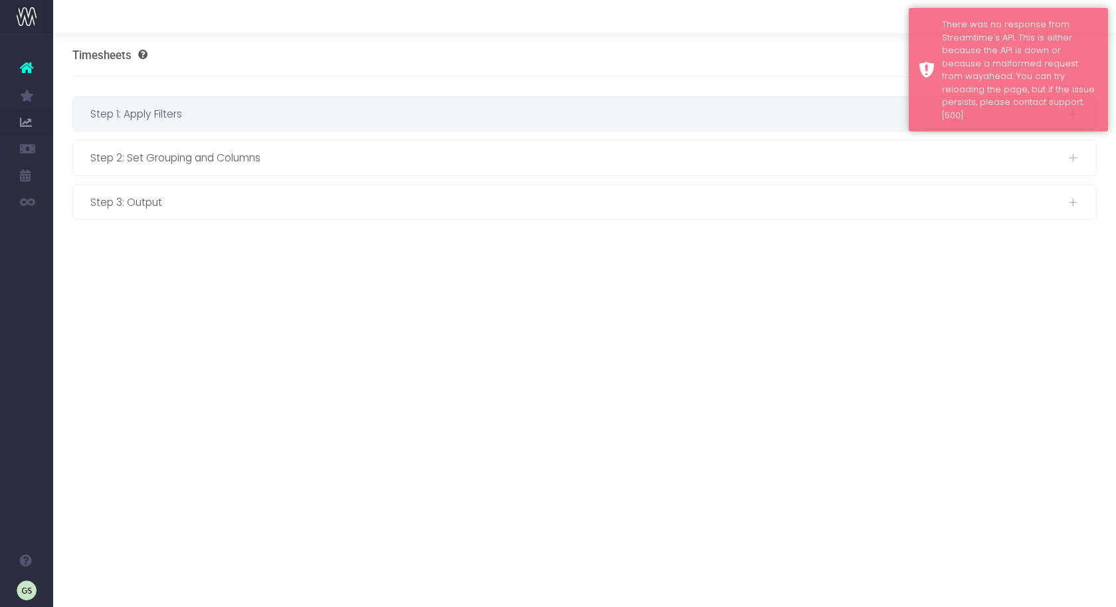
click at [159, 118] on span "Step 1: Apply Filters" at bounding box center [579, 114] width 978 height 17
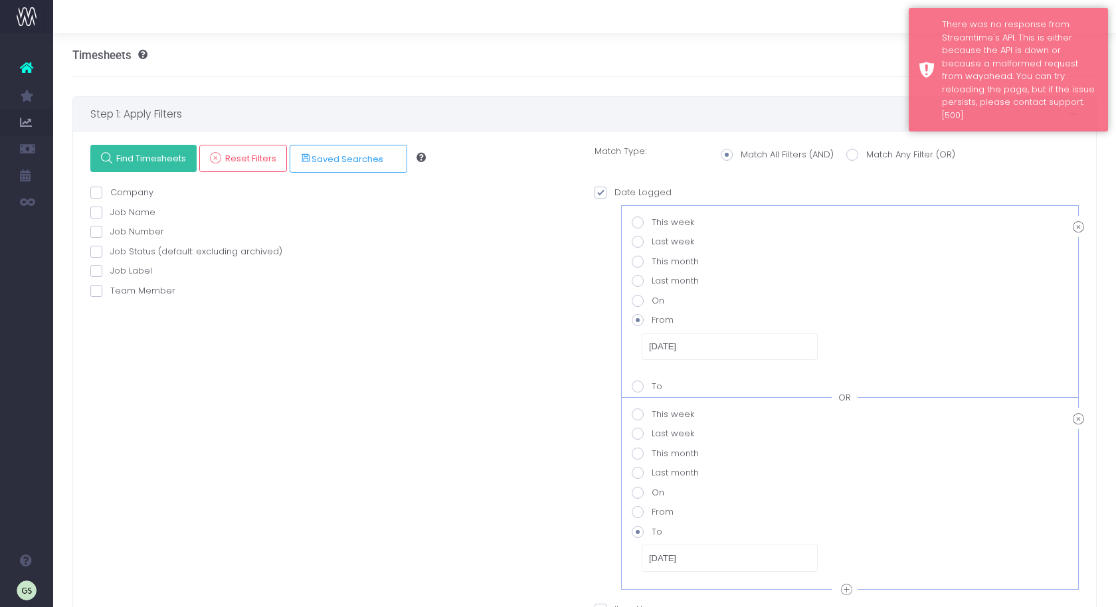
click at [151, 159] on span "Find Timesheets" at bounding box center [149, 158] width 74 height 11
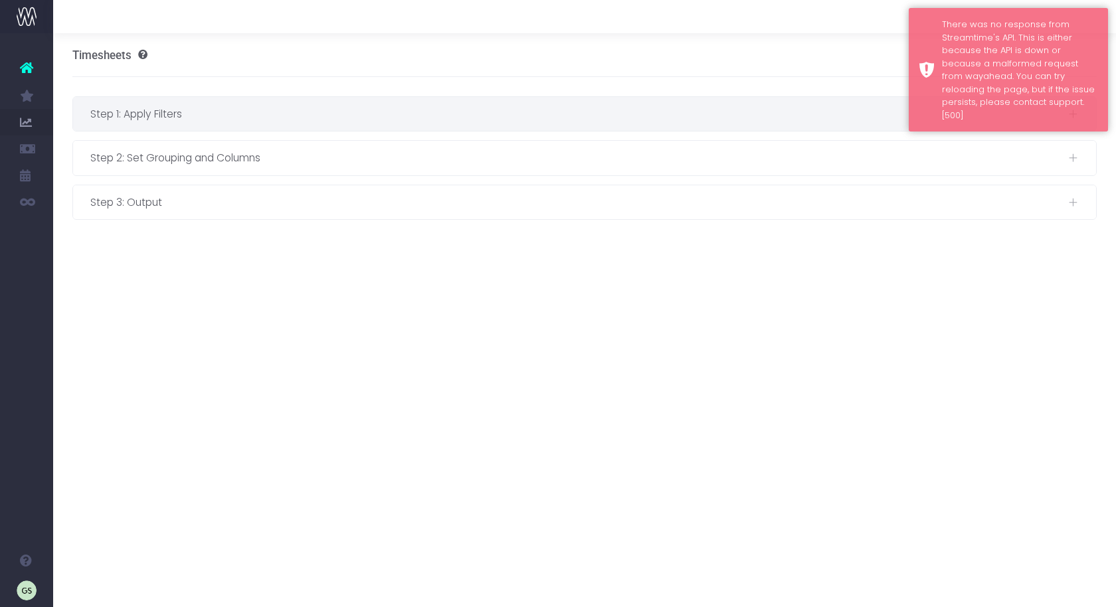
click at [199, 120] on span "Step 1: Apply Filters" at bounding box center [579, 114] width 978 height 17
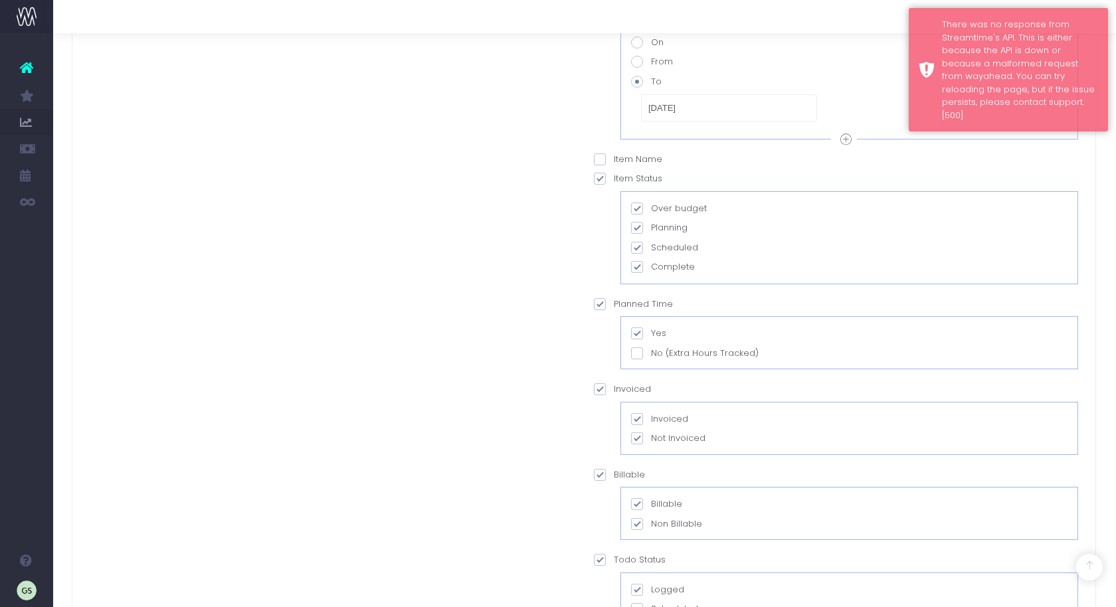
scroll to position [450, 2]
click at [595, 161] on span at bounding box center [598, 159] width 12 height 12
click at [612, 161] on input "Item Name" at bounding box center [616, 157] width 9 height 9
checkbox input "true"
click at [632, 308] on span at bounding box center [636, 313] width 12 height 12
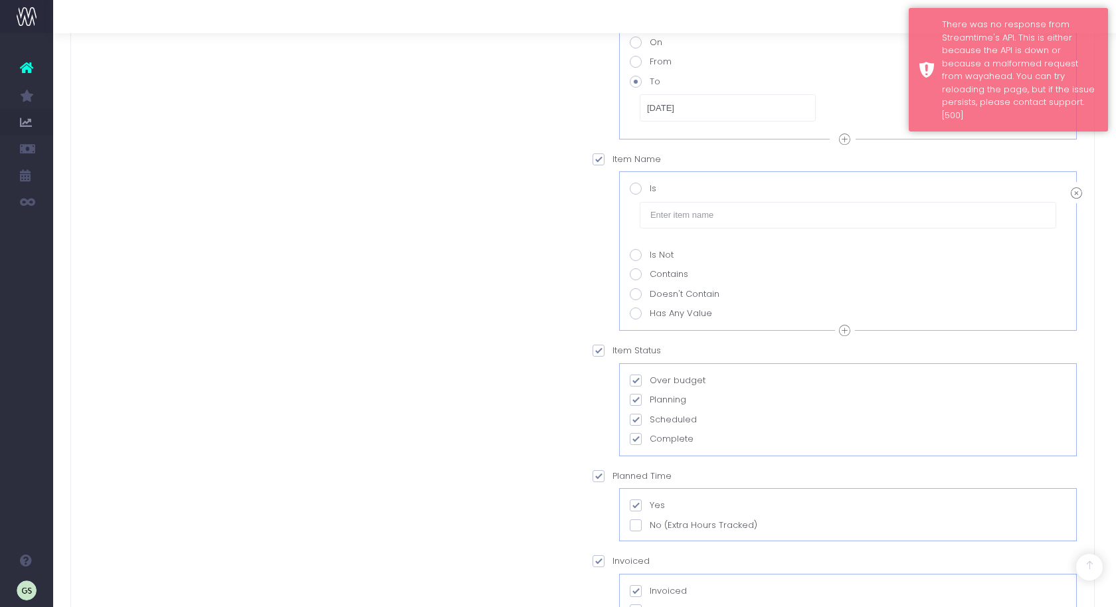
click at [649, 308] on input "Has Any Value" at bounding box center [653, 311] width 9 height 9
radio input "true"
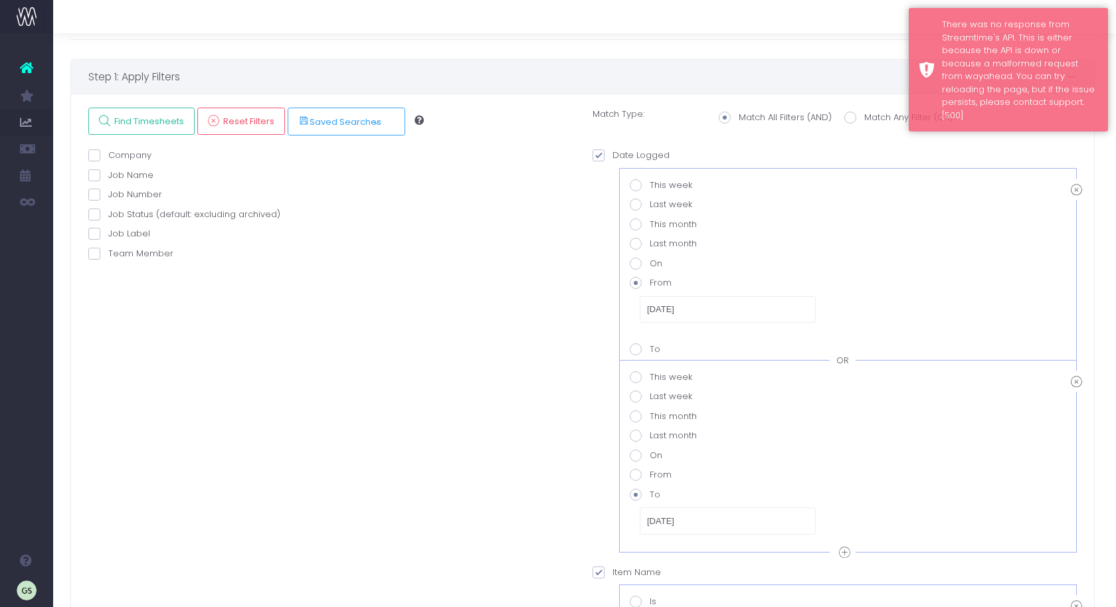
scroll to position [0, 2]
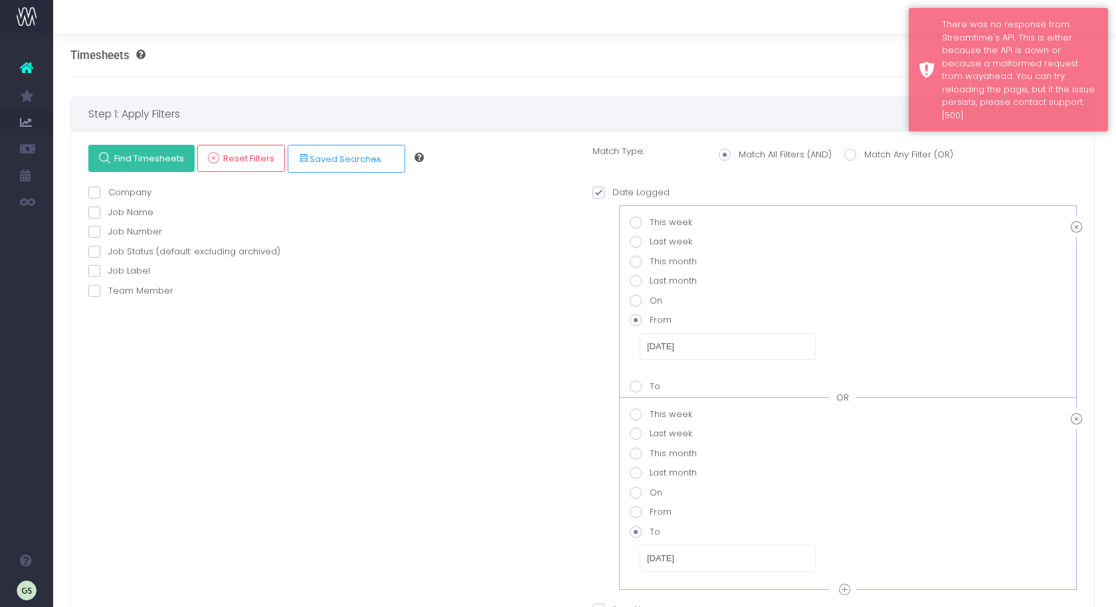
click at [146, 161] on span "Find Timesheets" at bounding box center [147, 158] width 74 height 11
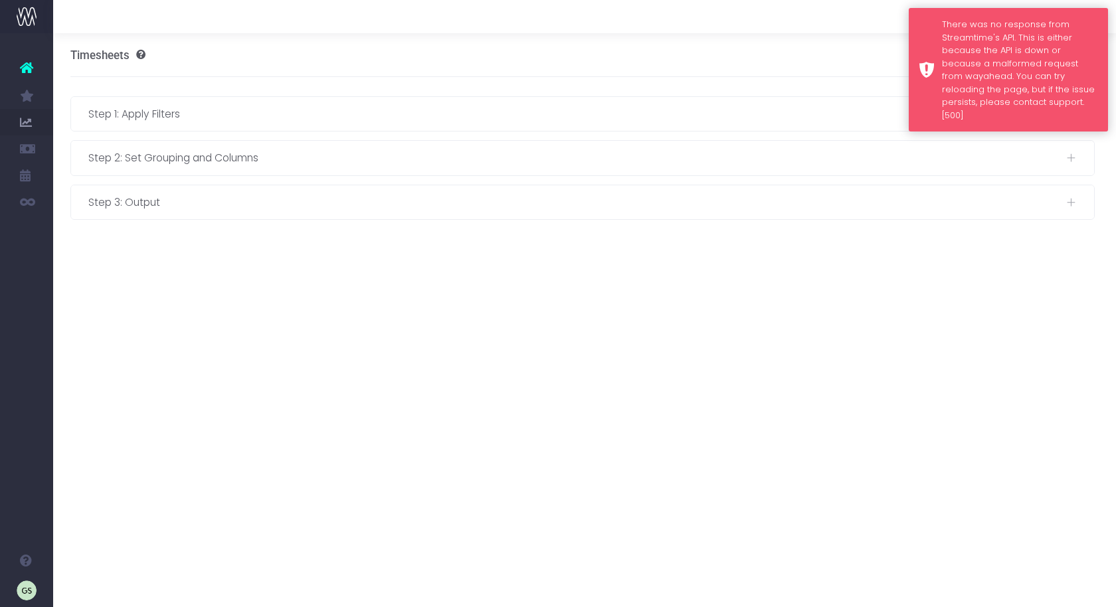
scroll to position [0, 10]
click at [1093, 61] on div "There was no response from Streamtime's API. This is either because the API is …" at bounding box center [1020, 70] width 156 height 104
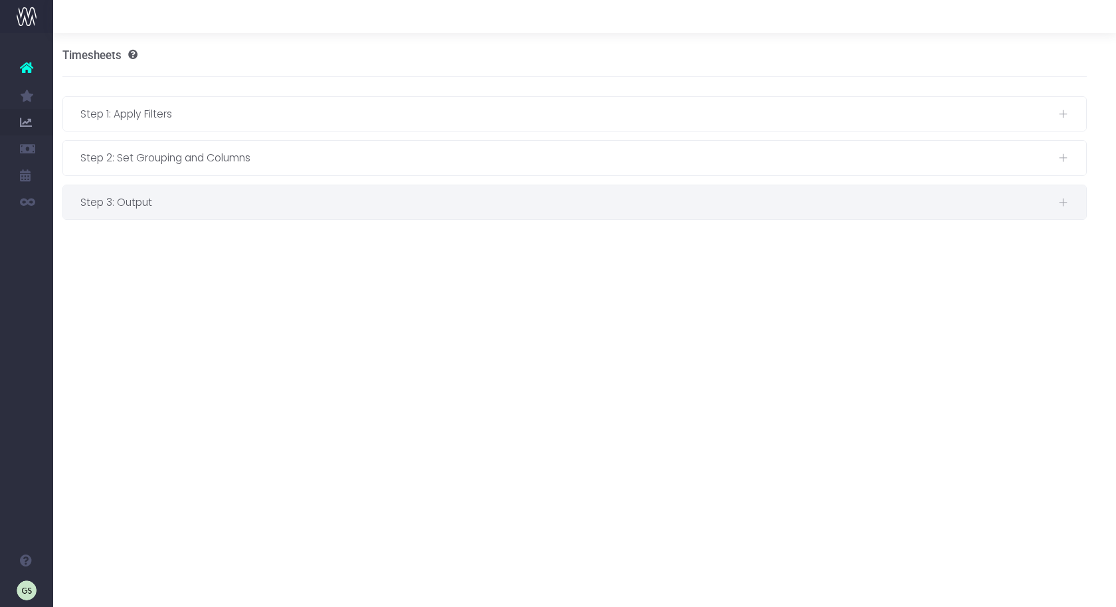
click at [216, 209] on div "Step 3: Output" at bounding box center [574, 202] width 1023 height 34
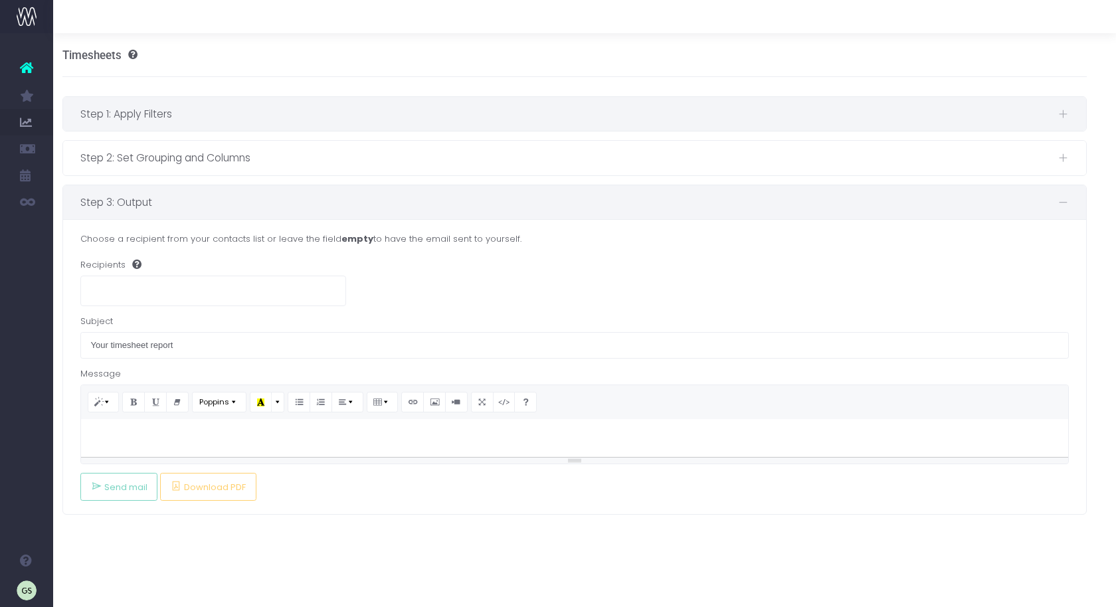
click at [205, 114] on span "Step 1: Apply Filters" at bounding box center [569, 114] width 978 height 17
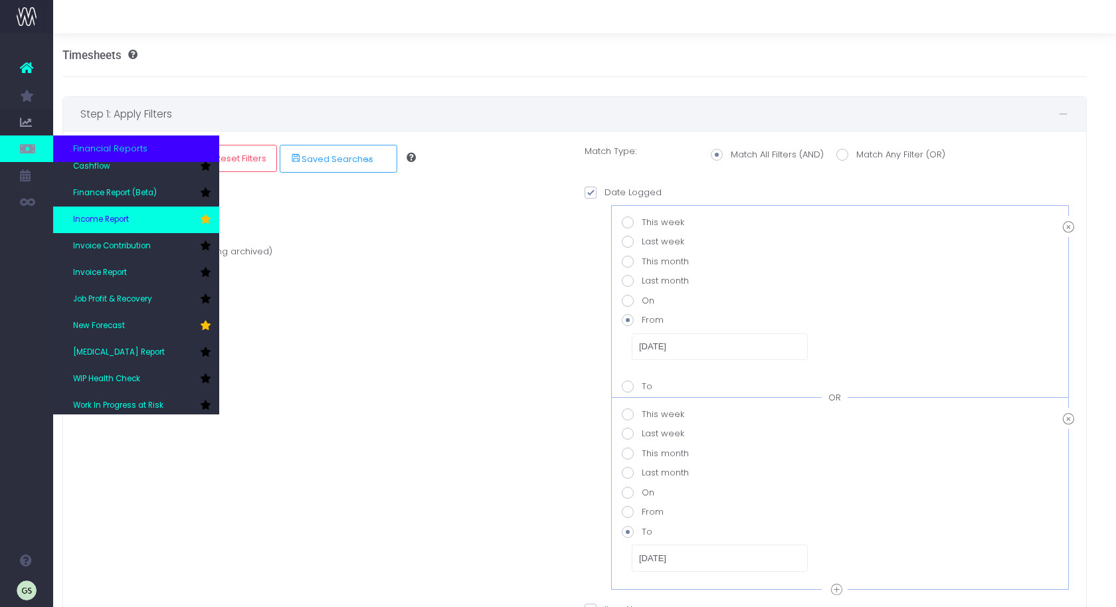
scroll to position [66, 0]
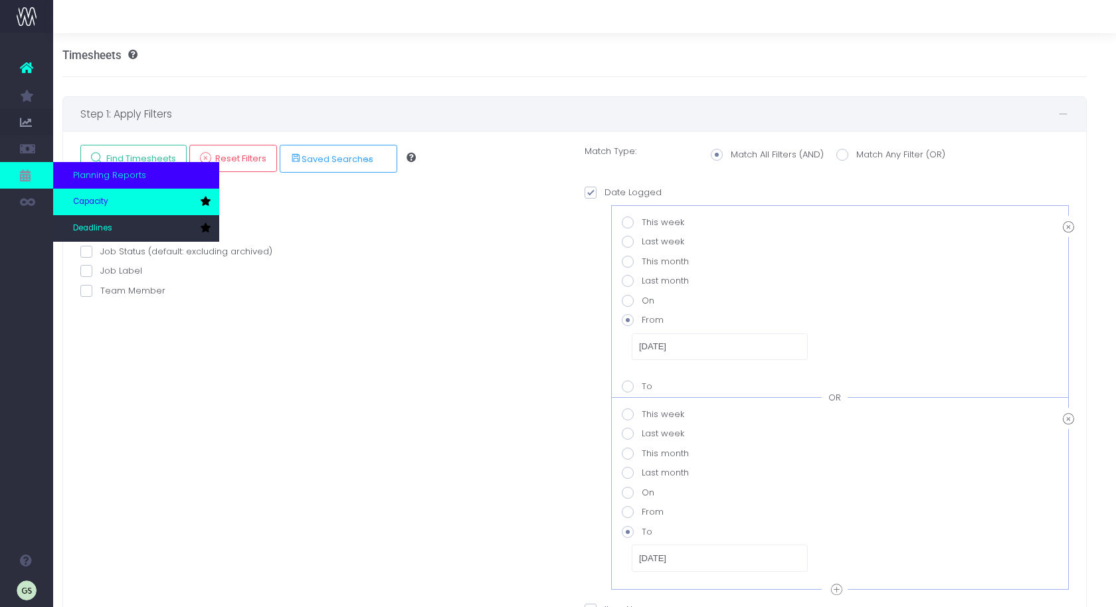
click at [149, 198] on link "Capacity" at bounding box center [136, 202] width 166 height 27
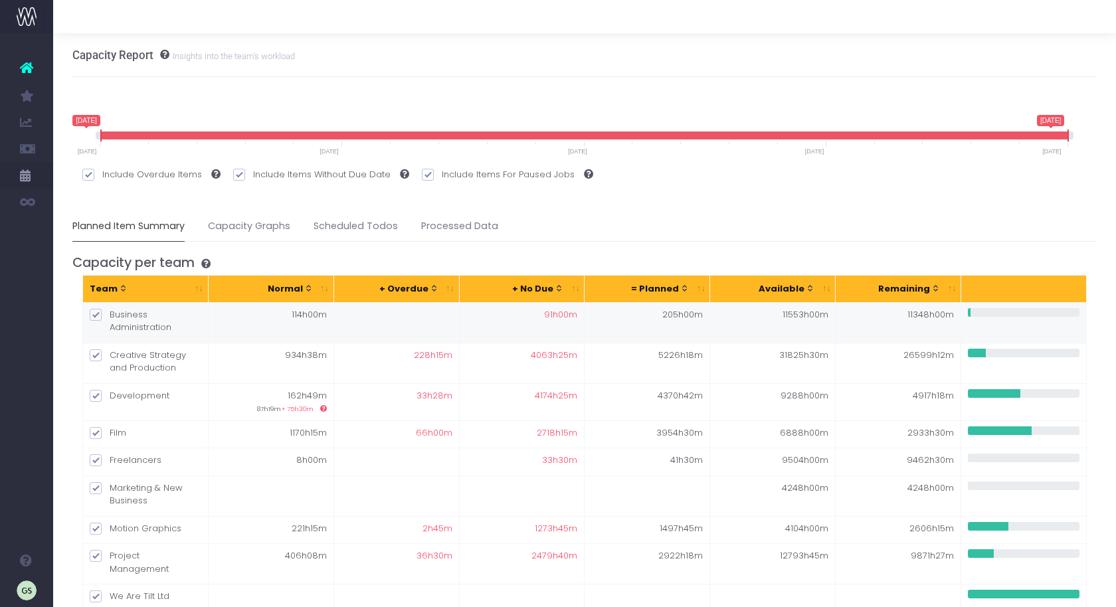
click at [153, 319] on label "Business Administration" at bounding box center [146, 321] width 112 height 26
click at [118, 317] on input "Business Administration" at bounding box center [114, 312] width 9 height 9
click at [153, 320] on label "Business Administration" at bounding box center [146, 321] width 112 height 26
click at [118, 317] on input "Business Administration" at bounding box center [114, 312] width 9 height 9
checkbox input "true"
